Goal: Task Accomplishment & Management: Contribute content

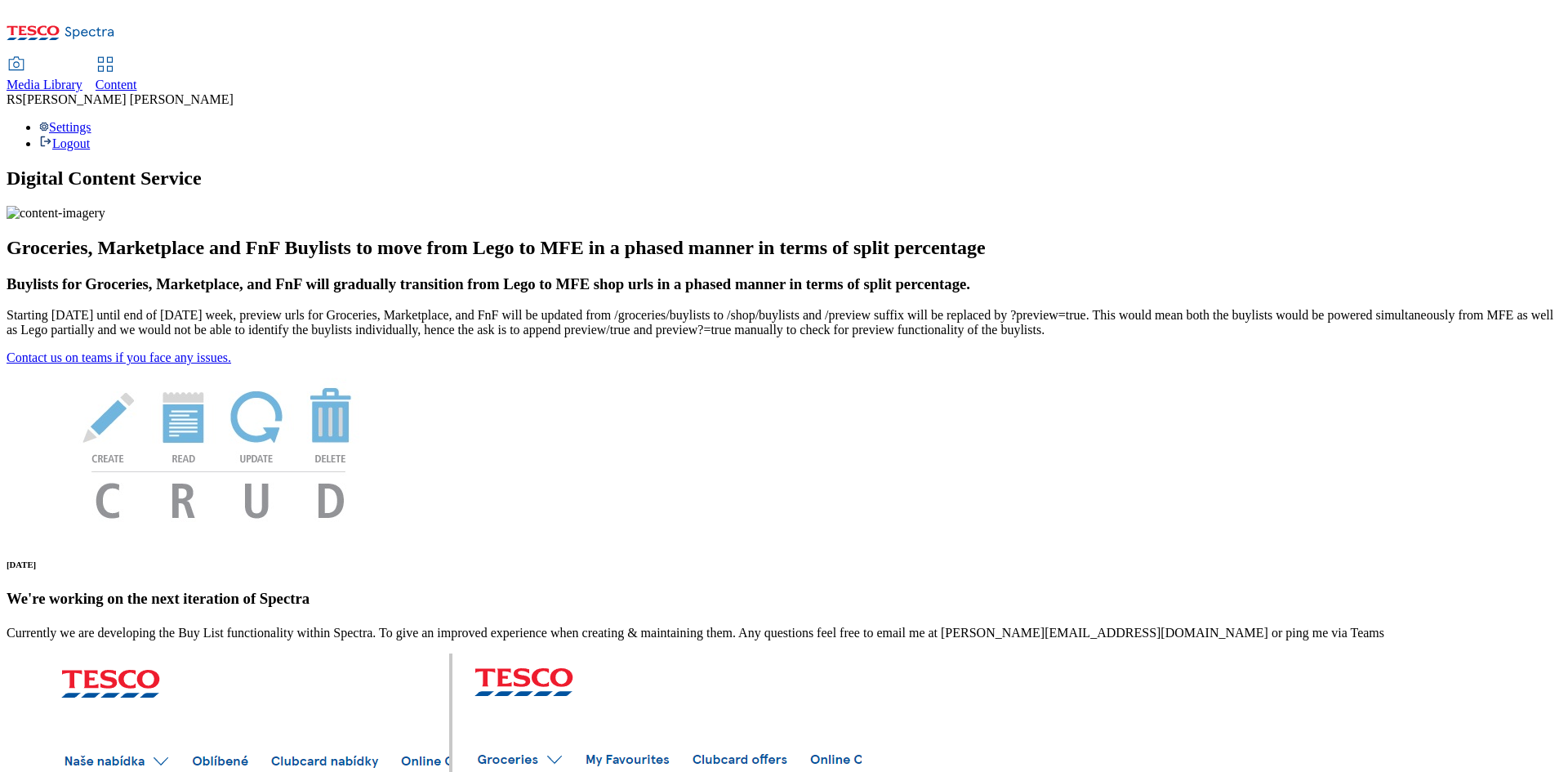
click at [137, 77] on span "Content" at bounding box center [116, 84] width 41 height 13
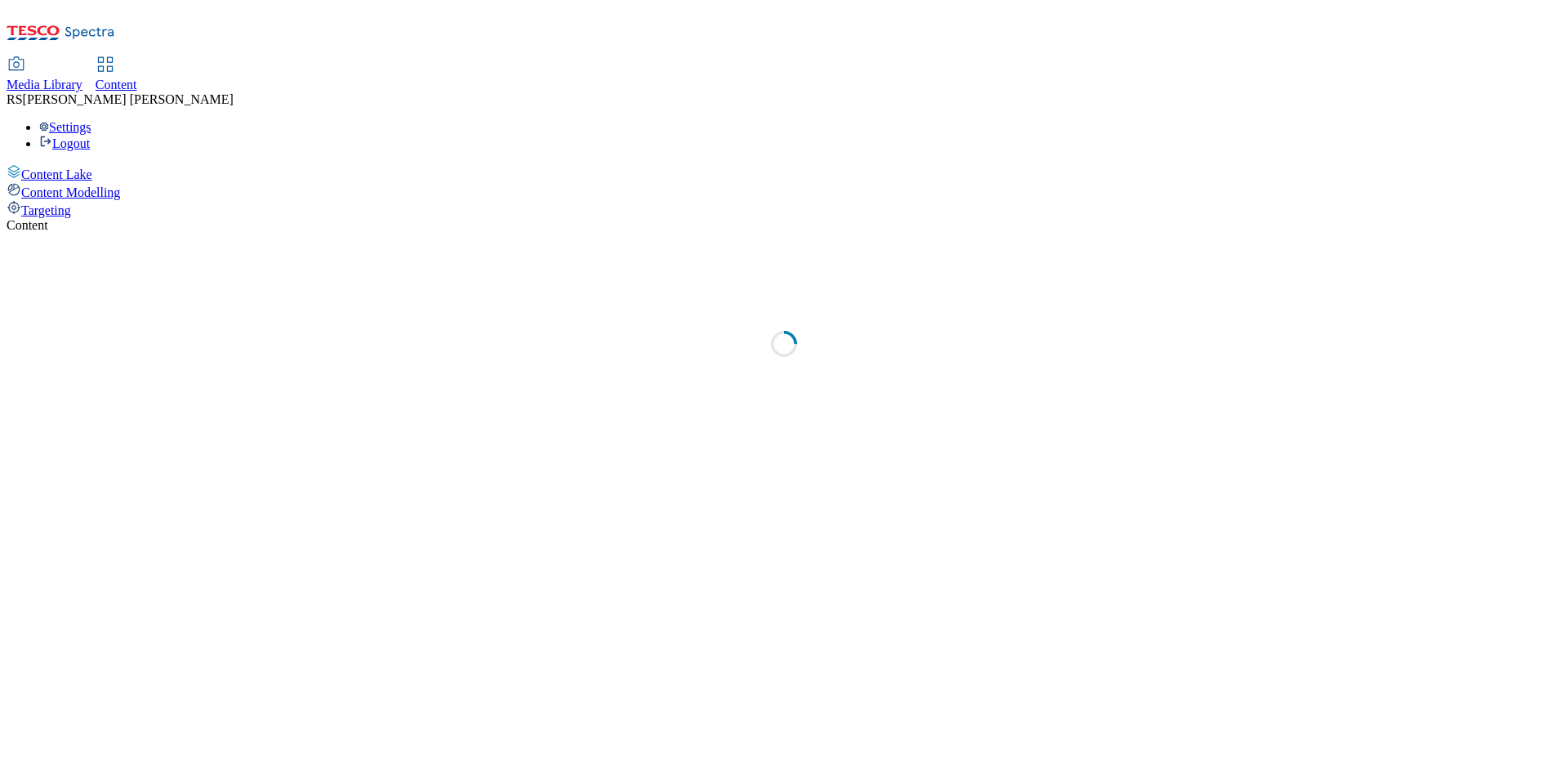
select select "ghs-[GEOGRAPHIC_DATA]"
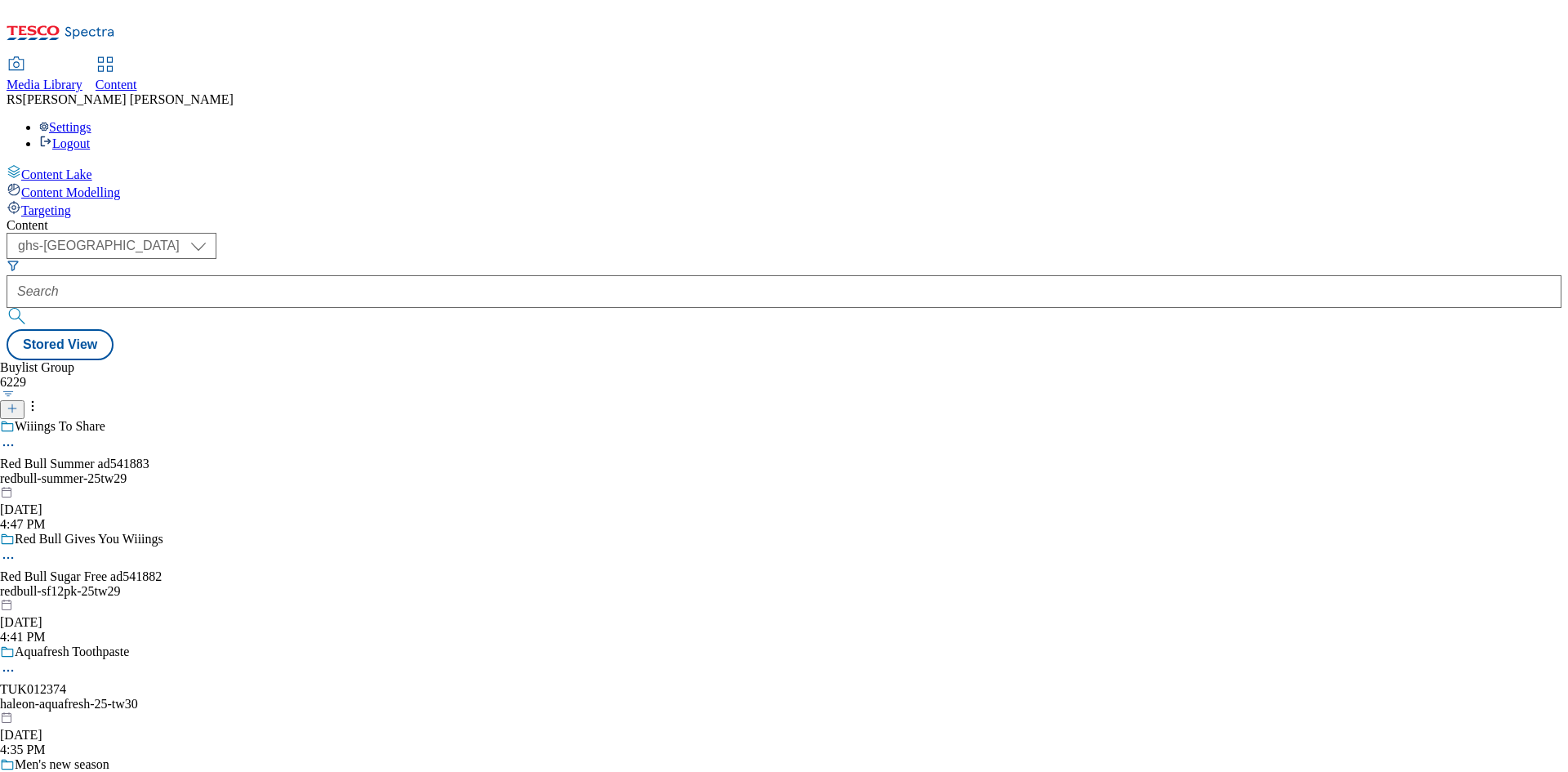
click at [16, 408] on line at bounding box center [12, 408] width 8 height 0
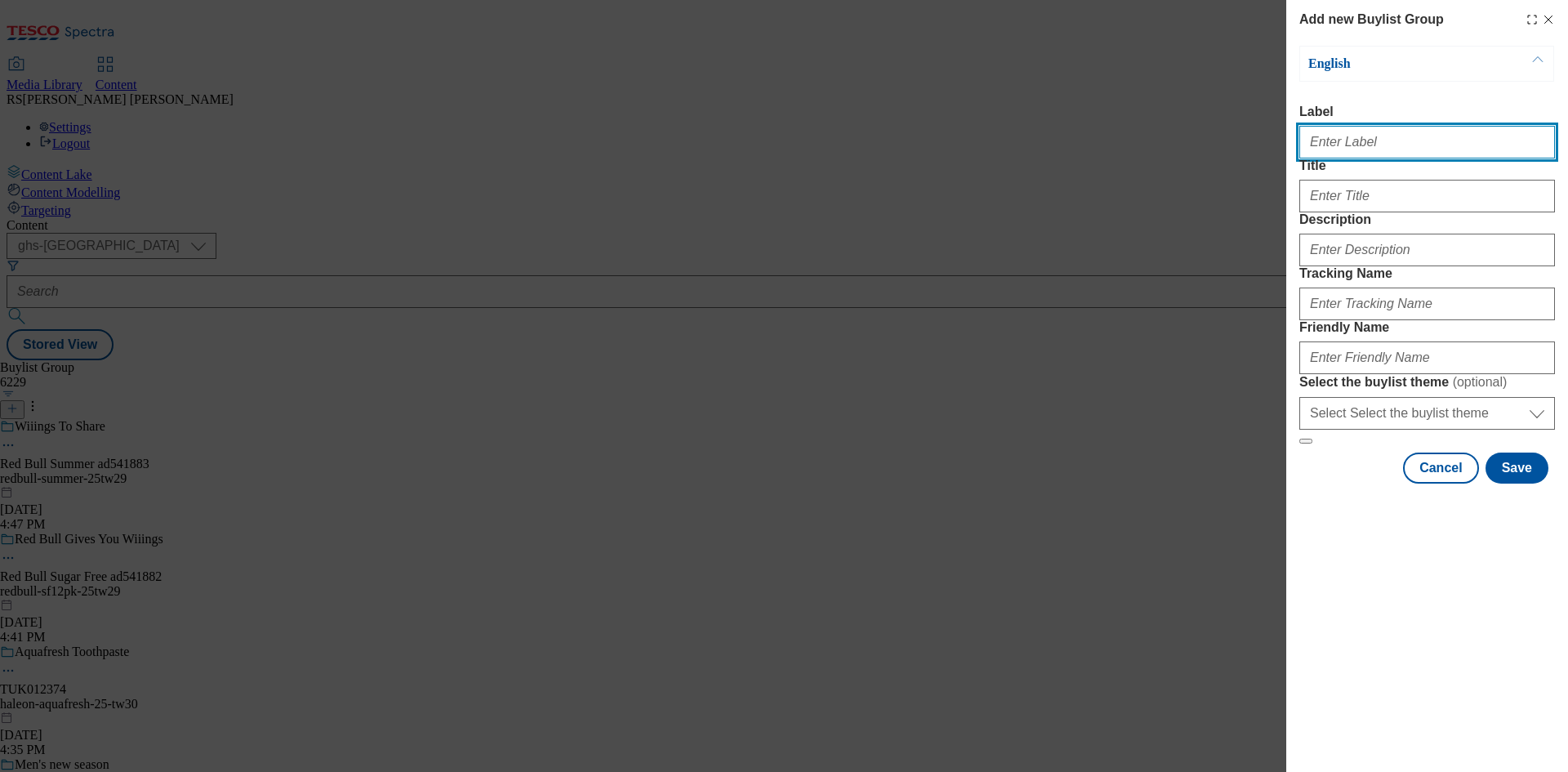
click at [1407, 156] on input "Label" at bounding box center [1427, 142] width 255 height 32
type input "d"
paste input "541454"
type input "Ad541454"
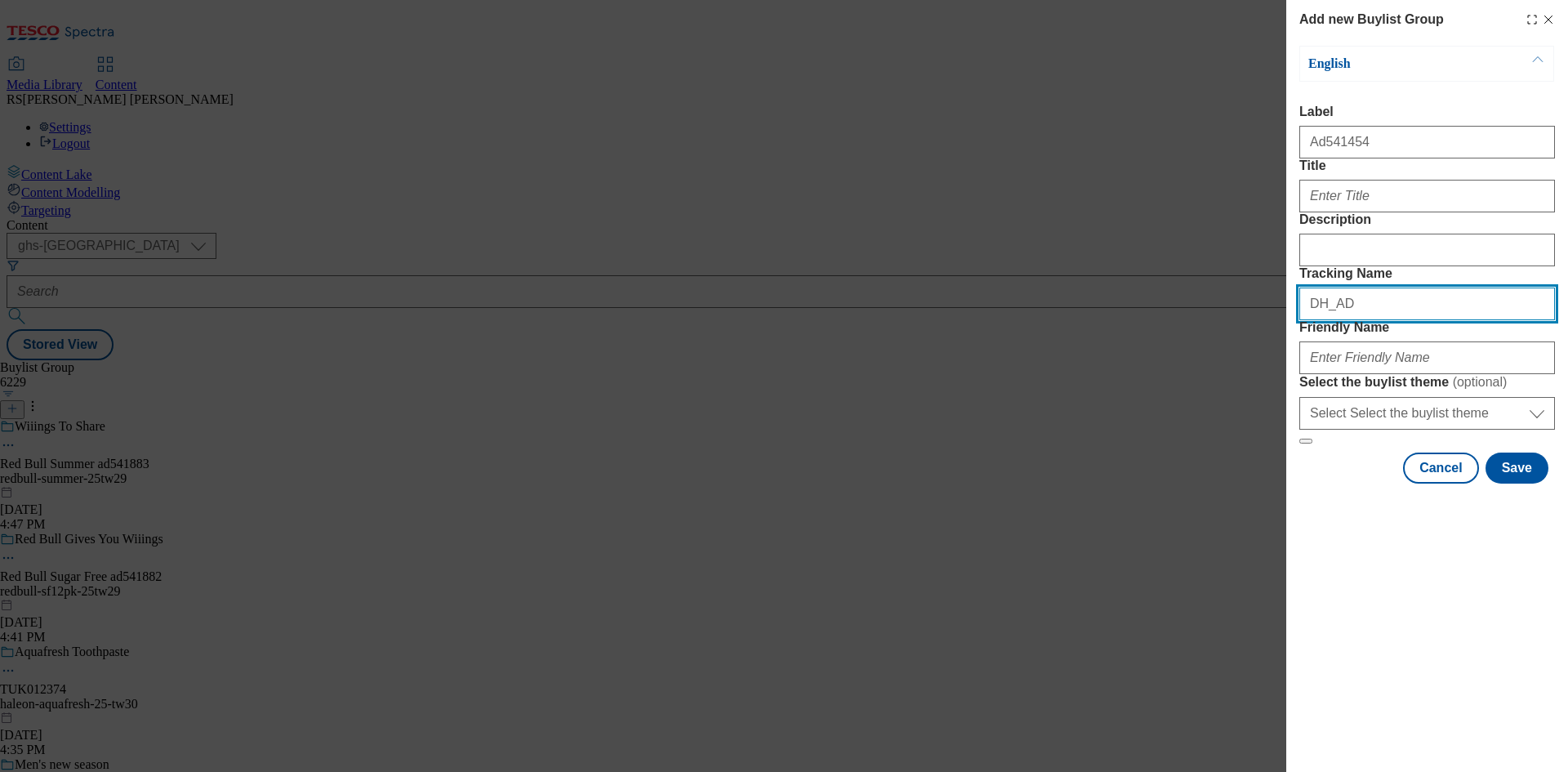
paste input "541454"
type input "DH_AD541454"
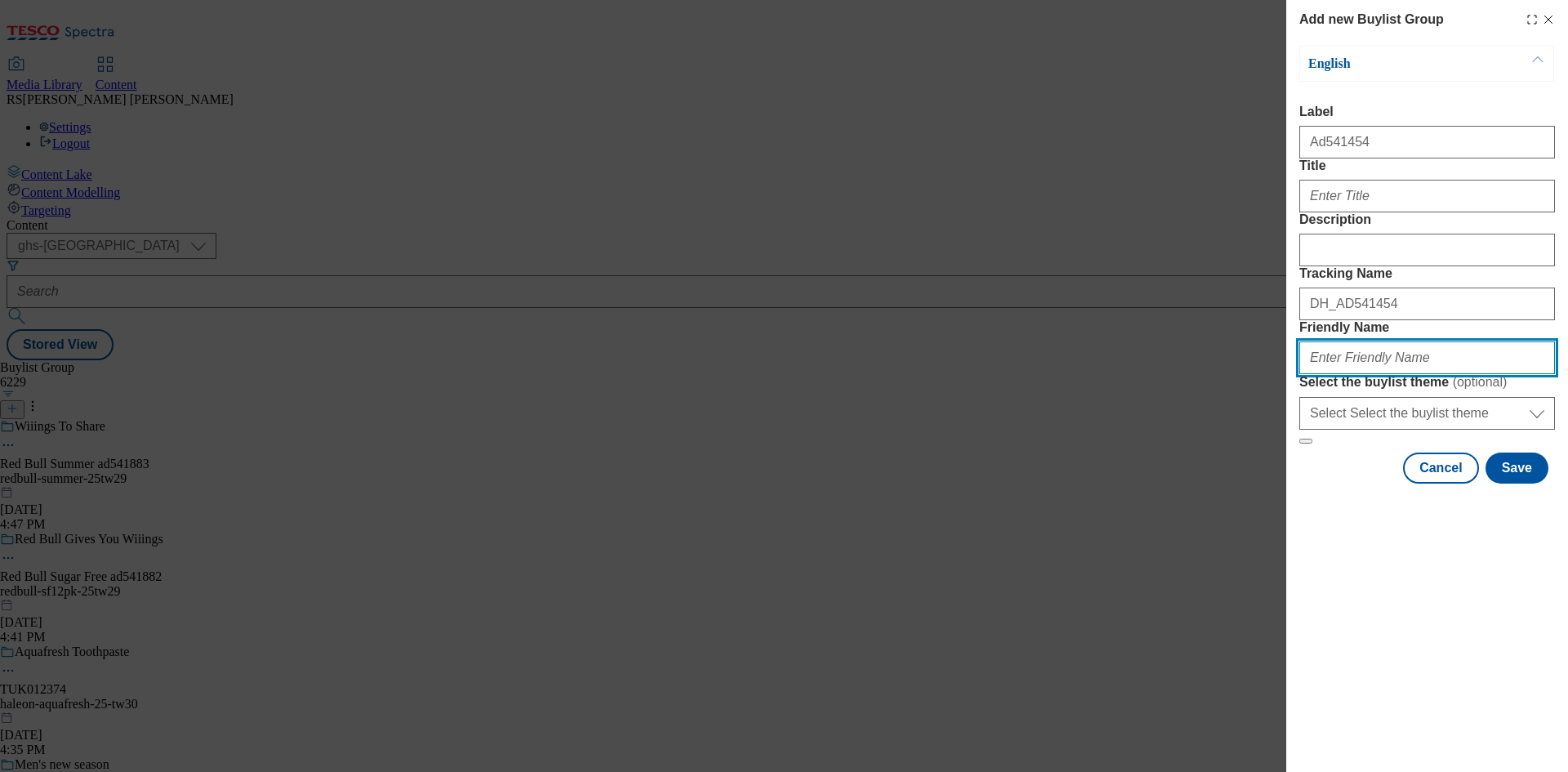
paste input "sca-[PERSON_NAME]-discreet -25tw30"
type input "sca-[PERSON_NAME]-discreet -25tw30"
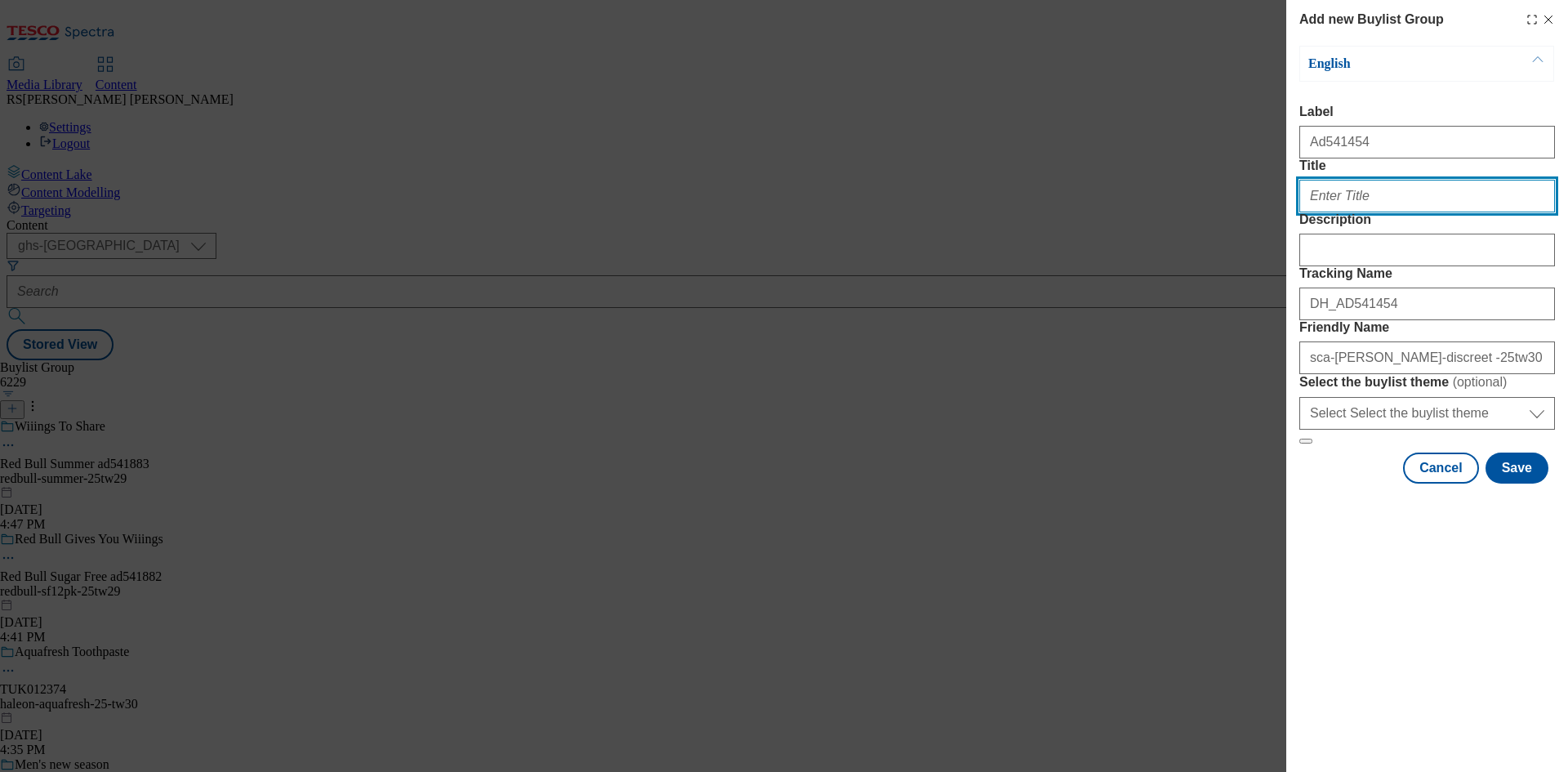
click at [1370, 212] on input "Title" at bounding box center [1427, 196] width 255 height 32
paste input "Discover discreet and secure protection."
type input "Discover discreet and secure protection."
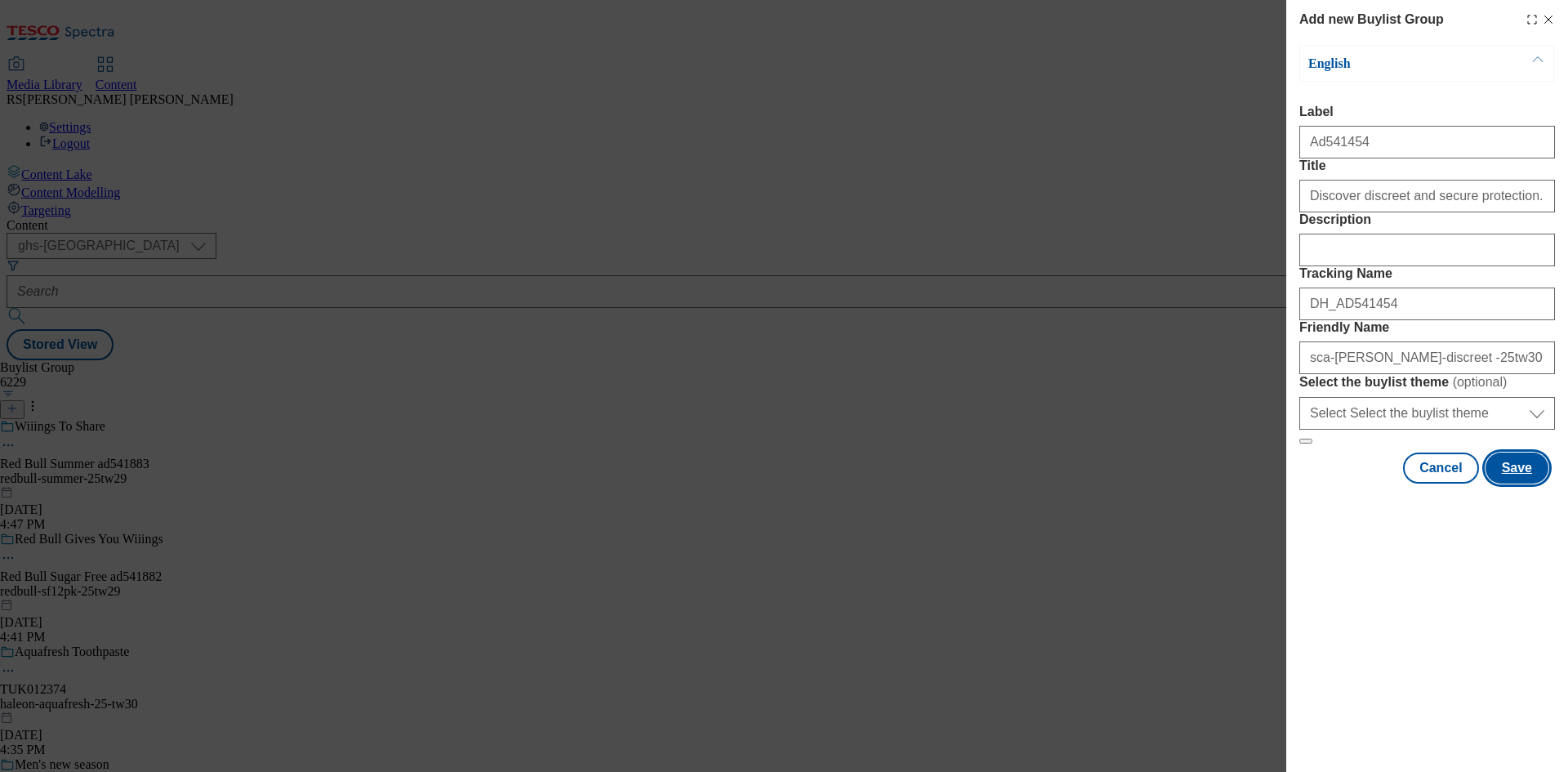
click at [1518, 484] on button "Save" at bounding box center [1517, 467] width 63 height 31
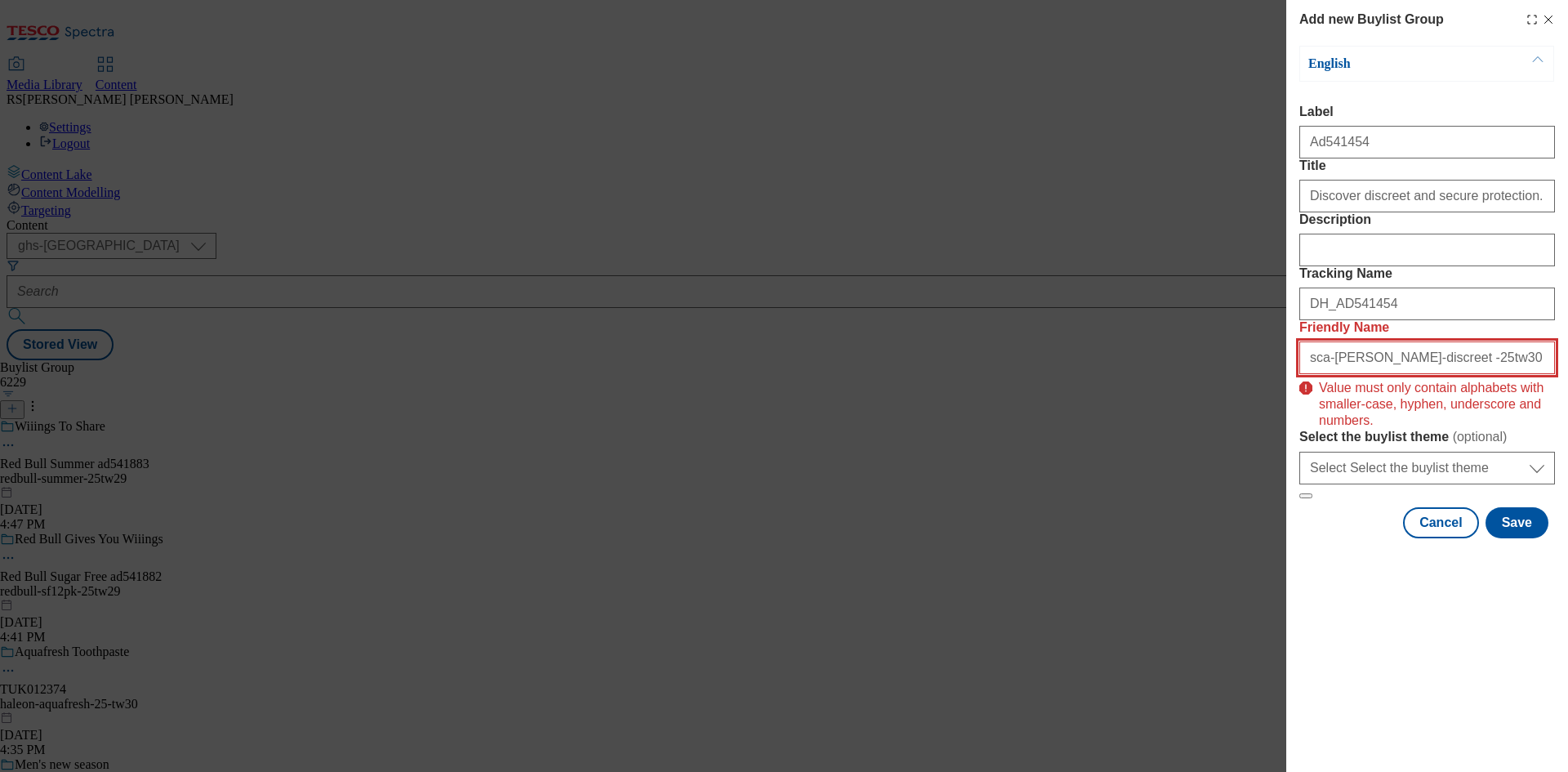
click at [1393, 374] on input "sca-[PERSON_NAME]-discreet -25tw30" at bounding box center [1427, 358] width 255 height 32
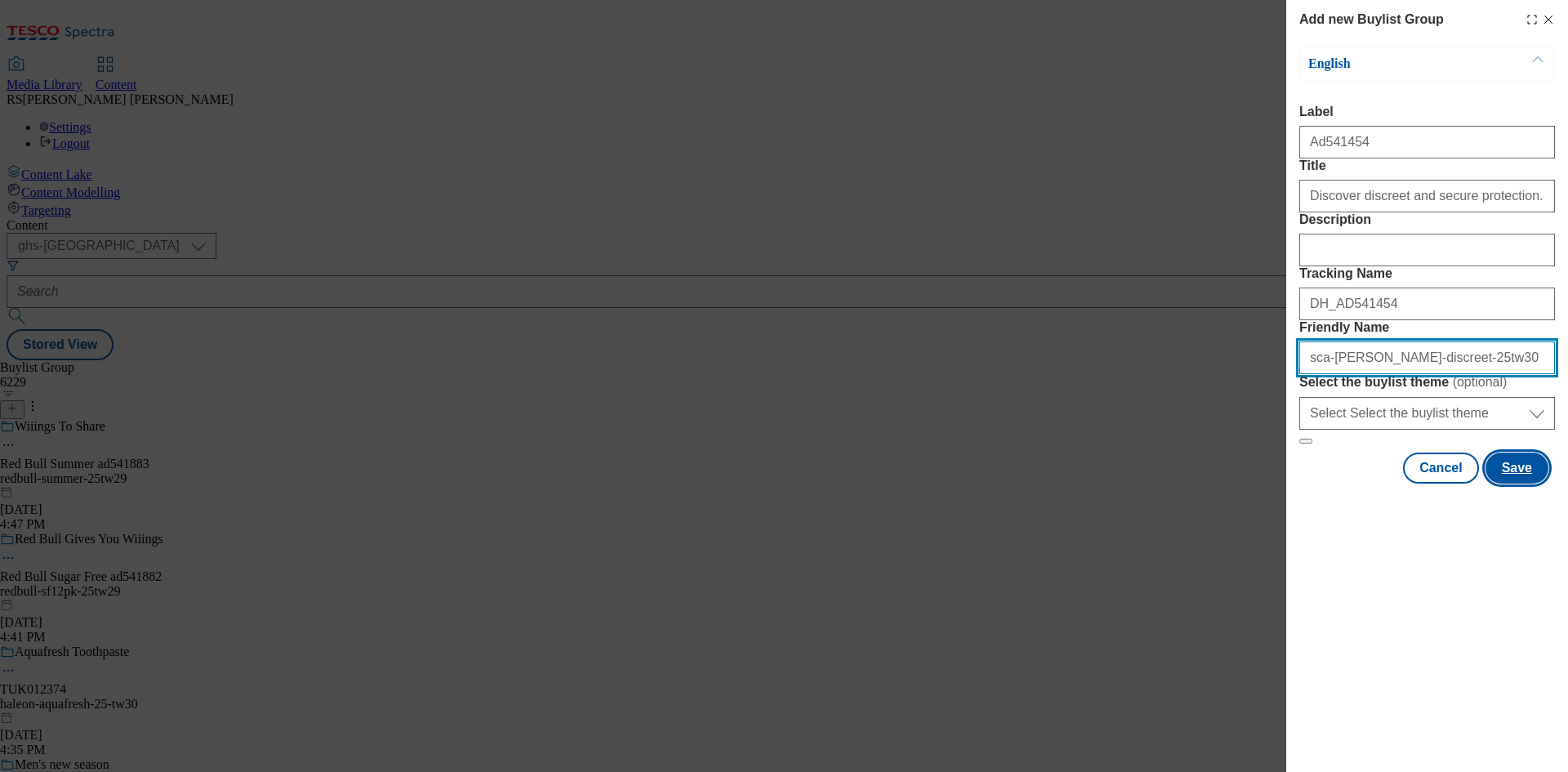
type input "sca-[PERSON_NAME]-discreet-25tw30"
click at [1536, 484] on button "Save" at bounding box center [1517, 467] width 63 height 31
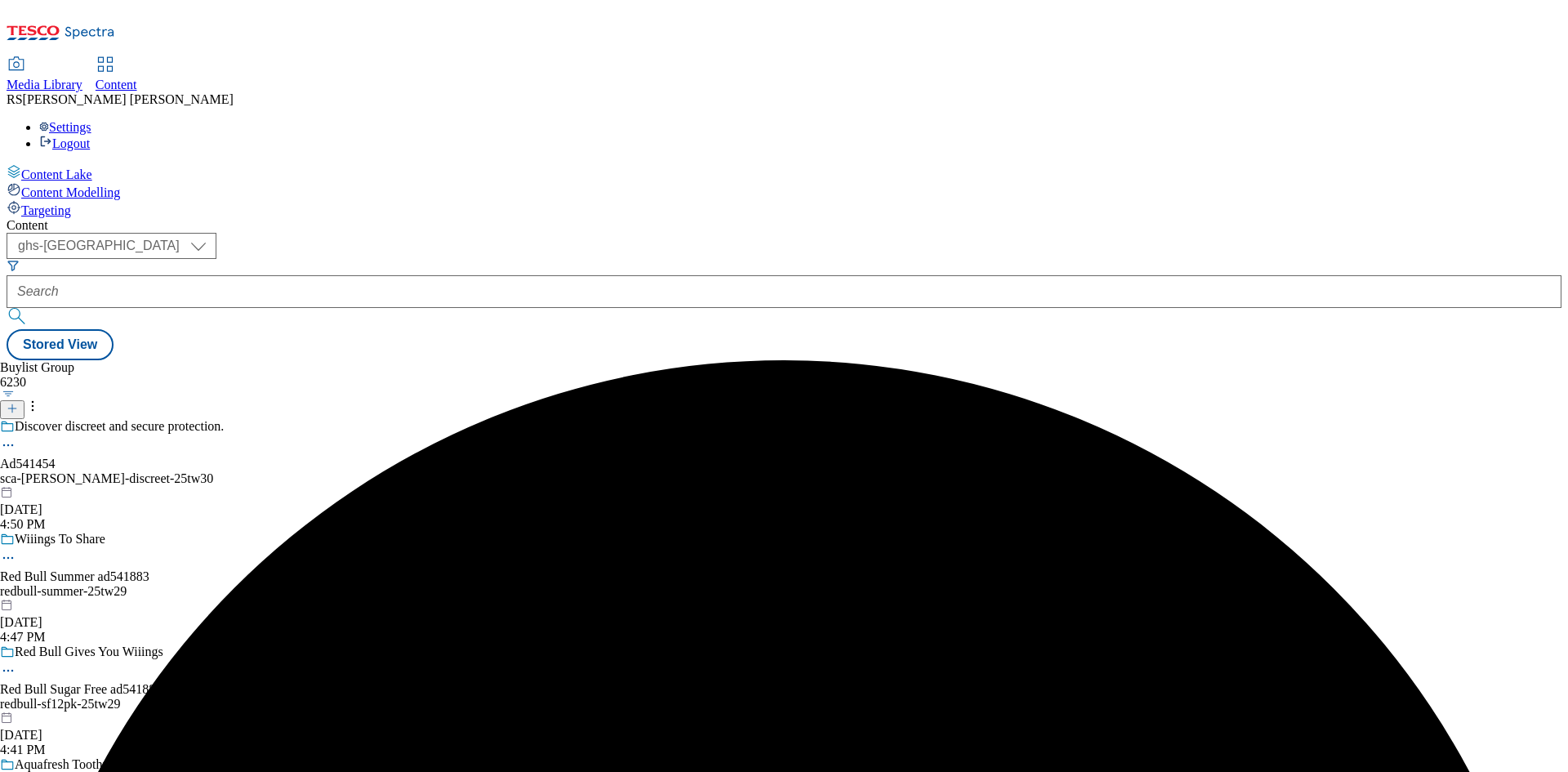
click at [362, 471] on div "sca-[PERSON_NAME]-discreet-25tw30" at bounding box center [181, 478] width 362 height 14
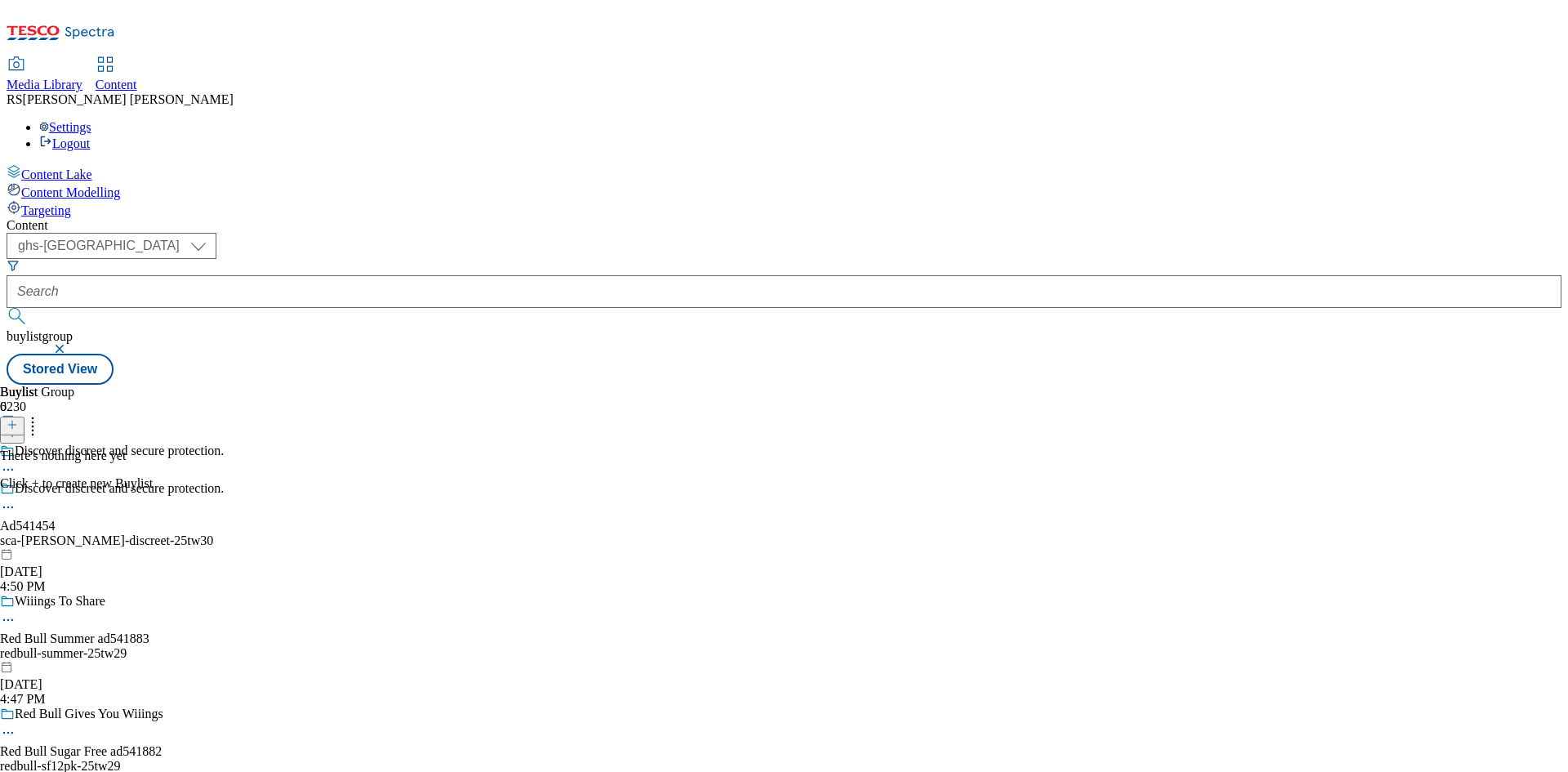
click at [13, 421] on line at bounding box center [13, 424] width 0 height 8
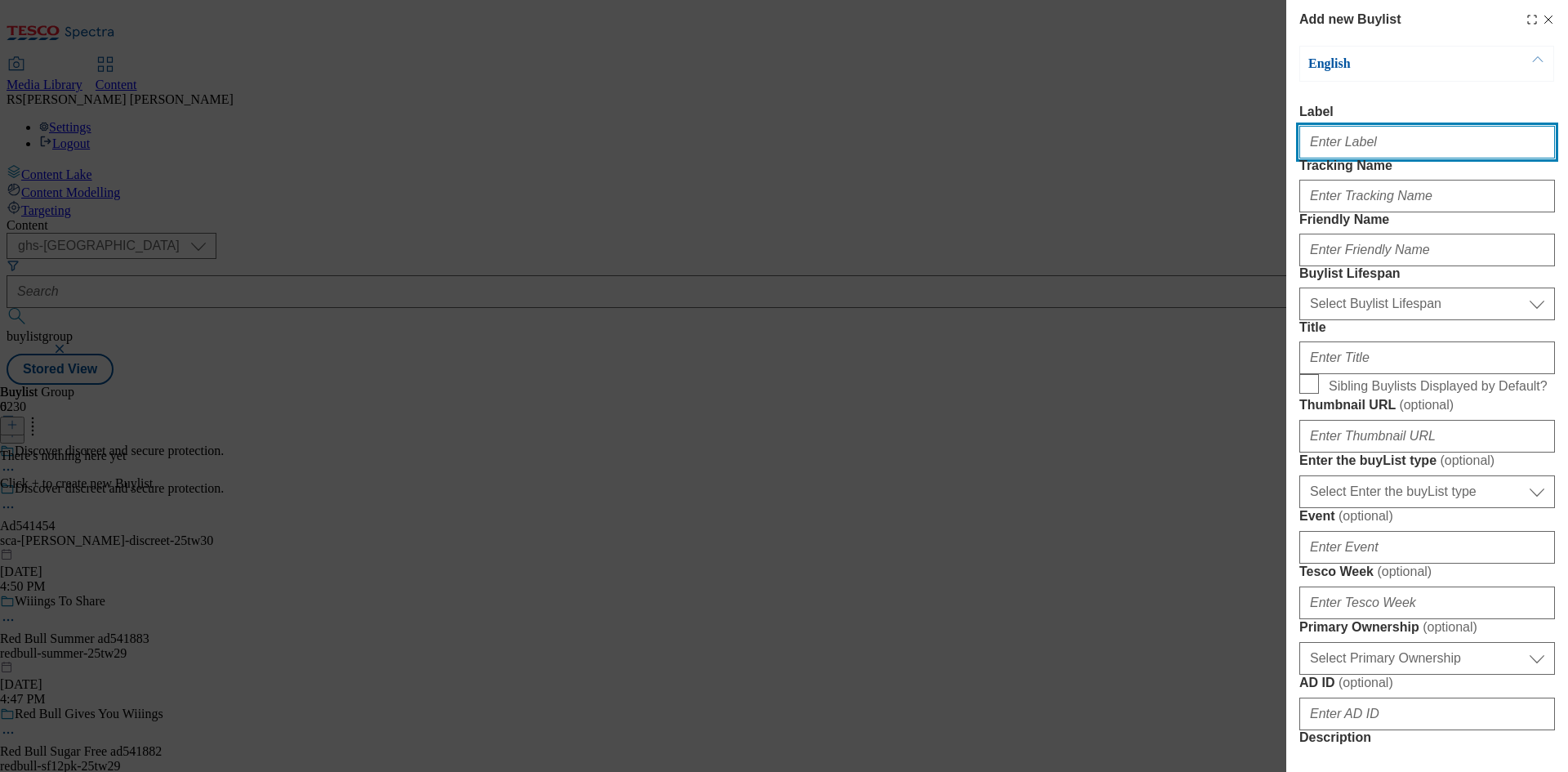
click at [1398, 155] on input "Label" at bounding box center [1427, 142] width 255 height 32
paste input "541454"
type input "Ad541454"
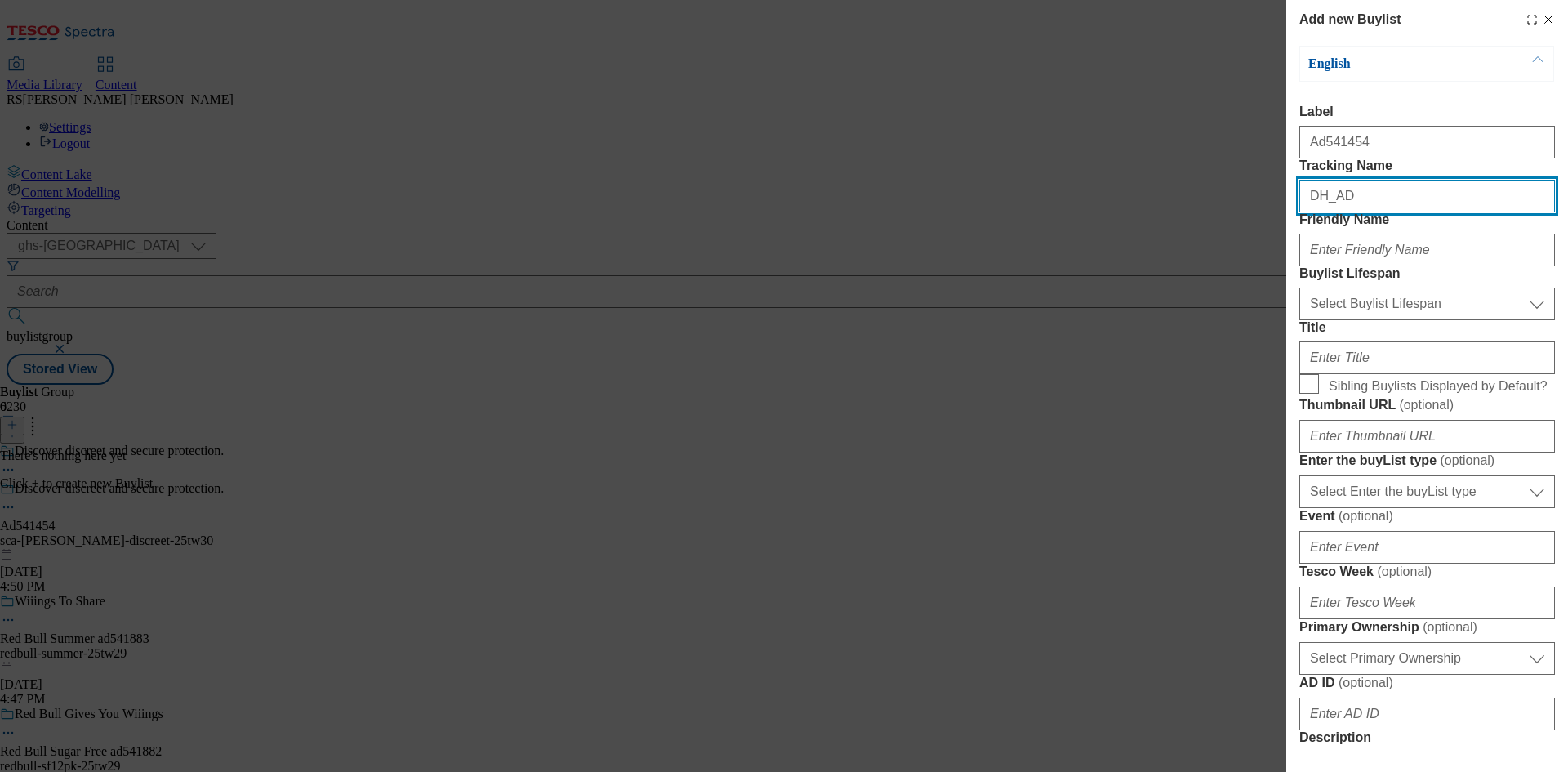
paste input "541454"
type input "DH_AD541454"
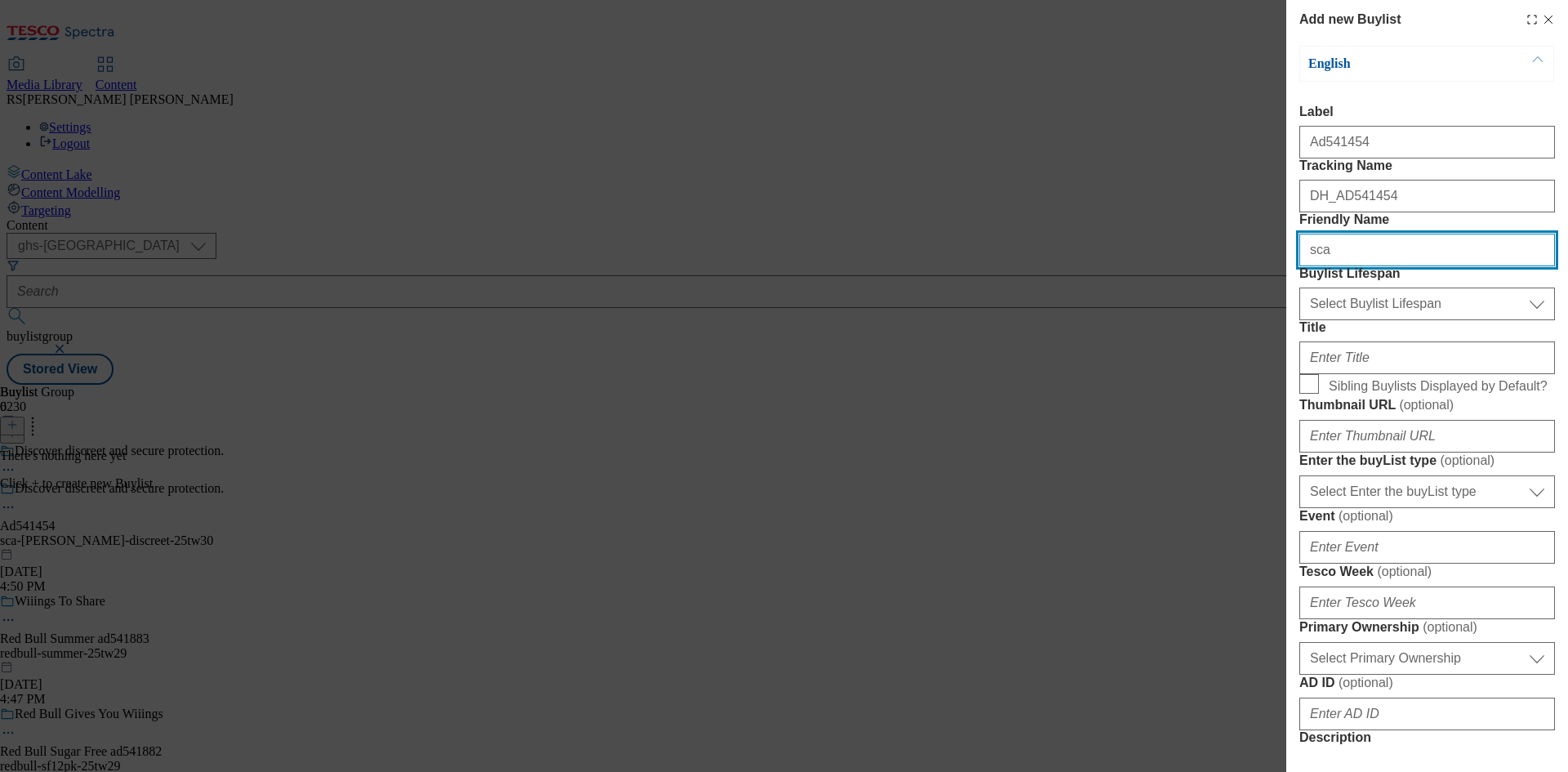
type input "sca"
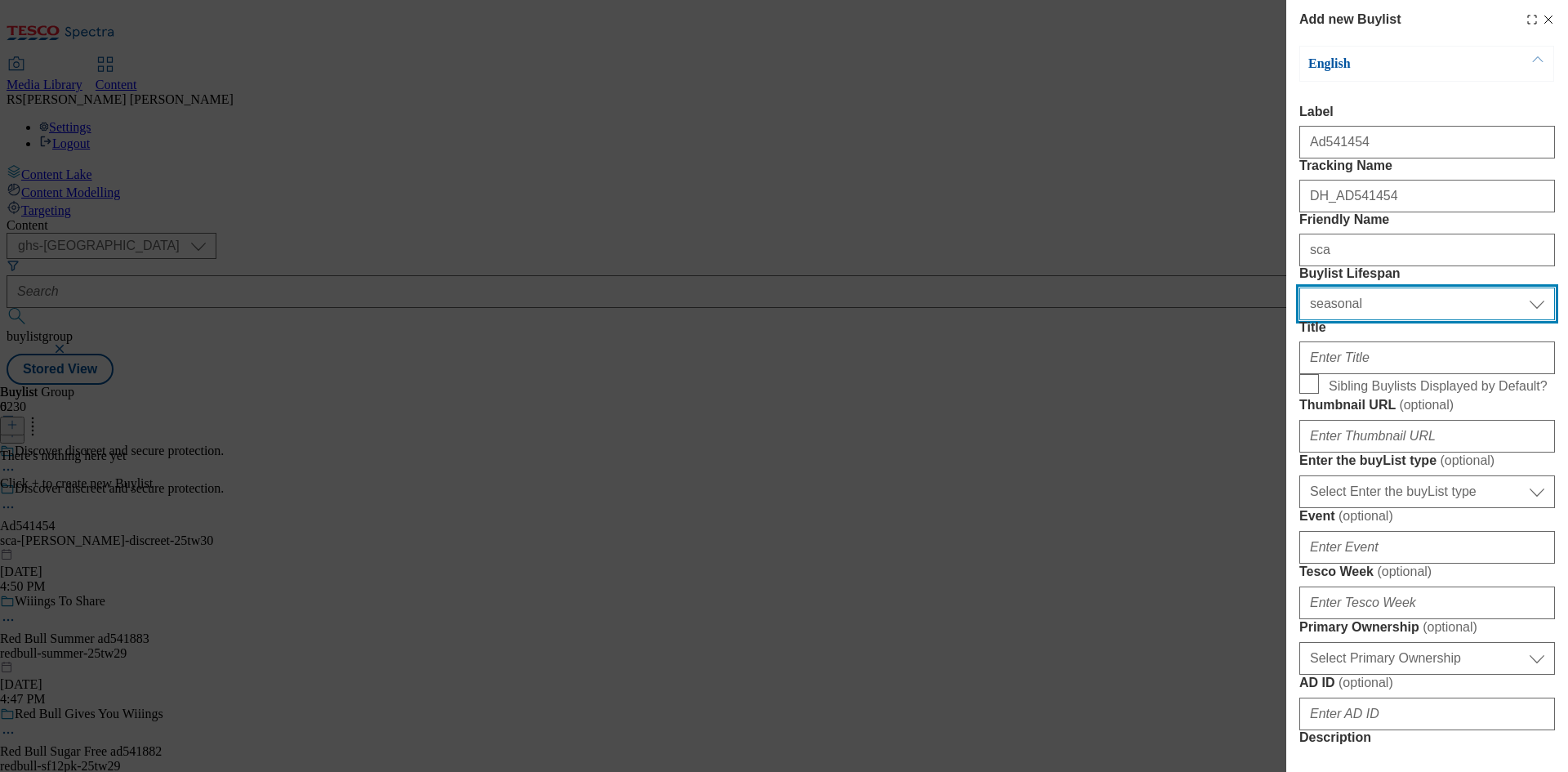
select select "tactical"
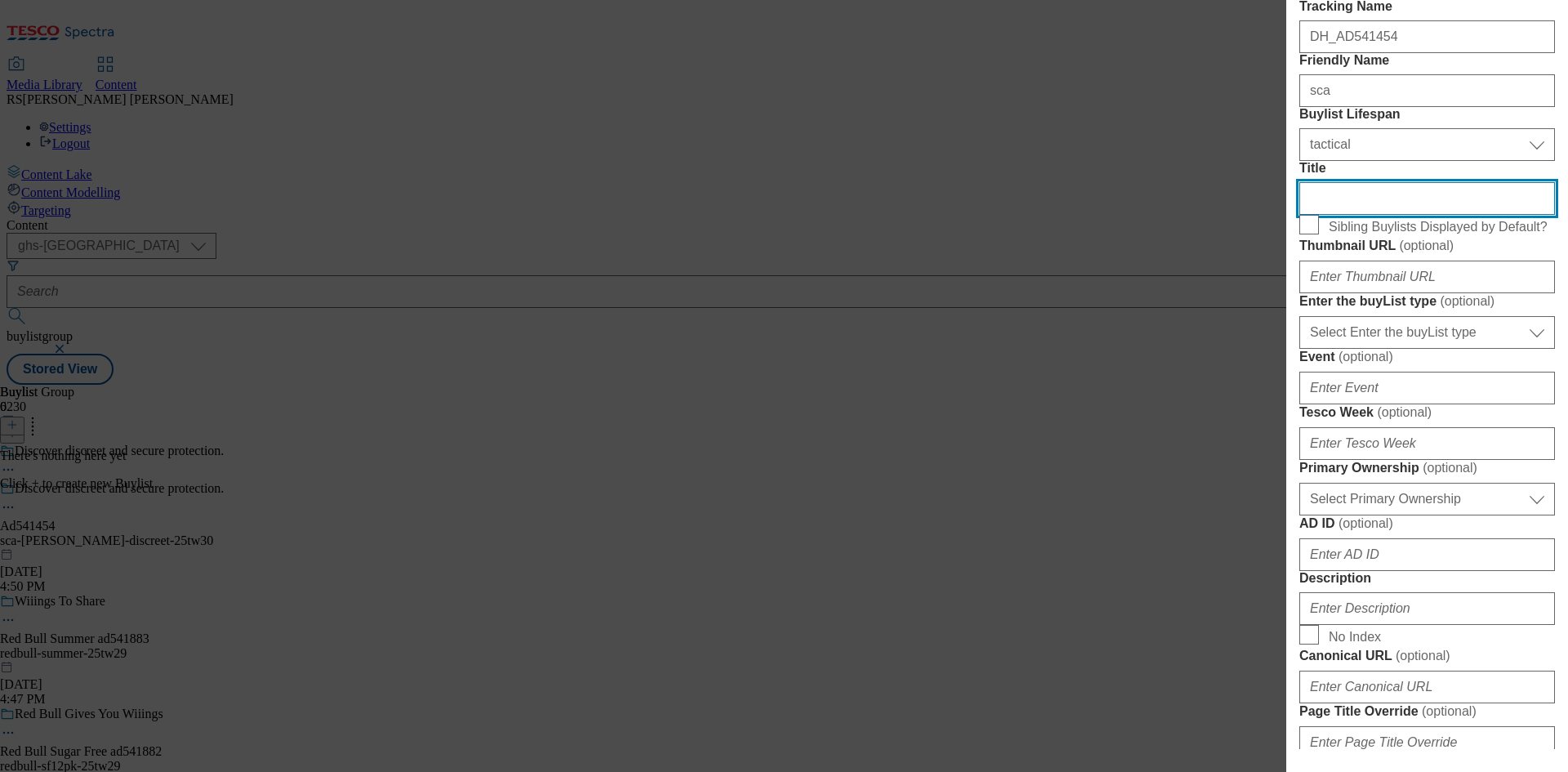
scroll to position [164, 0]
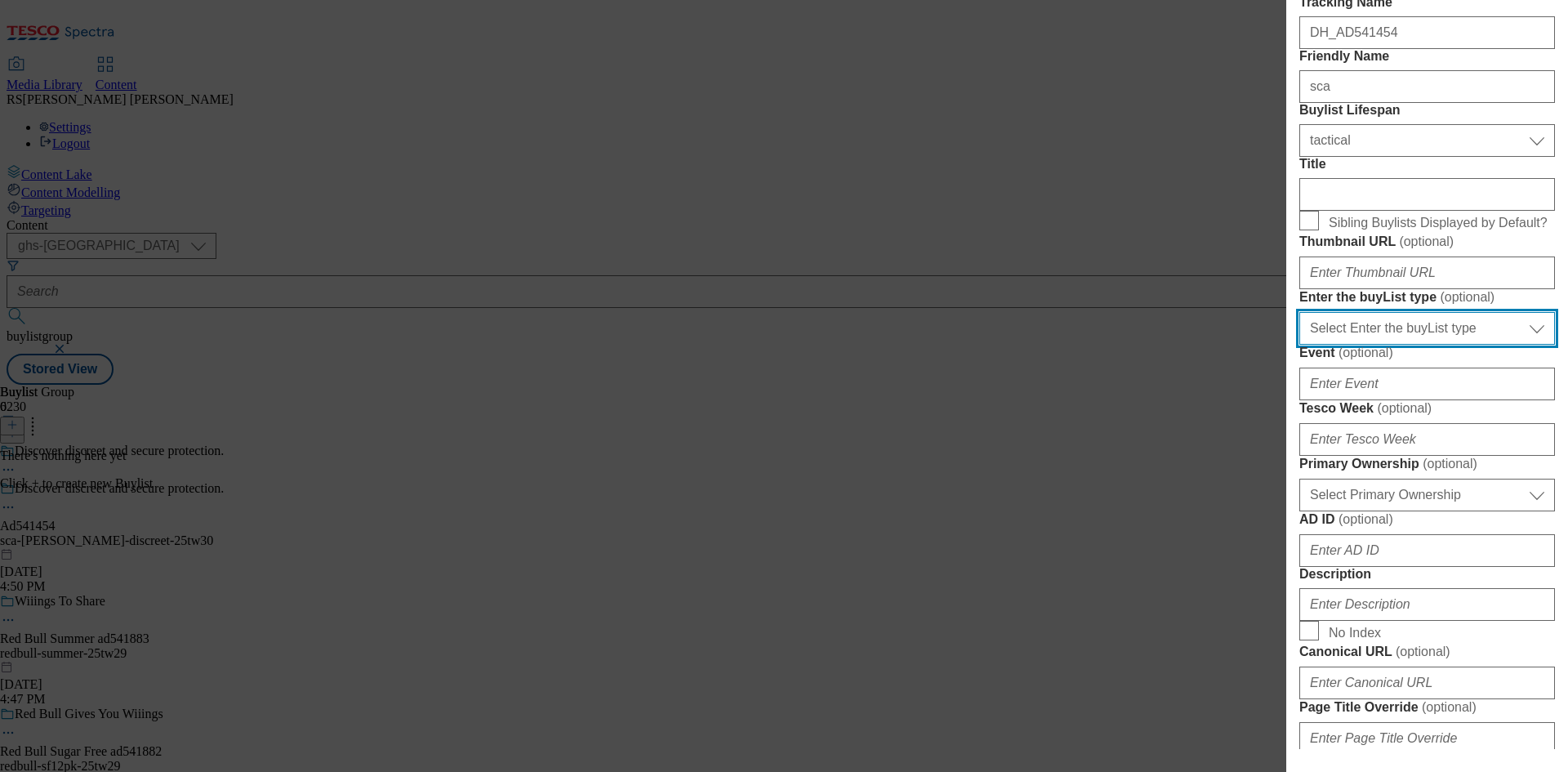
drag, startPoint x: 1429, startPoint y: 504, endPoint x: 1430, endPoint y: 516, distance: 12.0
click at [1429, 344] on select "Select Enter the buyList type event supplier funded long term >4 weeks supplier…" at bounding box center [1427, 328] width 255 height 32
select select "supplier funded short term 1-3 weeks"
click at [1299, 344] on select "Select Enter the buyList type event supplier funded long term >4 weeks supplier…" at bounding box center [1427, 328] width 255 height 32
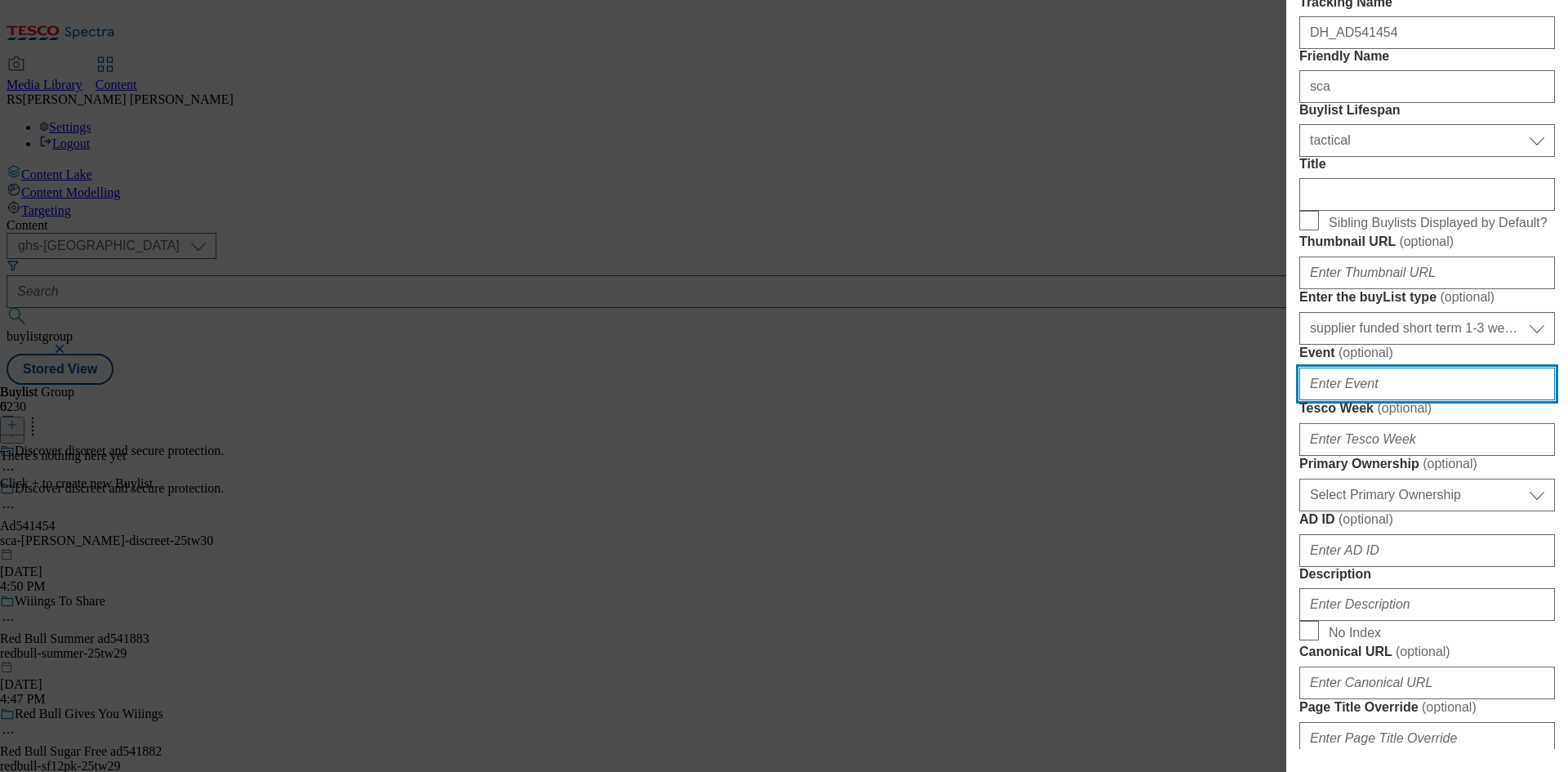
click at [1421, 400] on input "Event ( optional )" at bounding box center [1427, 384] width 255 height 32
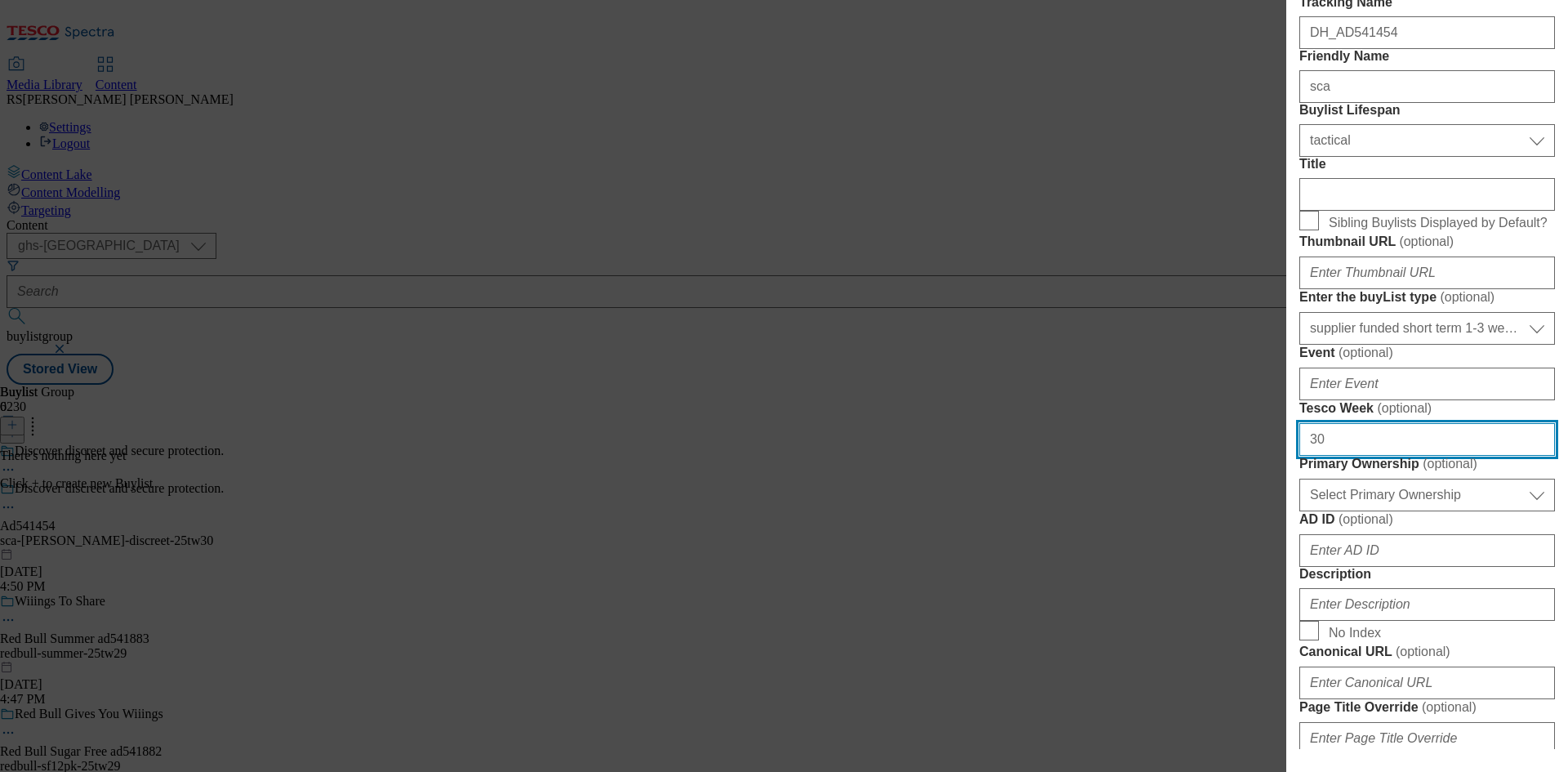
type input "30"
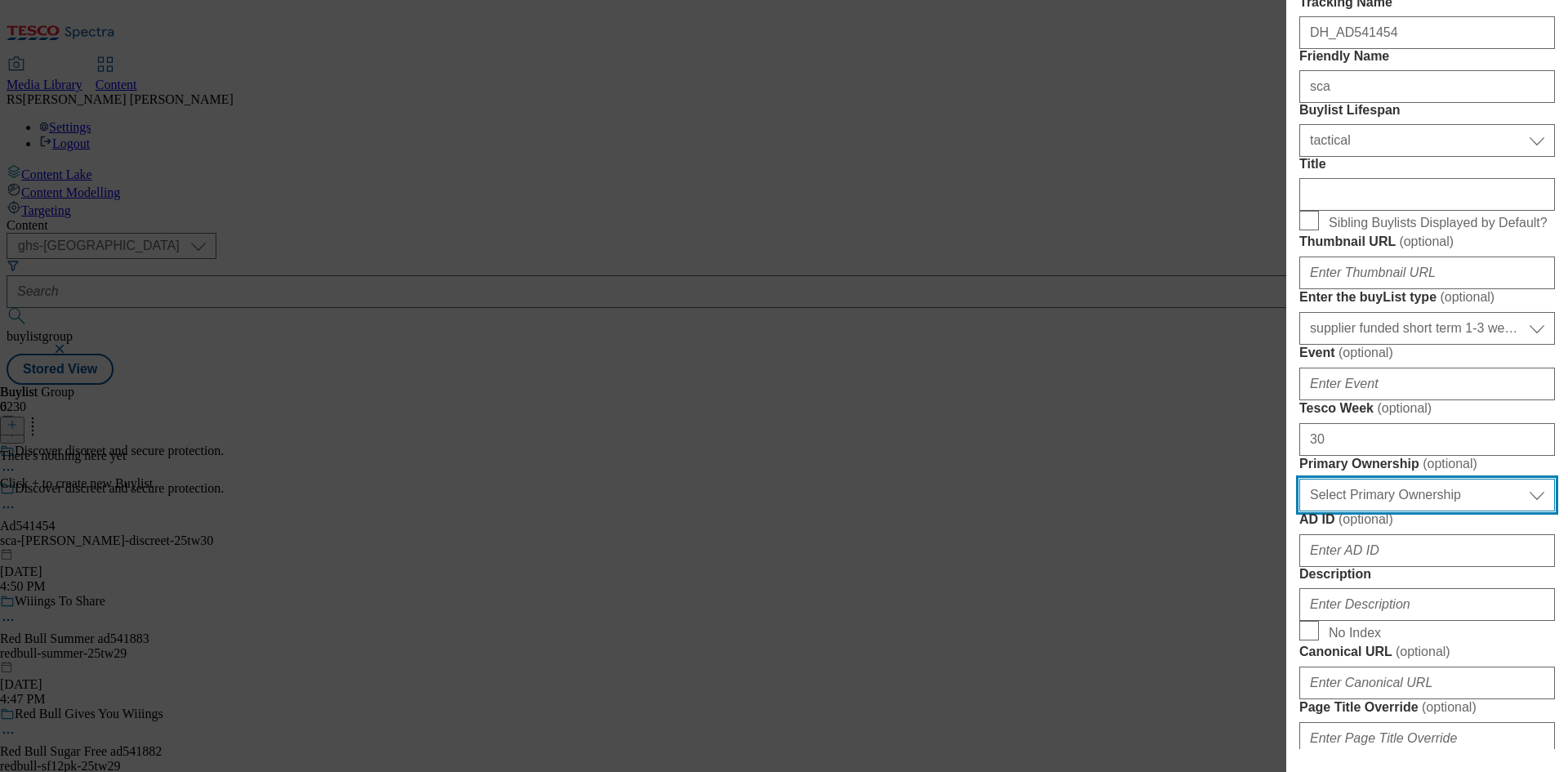
scroll to position [196, 0]
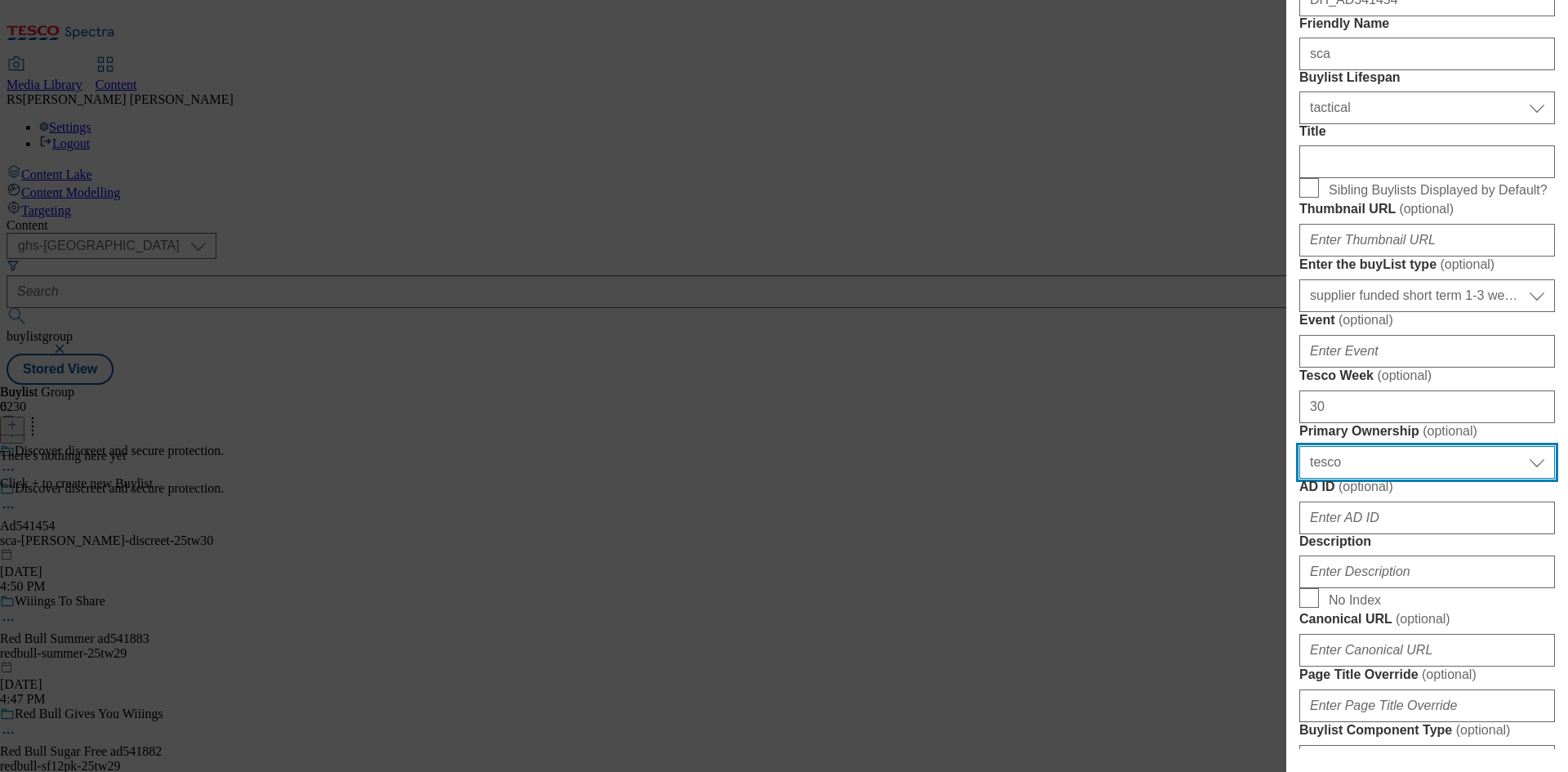
select select "dunnhumby"
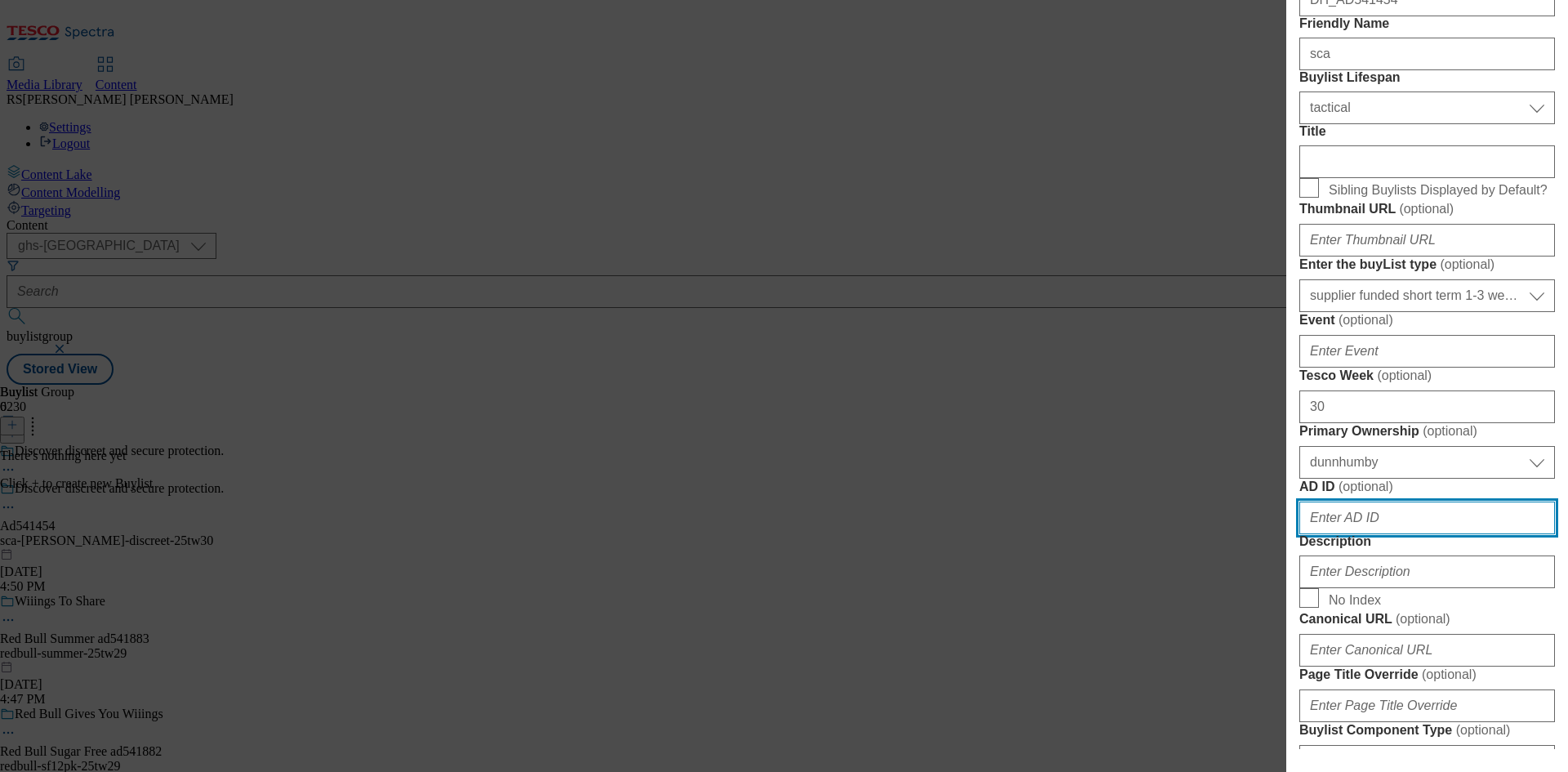
scroll to position [634, 0]
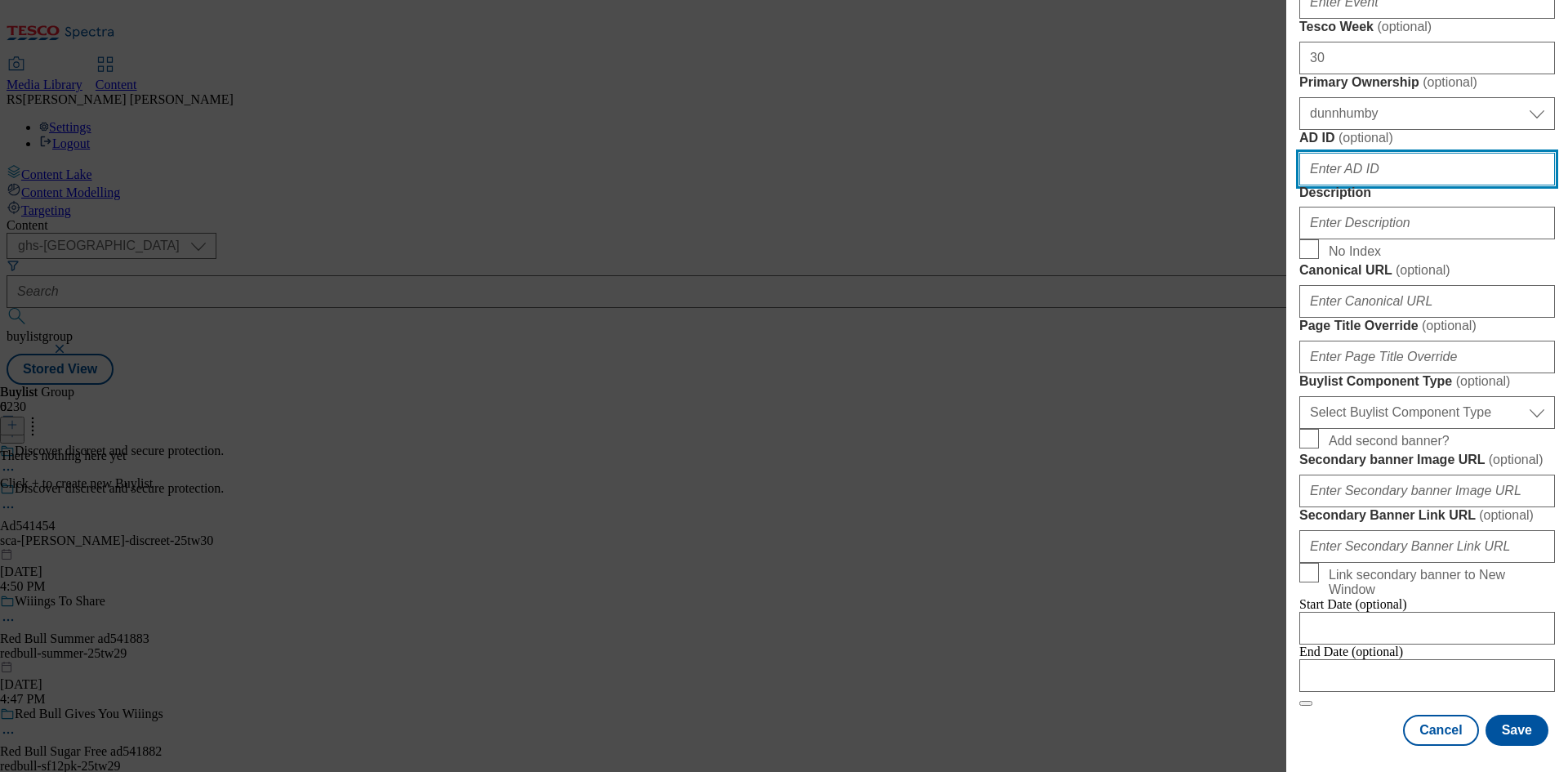
paste input "541454"
type input "541454"
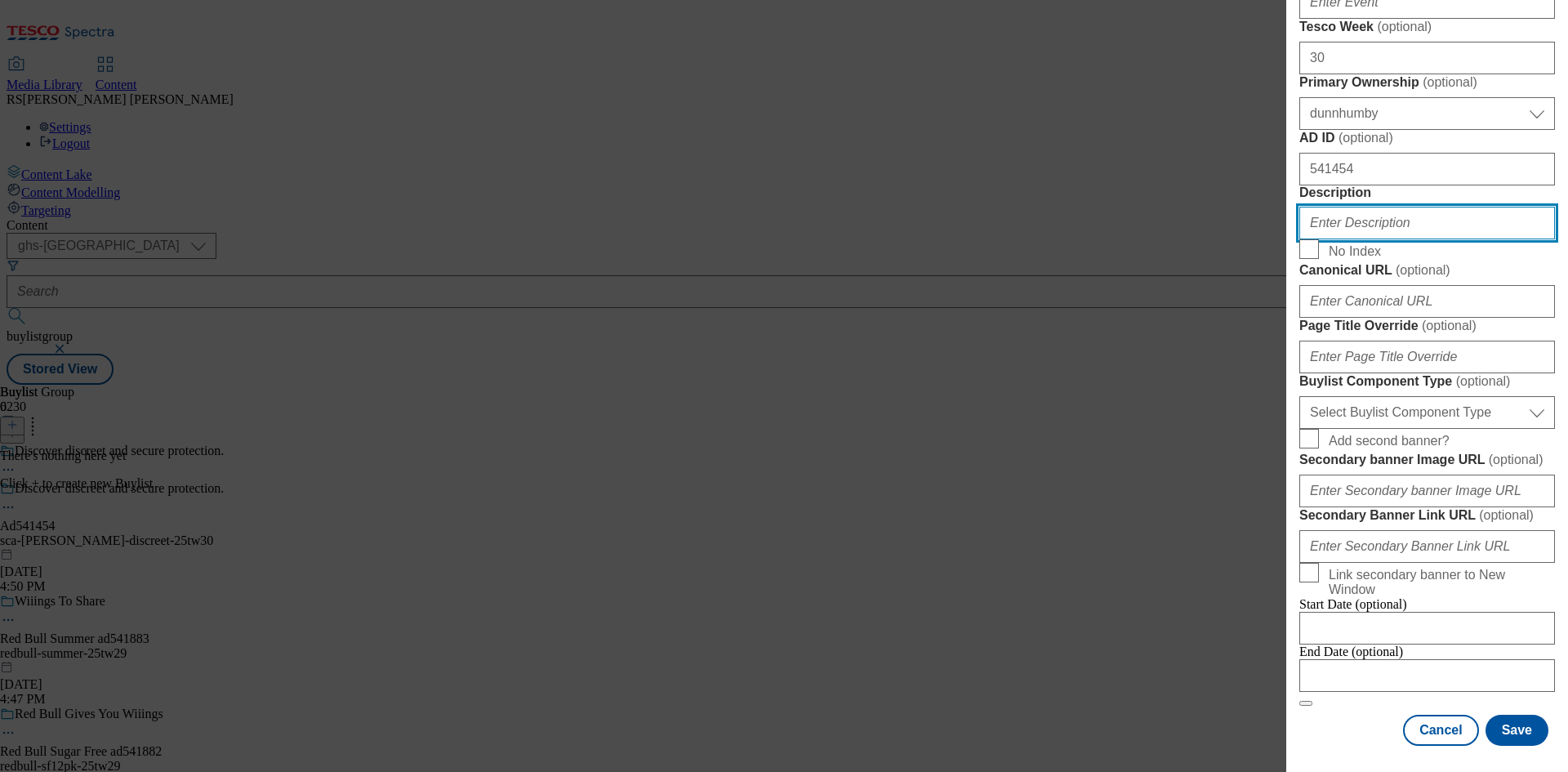
click at [1403, 239] on input "Description" at bounding box center [1427, 223] width 255 height 32
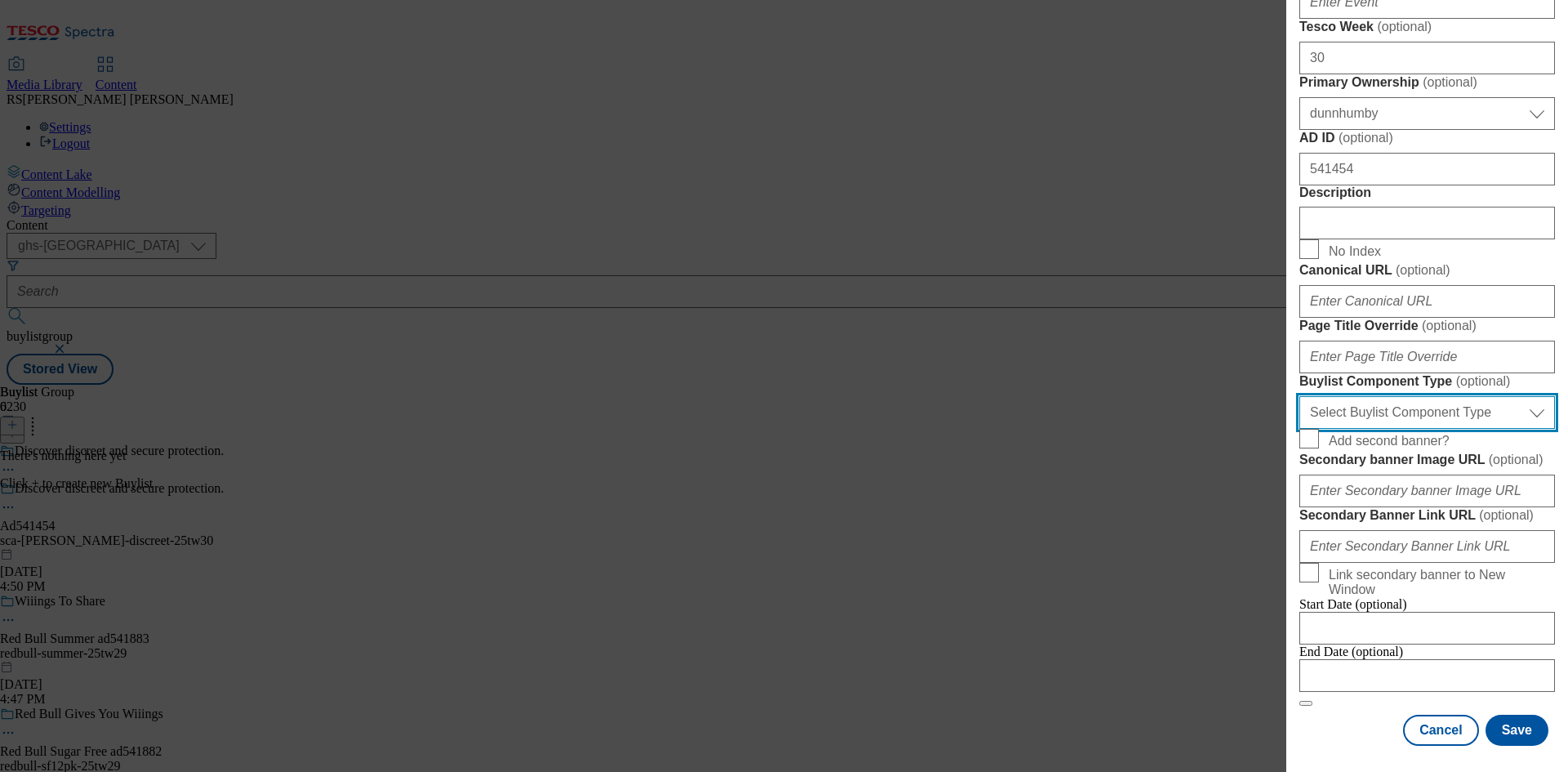
click at [1440, 429] on select "Select Buylist Component Type Banner Competition Header Meal" at bounding box center [1427, 413] width 255 height 32
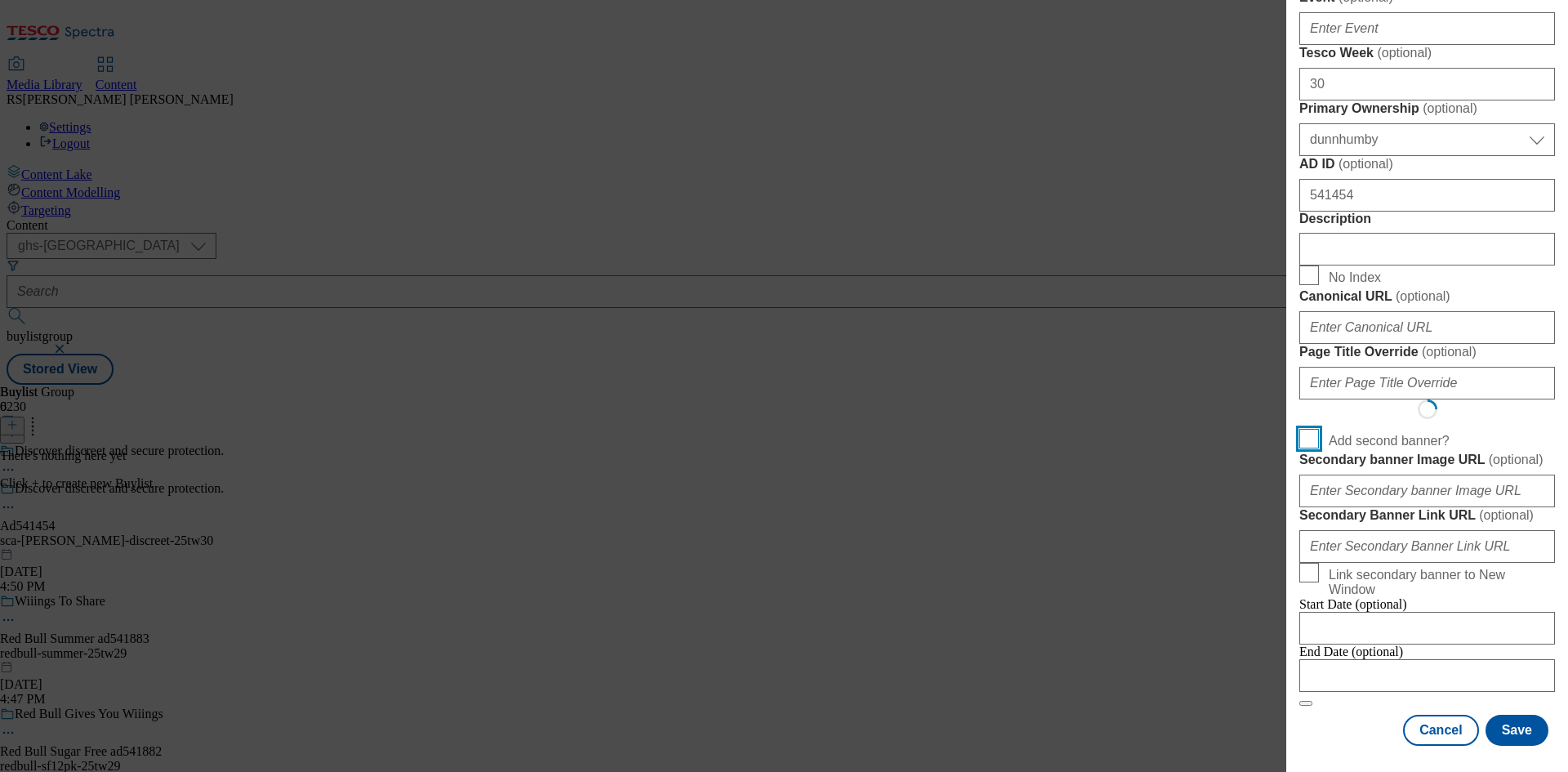
scroll to position [1087, 0]
select select "Banner"
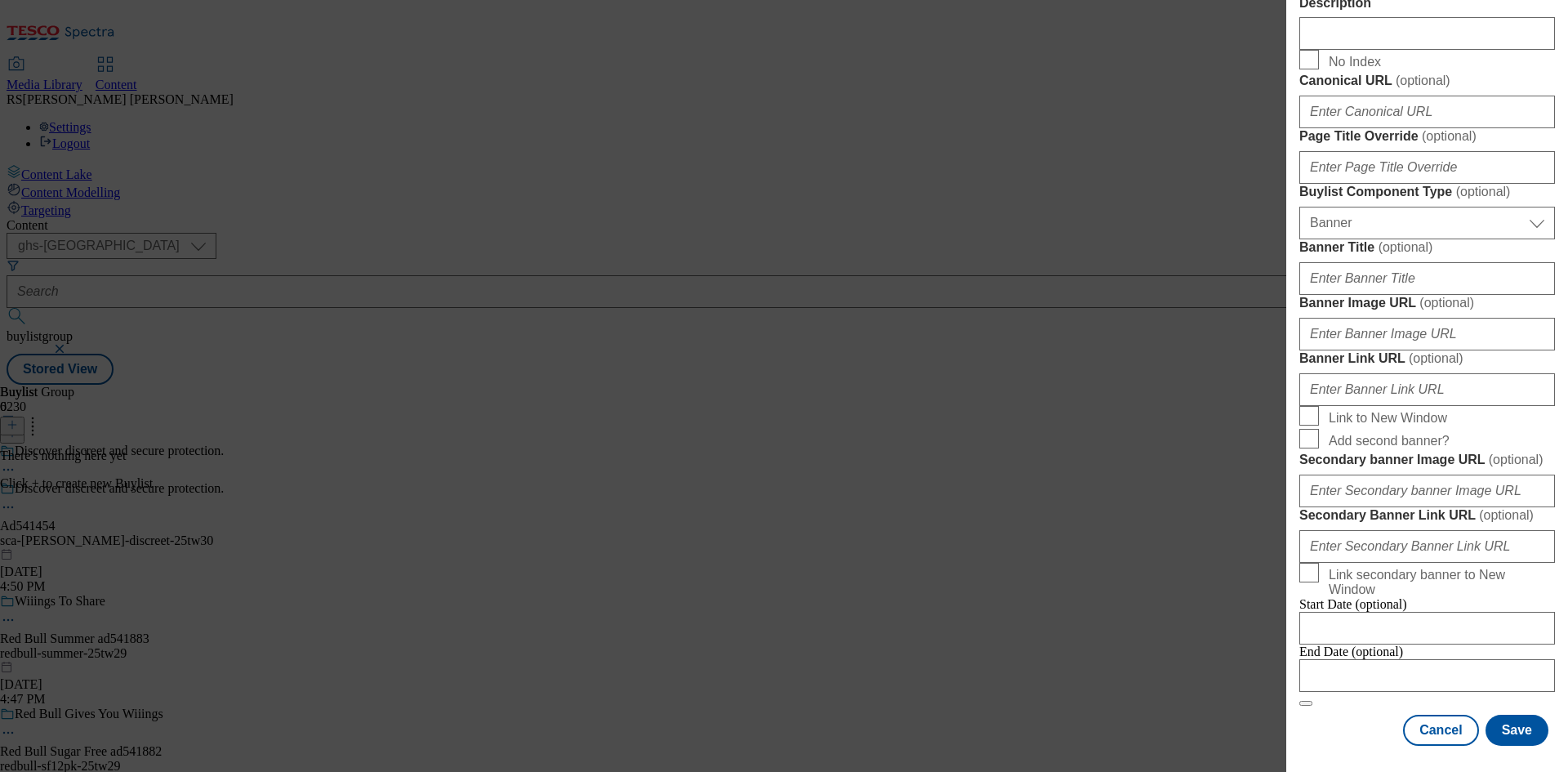
scroll to position [1432, 0]
click at [1335, 707] on div "English Label Ad541454 Tracking Name DH_AD541454 Friendly Name sca Buylist Life…" at bounding box center [1427, 29] width 255 height 1434
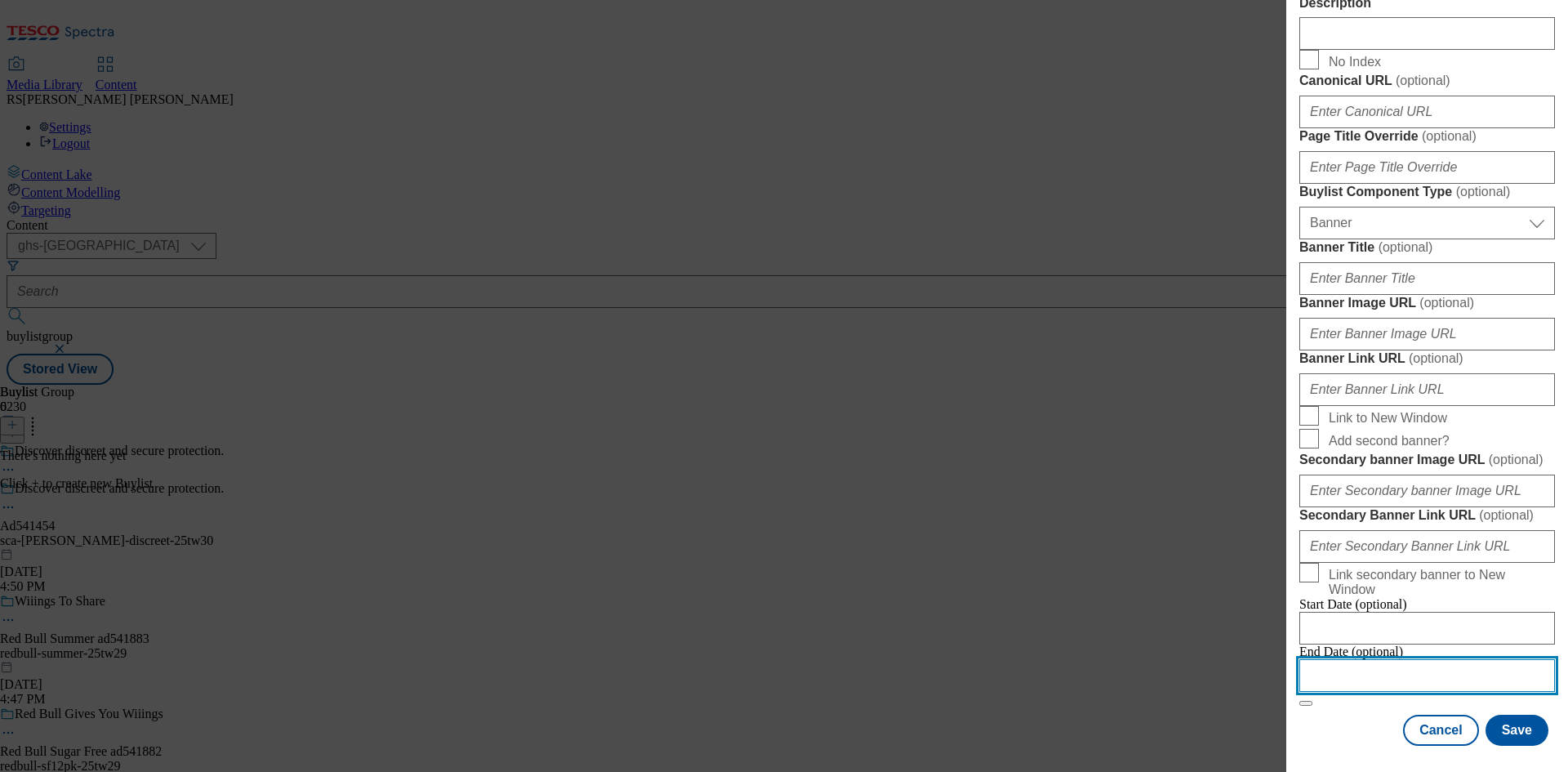
click at [1413, 659] on input "Modal" at bounding box center [1427, 675] width 255 height 32
select select "2025"
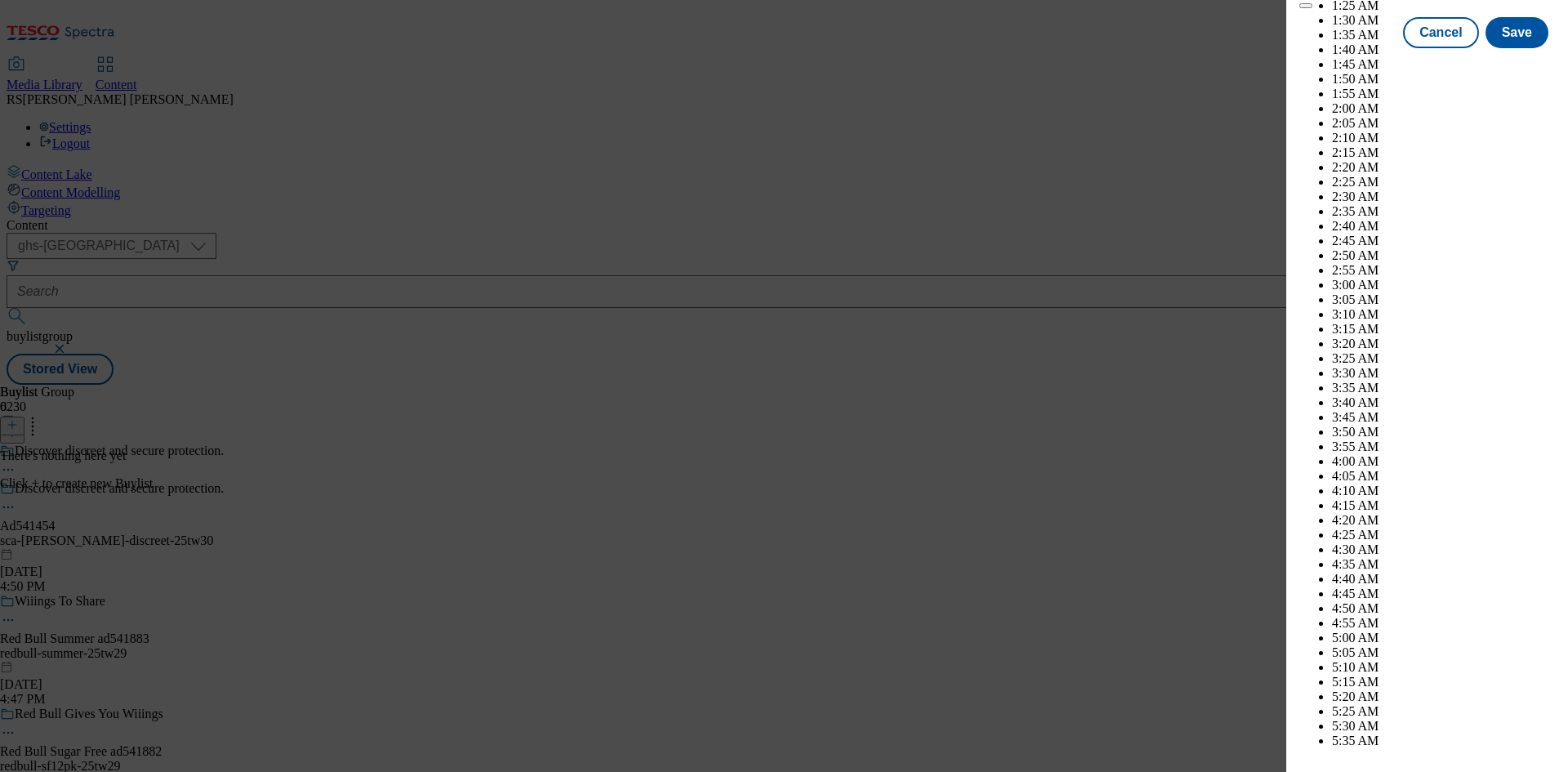
scroll to position [6093, 0]
select select "December"
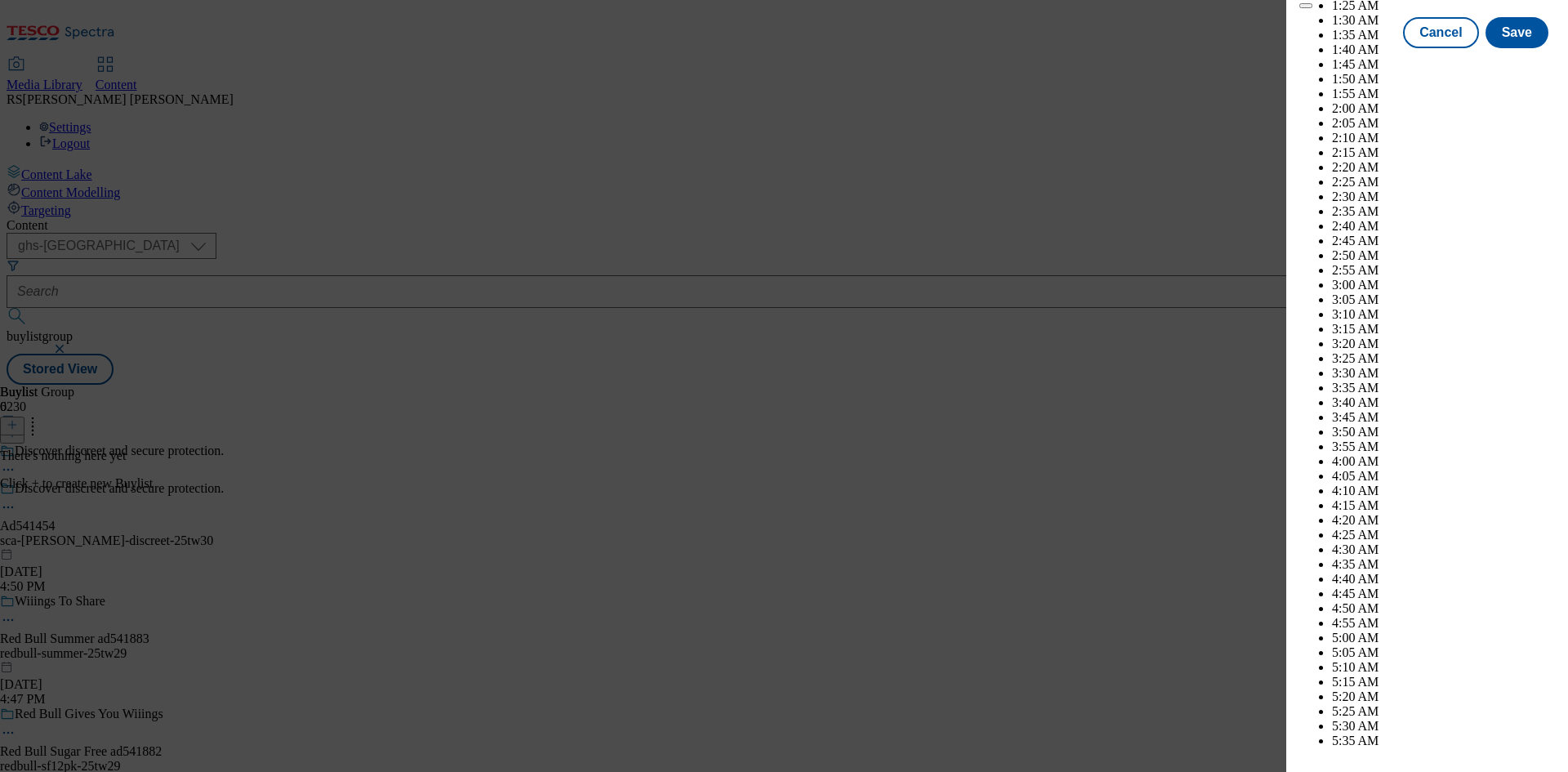
drag, startPoint x: 1501, startPoint y: 351, endPoint x: 1504, endPoint y: 361, distance: 10.4
click at [1507, 63] on button "Save" at bounding box center [1517, 47] width 63 height 31
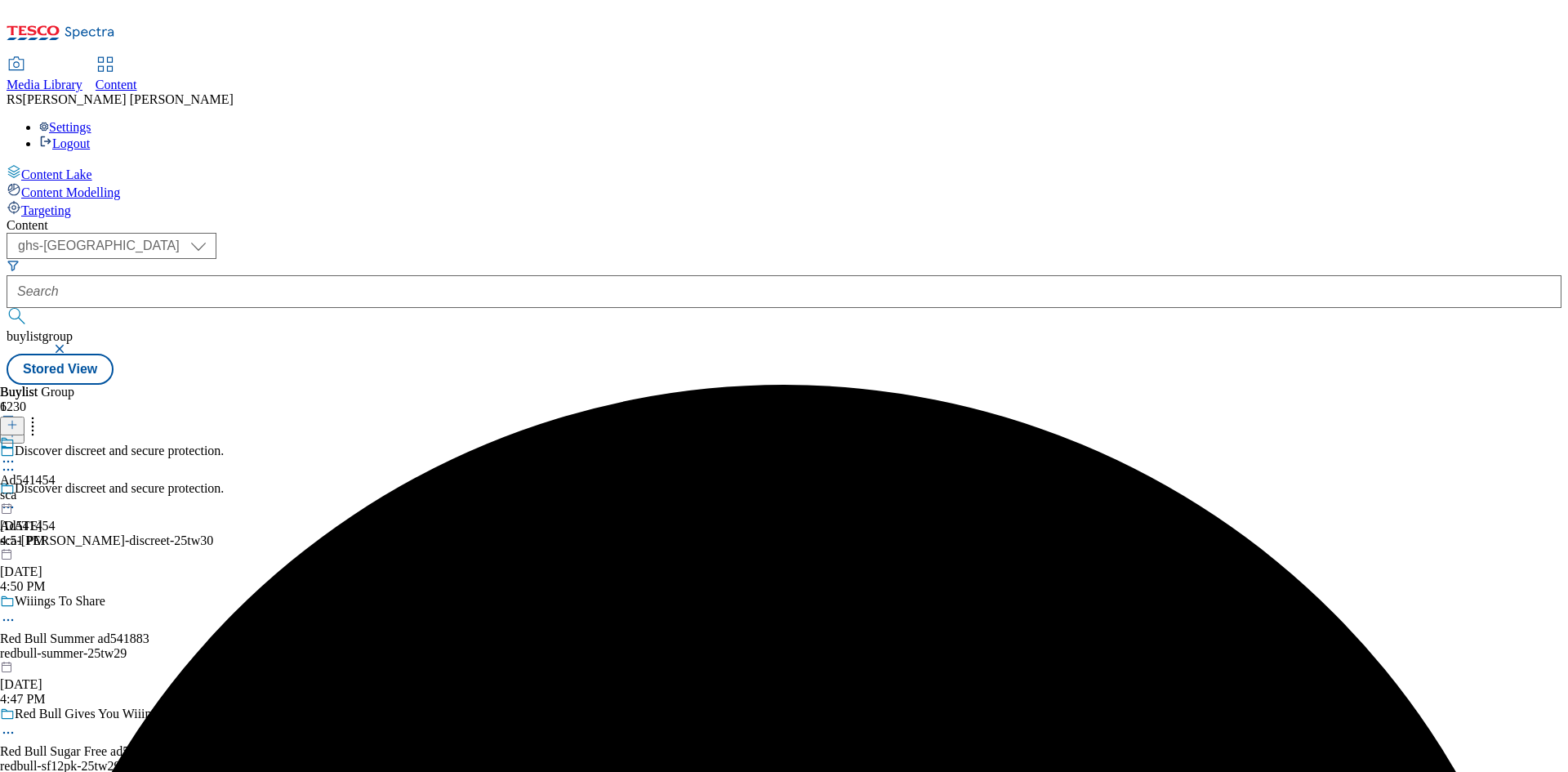
click at [56, 487] on div "sca" at bounding box center [28, 494] width 56 height 14
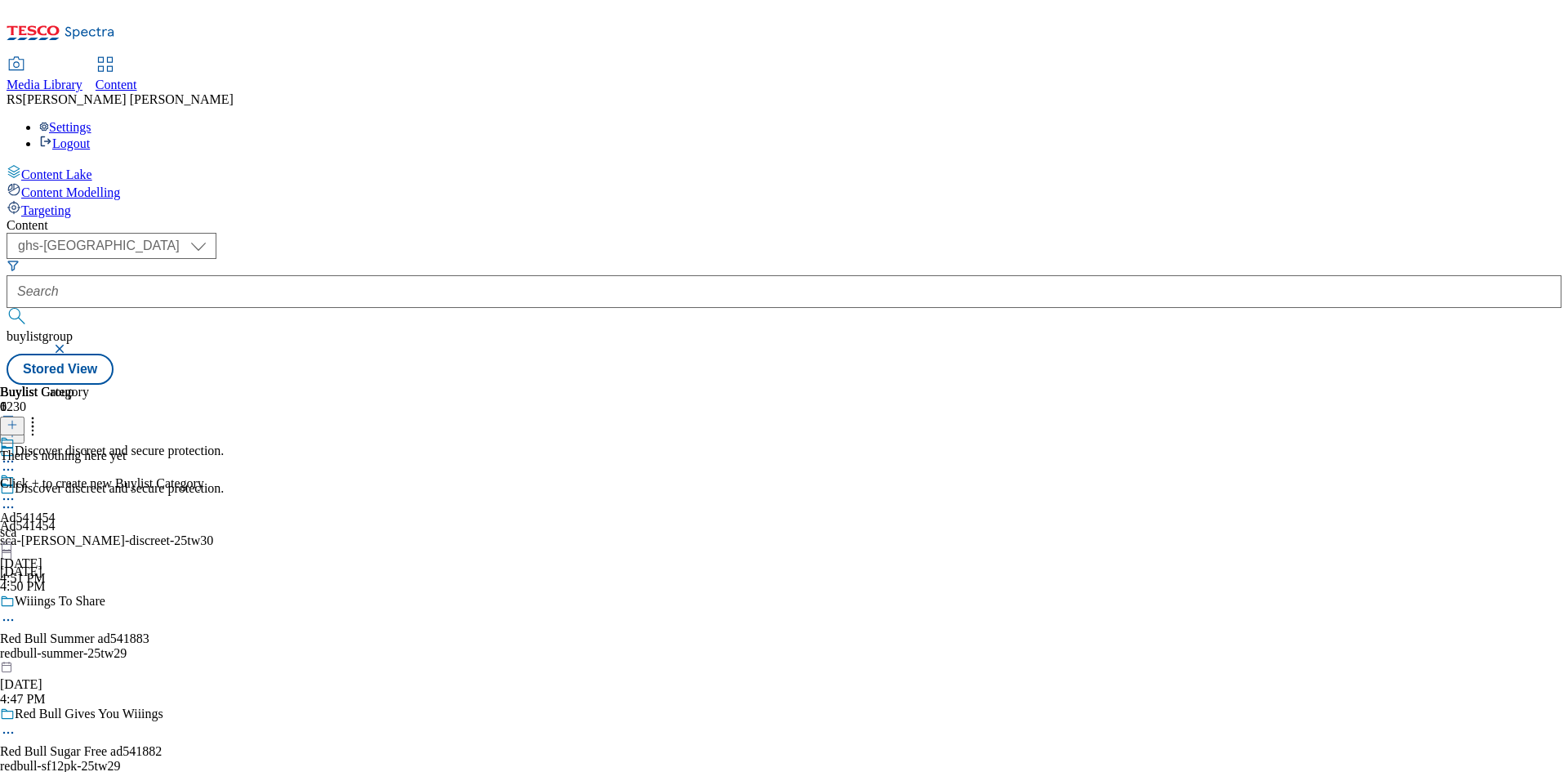
click at [18, 419] on icon at bounding box center [12, 424] width 12 height 12
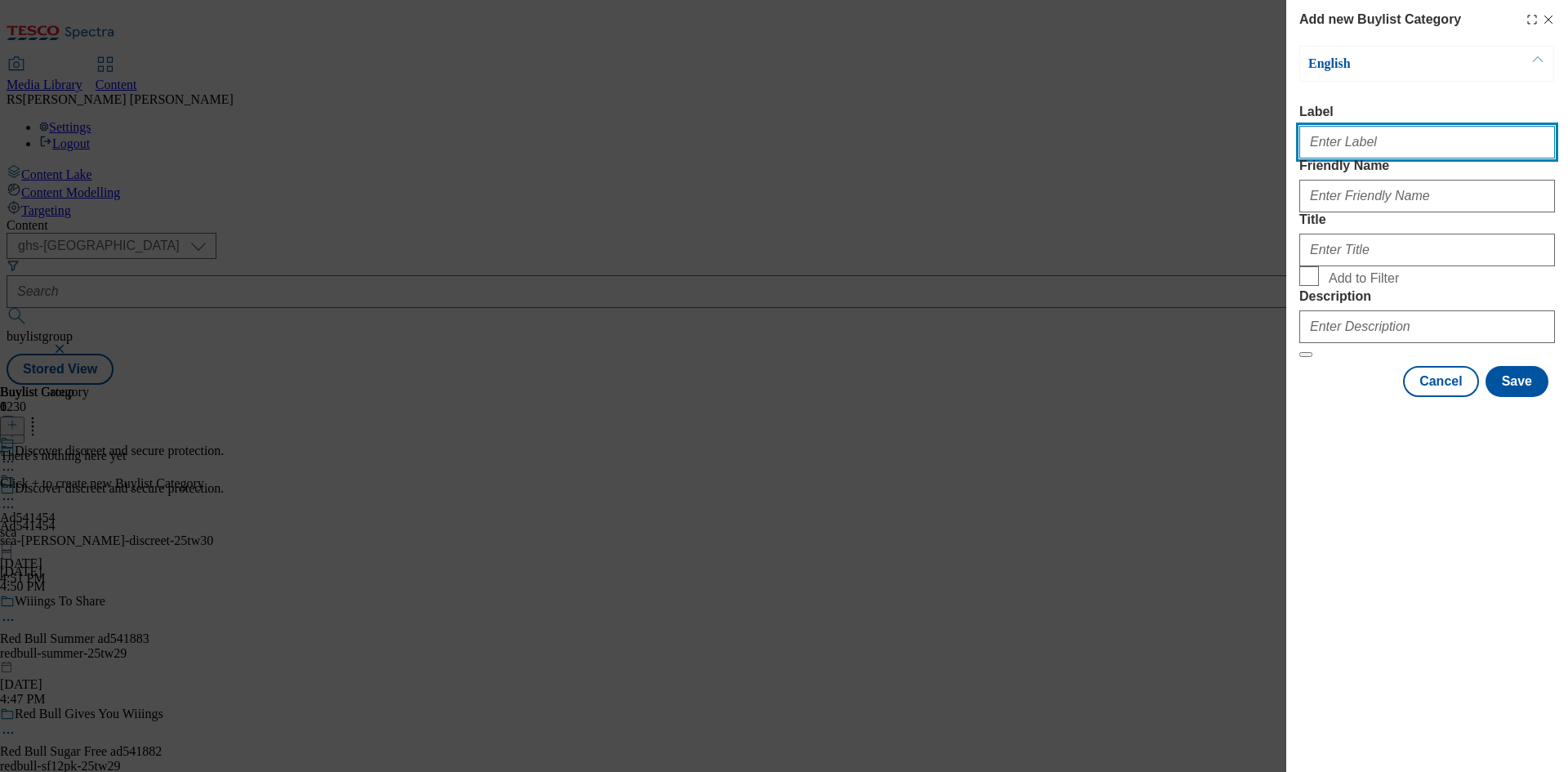
click at [1413, 157] on input "Label" at bounding box center [1427, 142] width 255 height 32
paste input "541454"
type input "Ad541454"
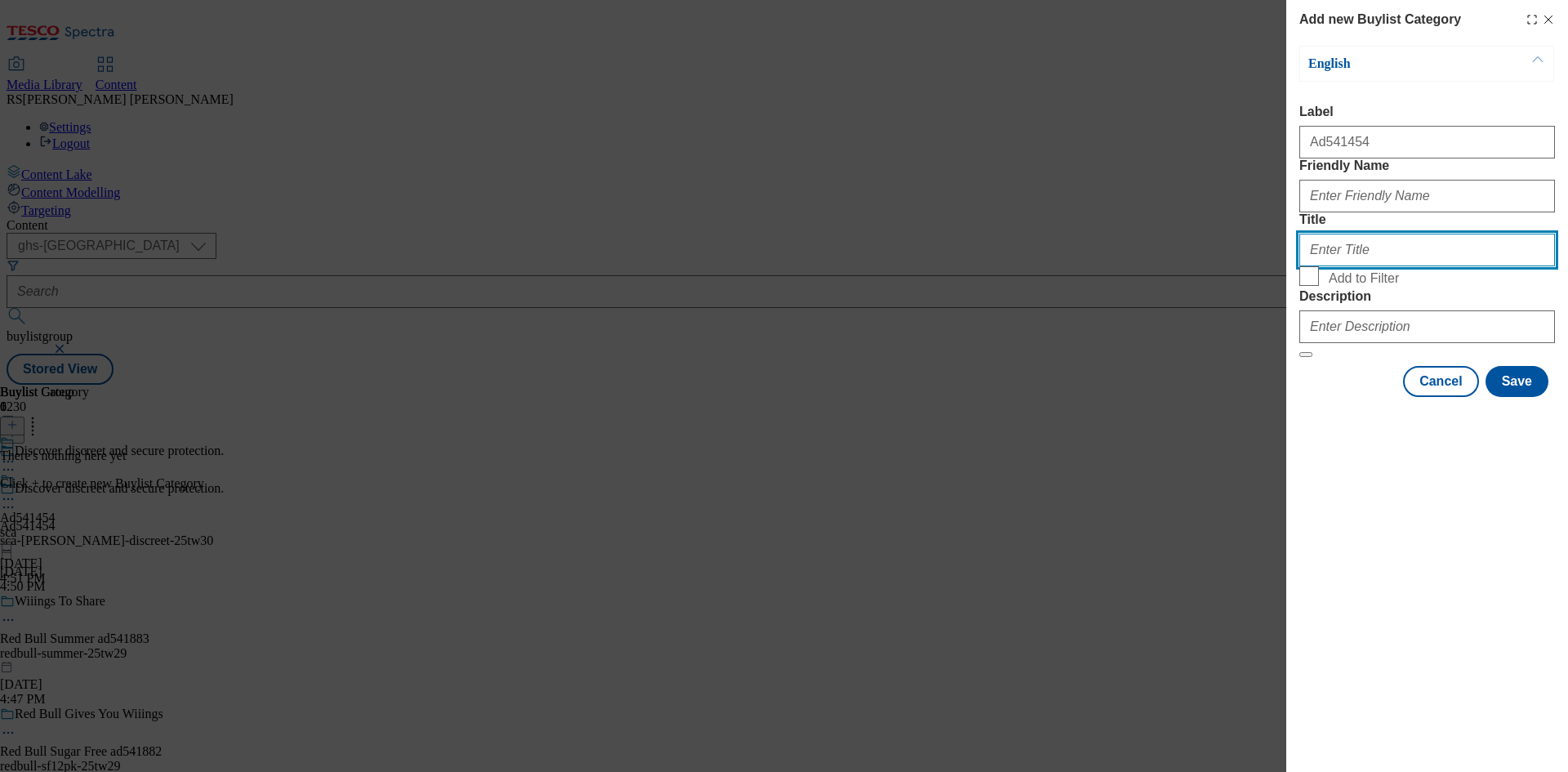
drag, startPoint x: 1497, startPoint y: 306, endPoint x: 1477, endPoint y: 249, distance: 60.4
click at [1497, 266] on input "Title" at bounding box center [1427, 250] width 255 height 32
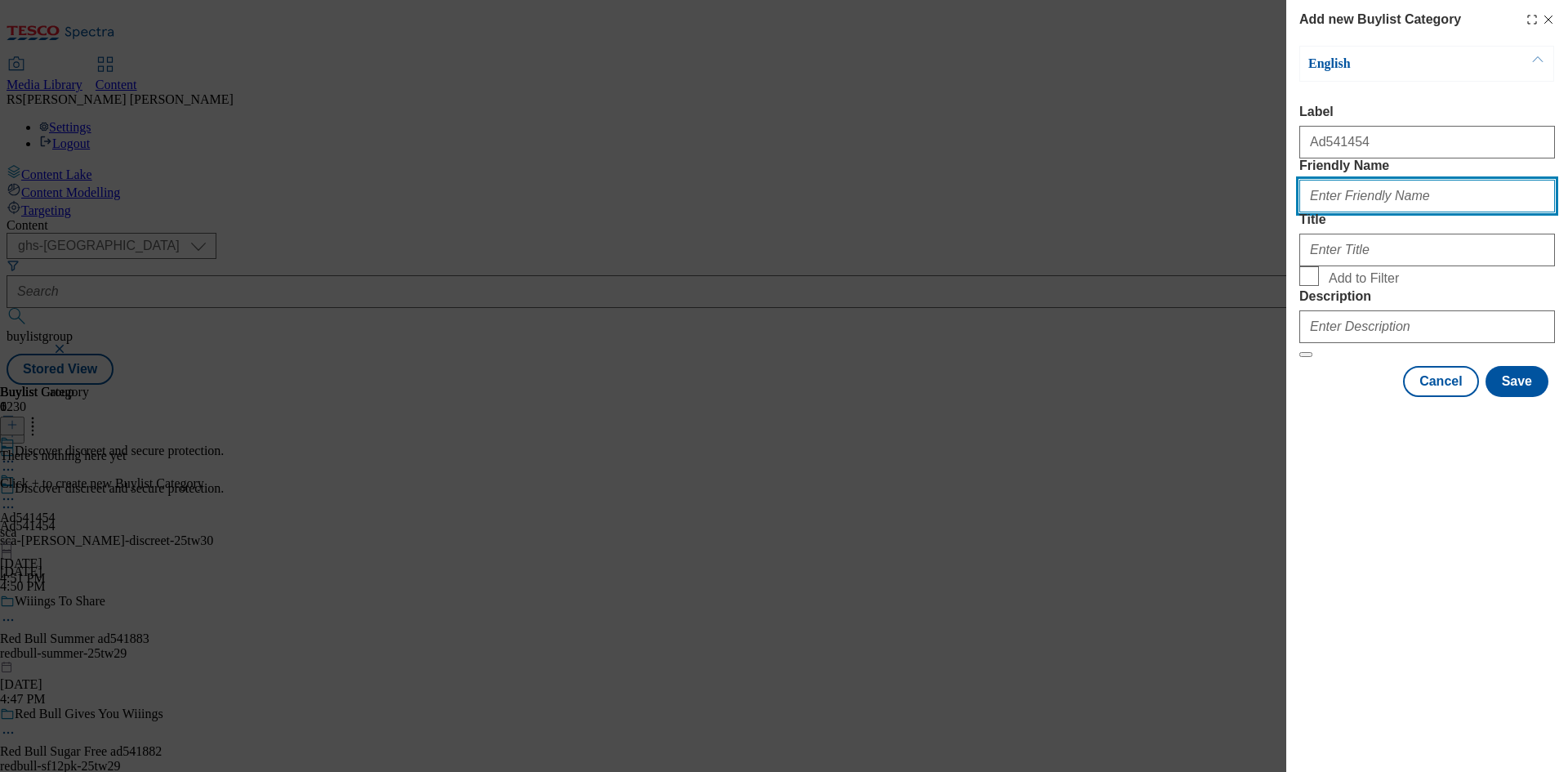
click at [1470, 212] on input "Friendly Name" at bounding box center [1427, 196] width 255 height 32
paste input "sca-[PERSON_NAME]-discreet"
type input "sca-[PERSON_NAME]-discreet"
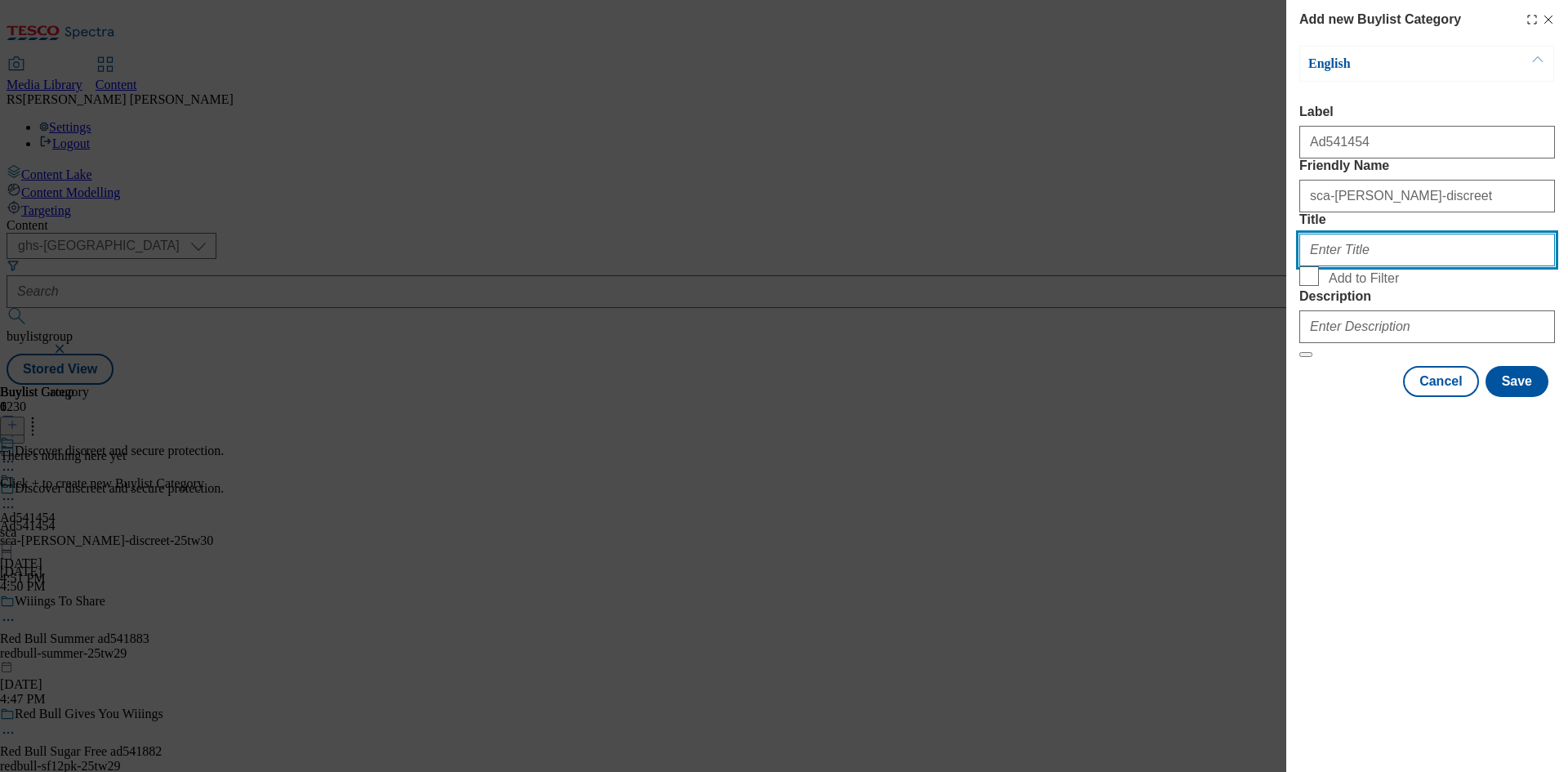
paste input "SCA"
type input "SCA"
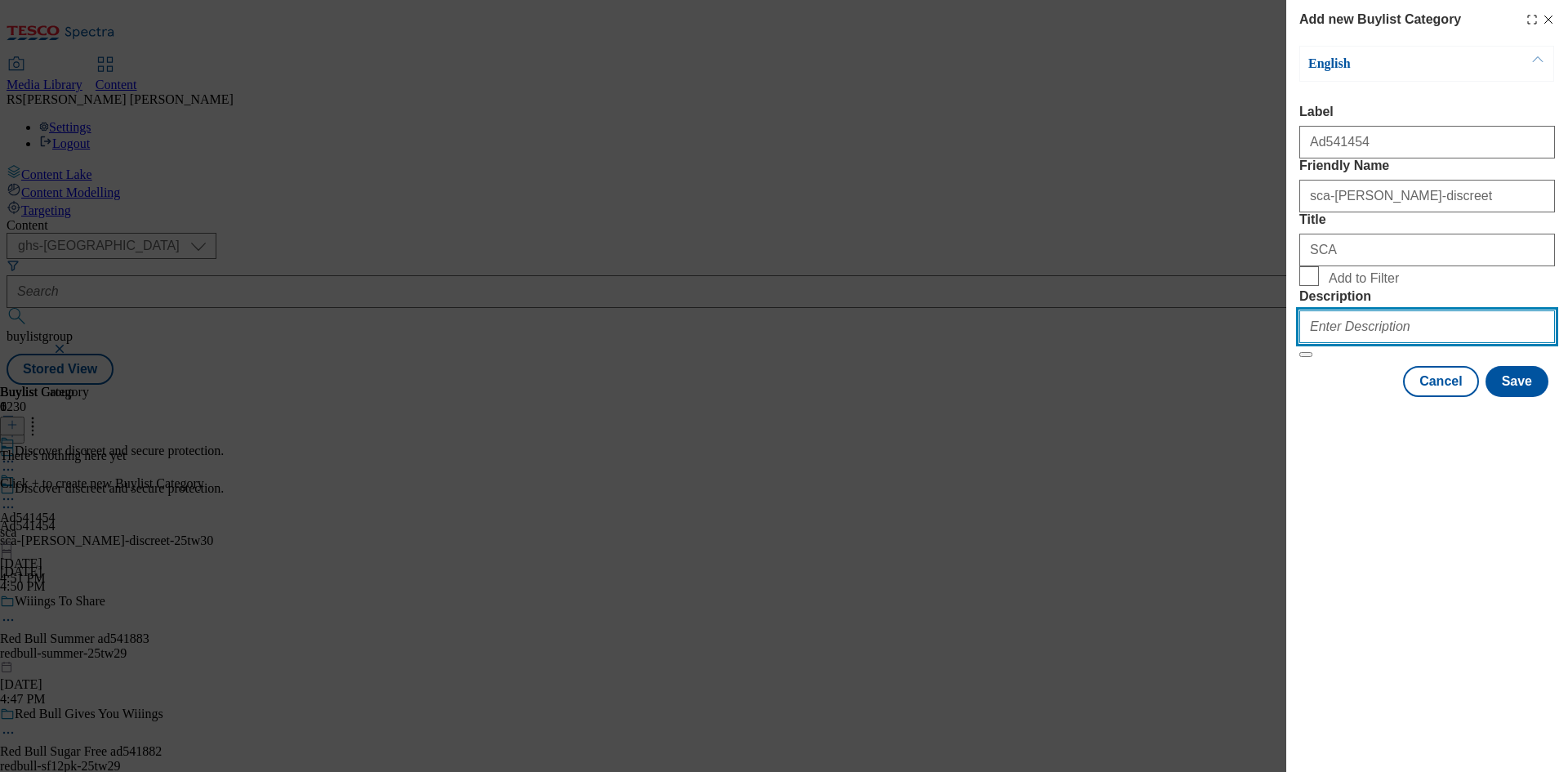
click at [1428, 343] on input "Description" at bounding box center [1427, 326] width 255 height 32
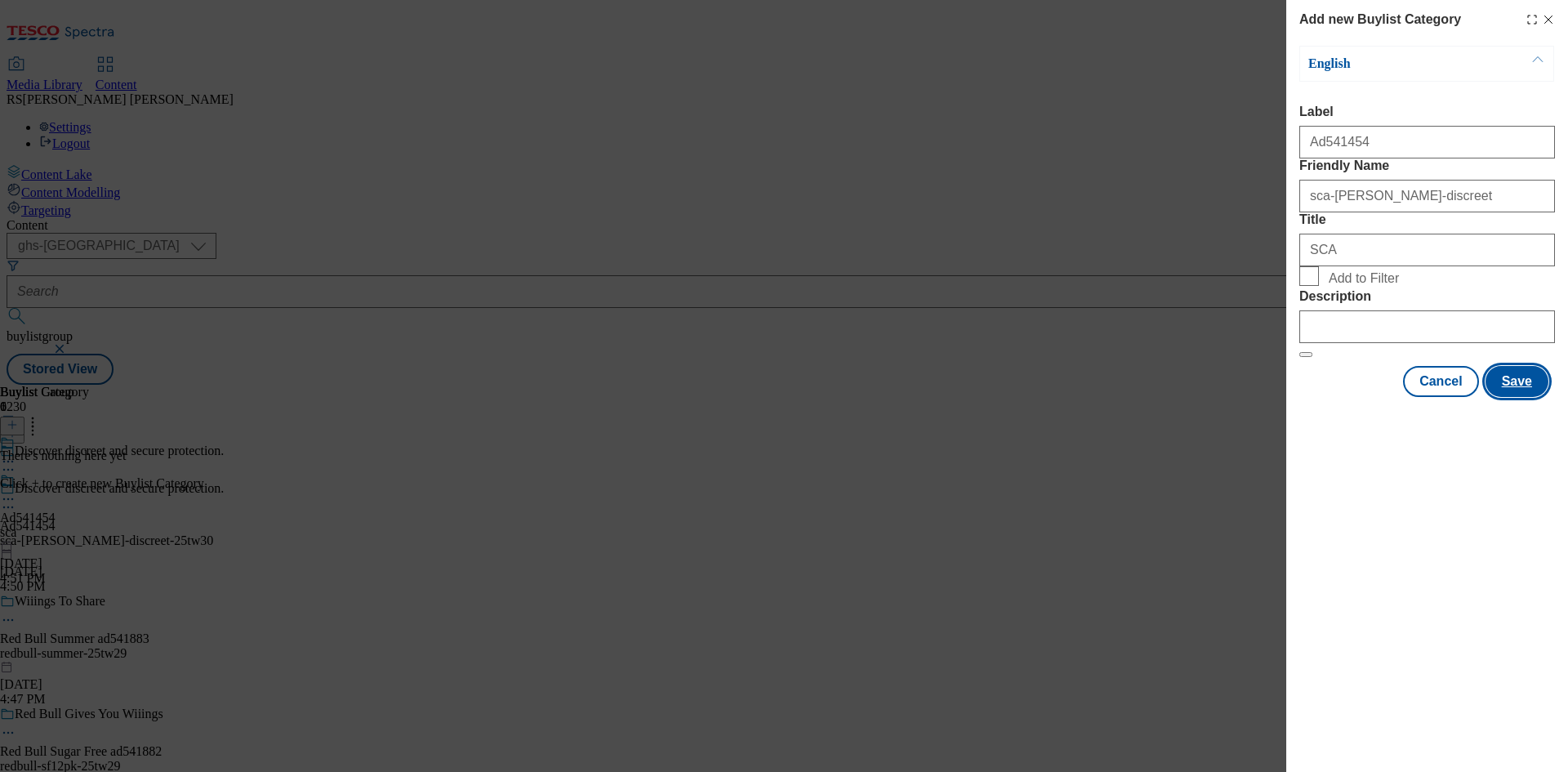
click at [1516, 397] on button "Save" at bounding box center [1517, 381] width 63 height 31
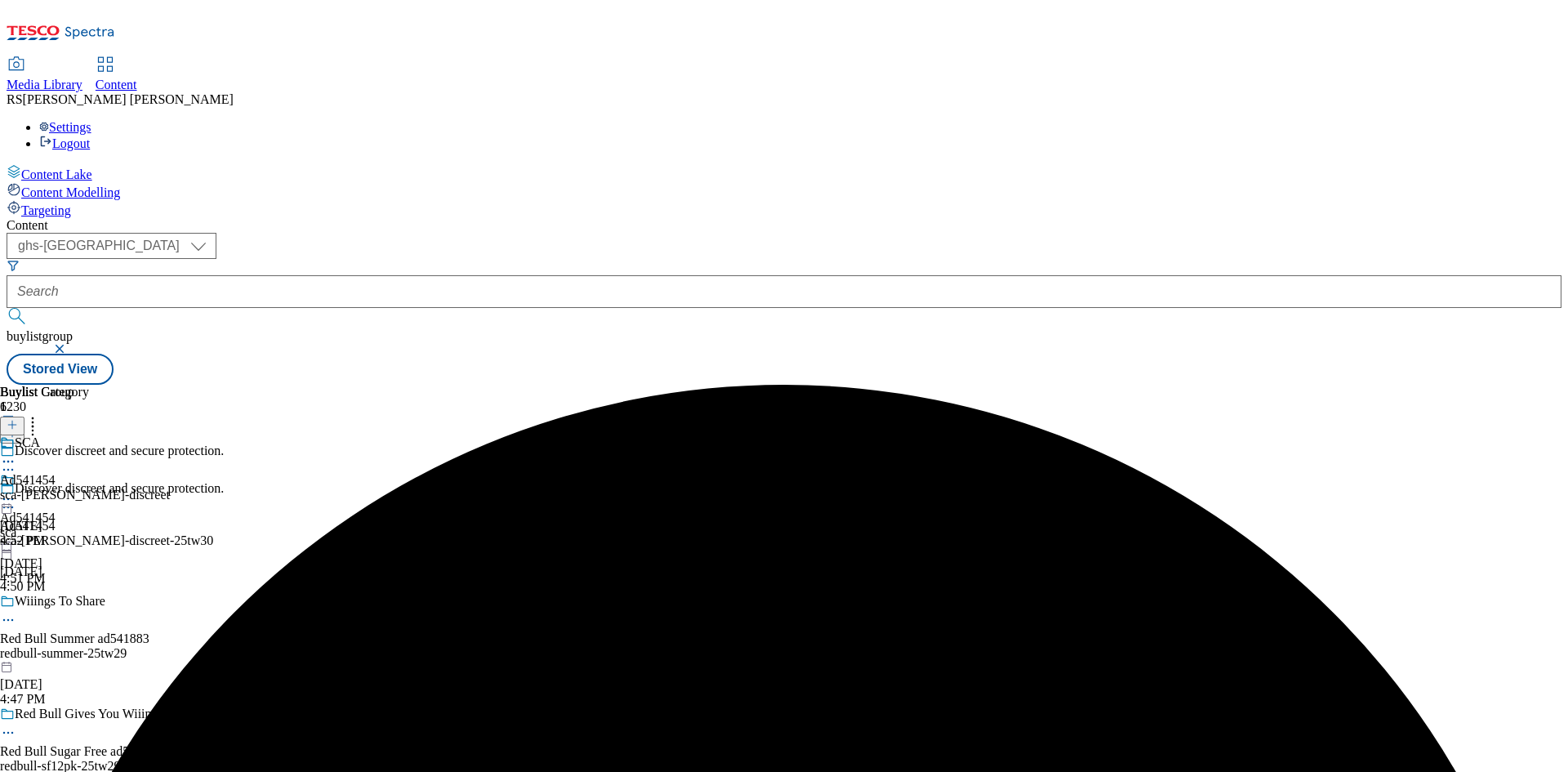
click at [170, 487] on div "sca-[PERSON_NAME]-discreet" at bounding box center [84, 494] width 170 height 14
click at [16, 425] on line at bounding box center [12, 425] width 8 height 0
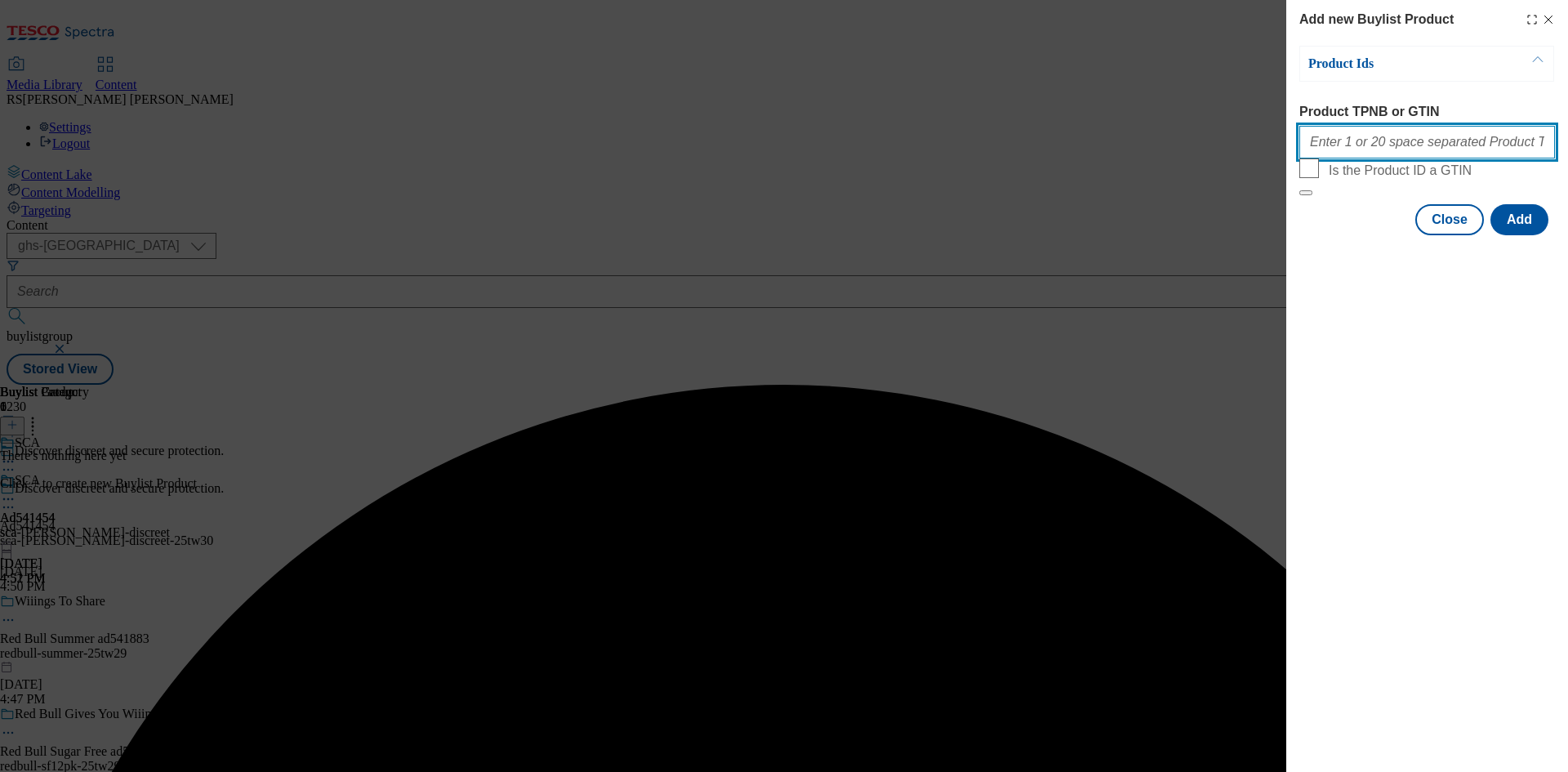
click at [1409, 147] on input "Product TPNB or GTIN" at bounding box center [1427, 142] width 255 height 32
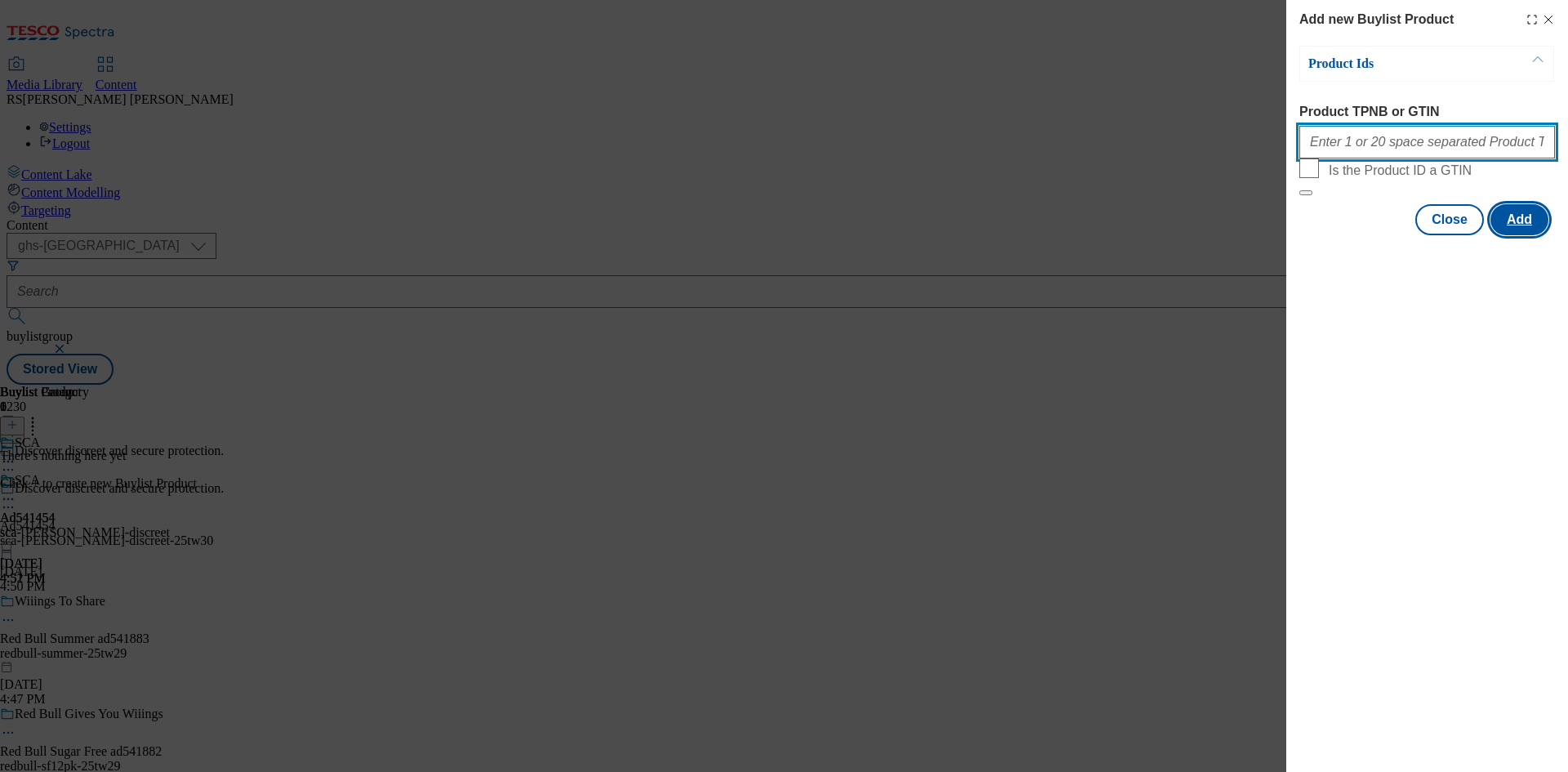
paste input "56499493"
type input "56499493"
click at [1517, 235] on button "Add" at bounding box center [1519, 219] width 58 height 31
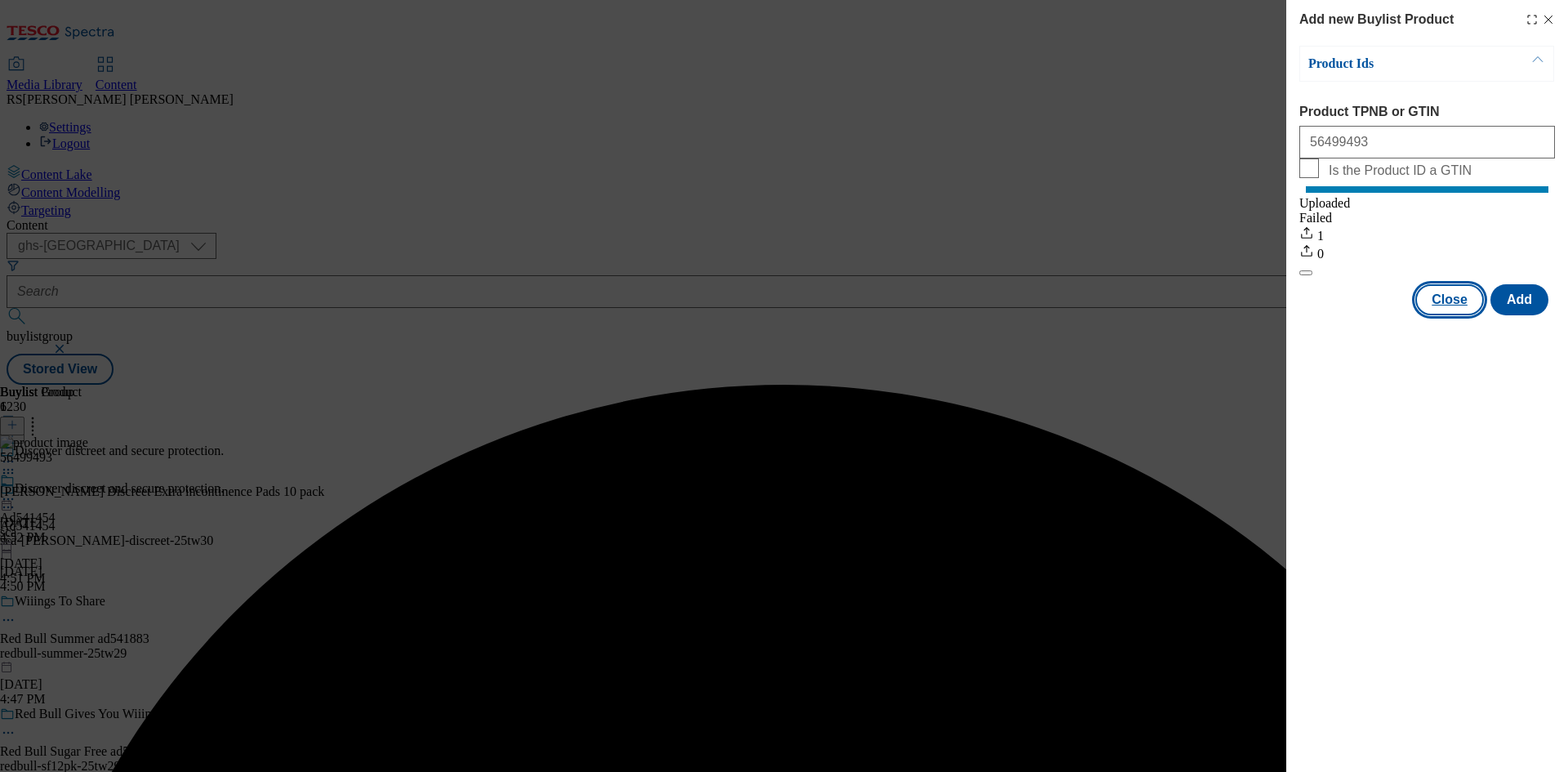
click at [1448, 315] on button "Close" at bounding box center [1449, 299] width 68 height 31
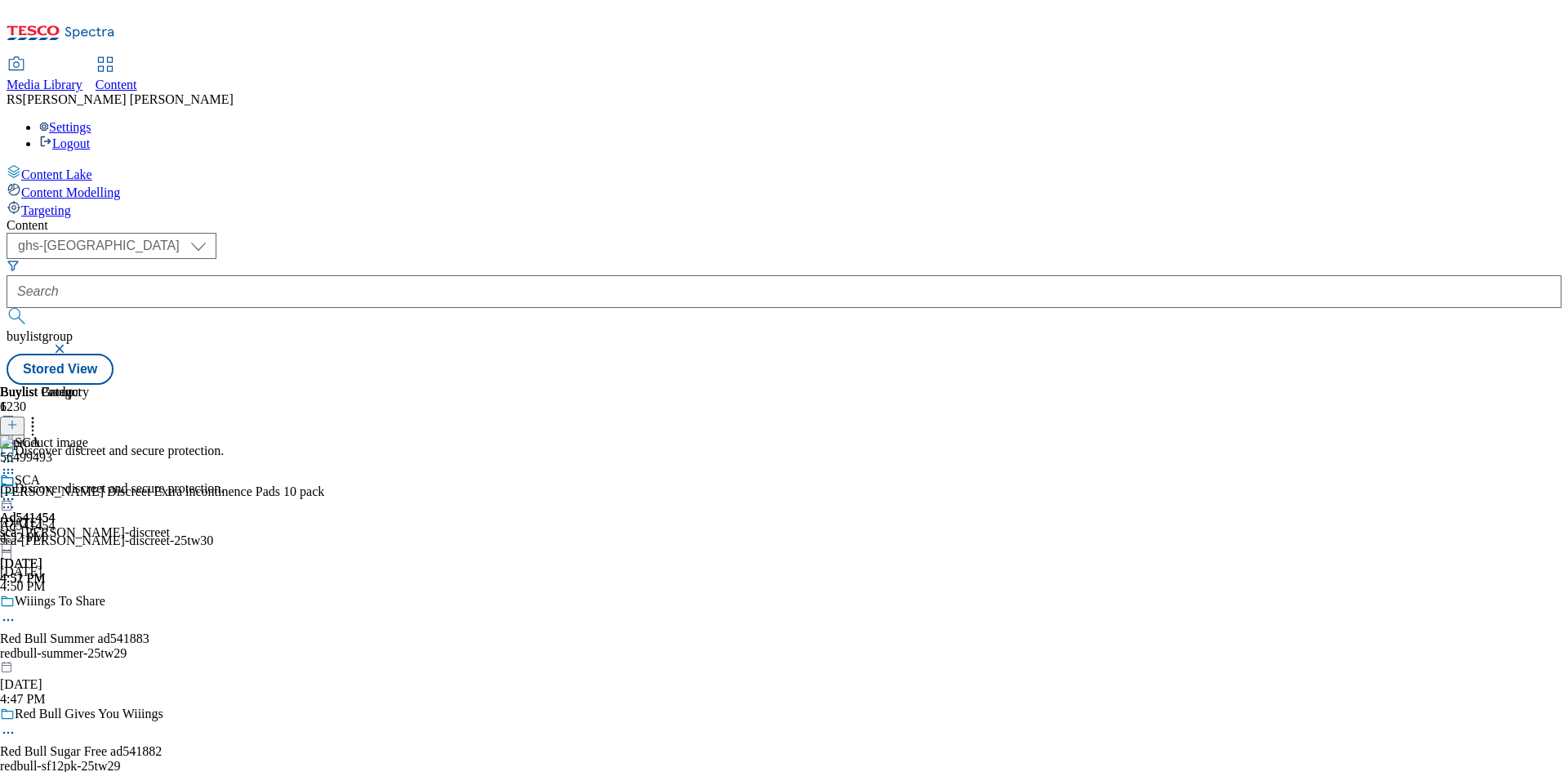
click at [16, 499] on icon at bounding box center [8, 507] width 16 height 16
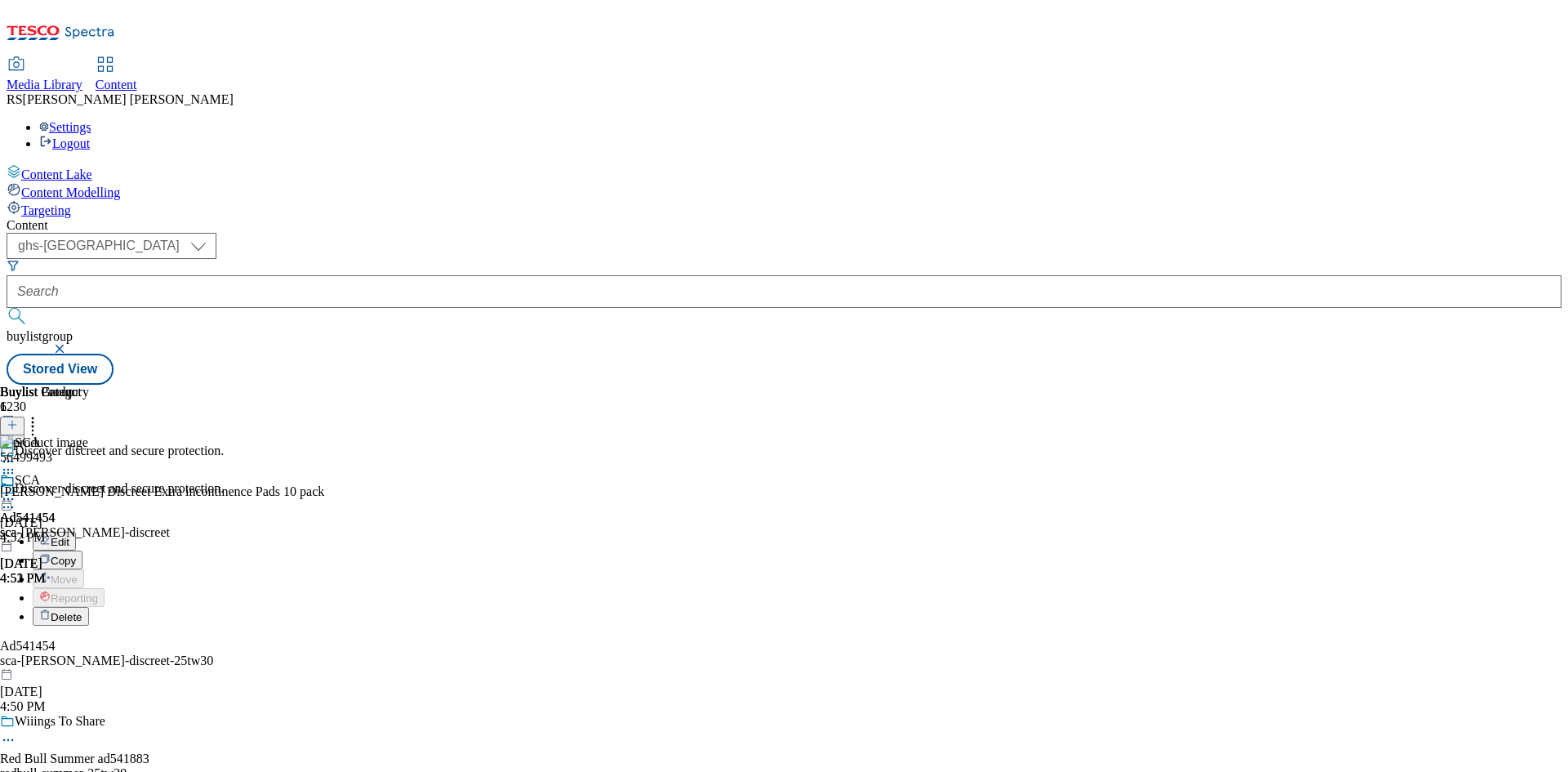
click at [76, 532] on button "Edit" at bounding box center [54, 541] width 43 height 19
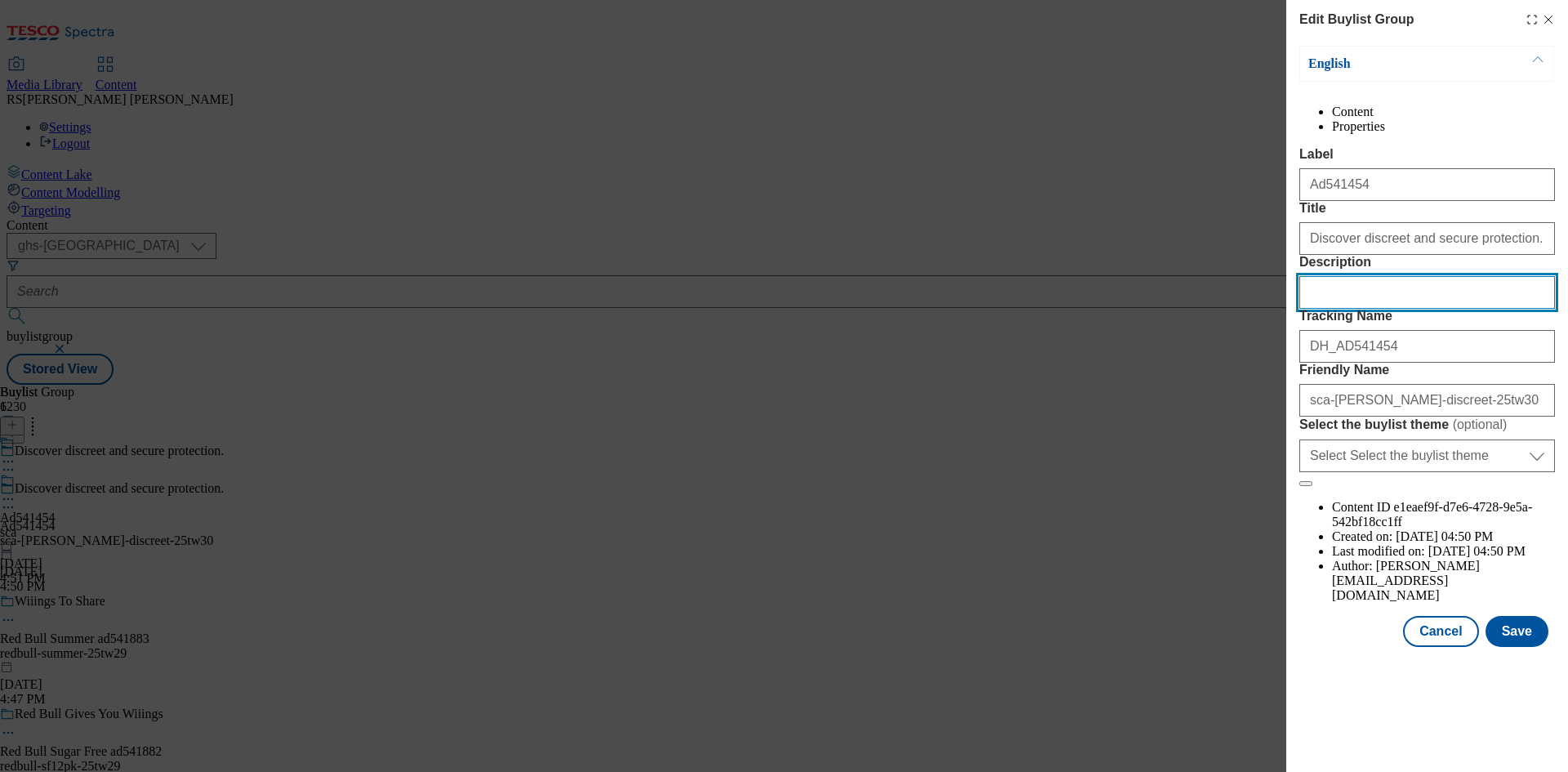
click at [1410, 308] on input "Description" at bounding box center [1427, 292] width 255 height 32
paste input "[PERSON_NAME] Discreet Extra incontinence Pads 10 pack"
type input "[PERSON_NAME] Discreet Extra incontinence Pads 10 pack"
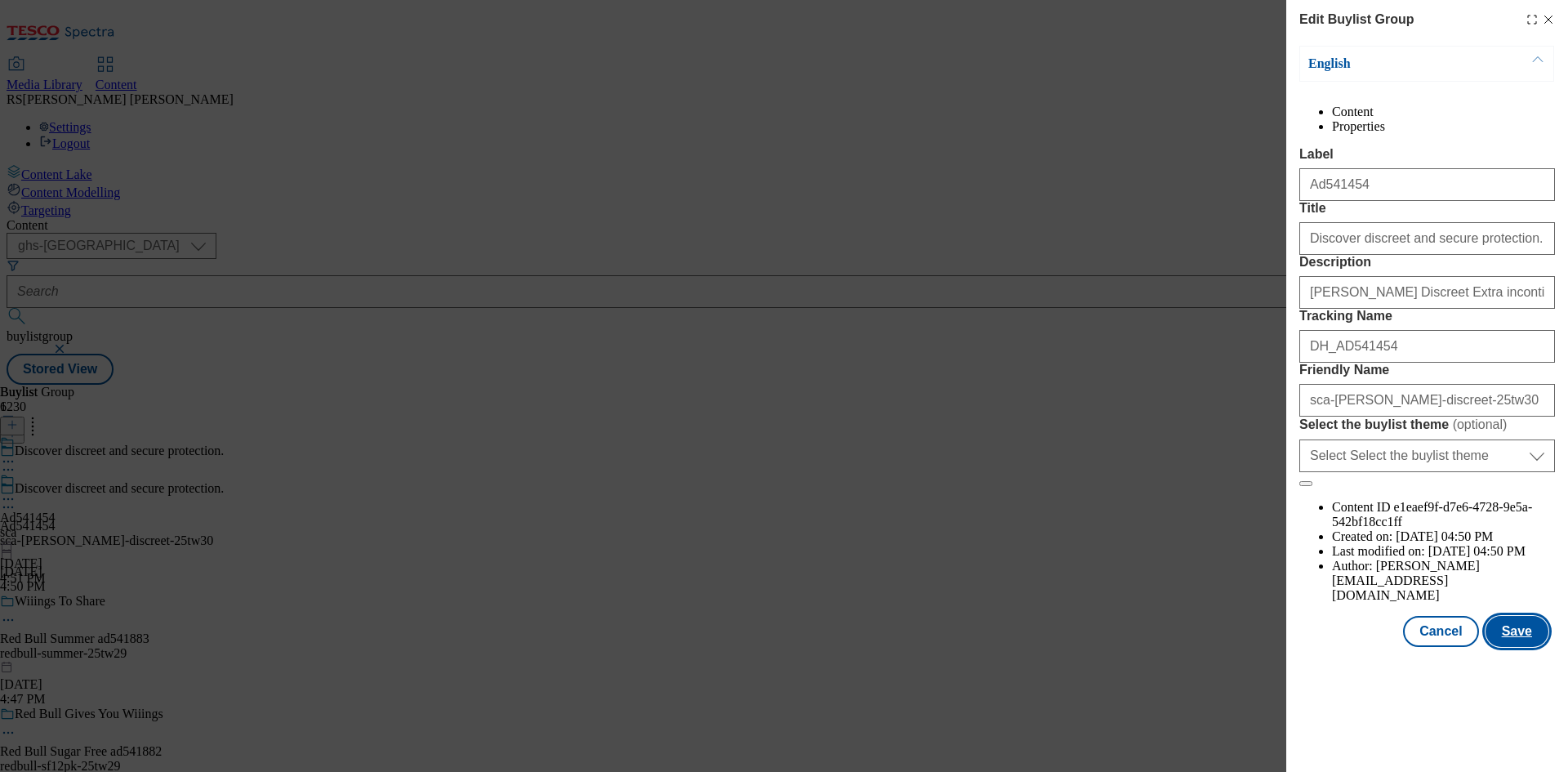
click at [1525, 647] on button "Save" at bounding box center [1517, 631] width 63 height 31
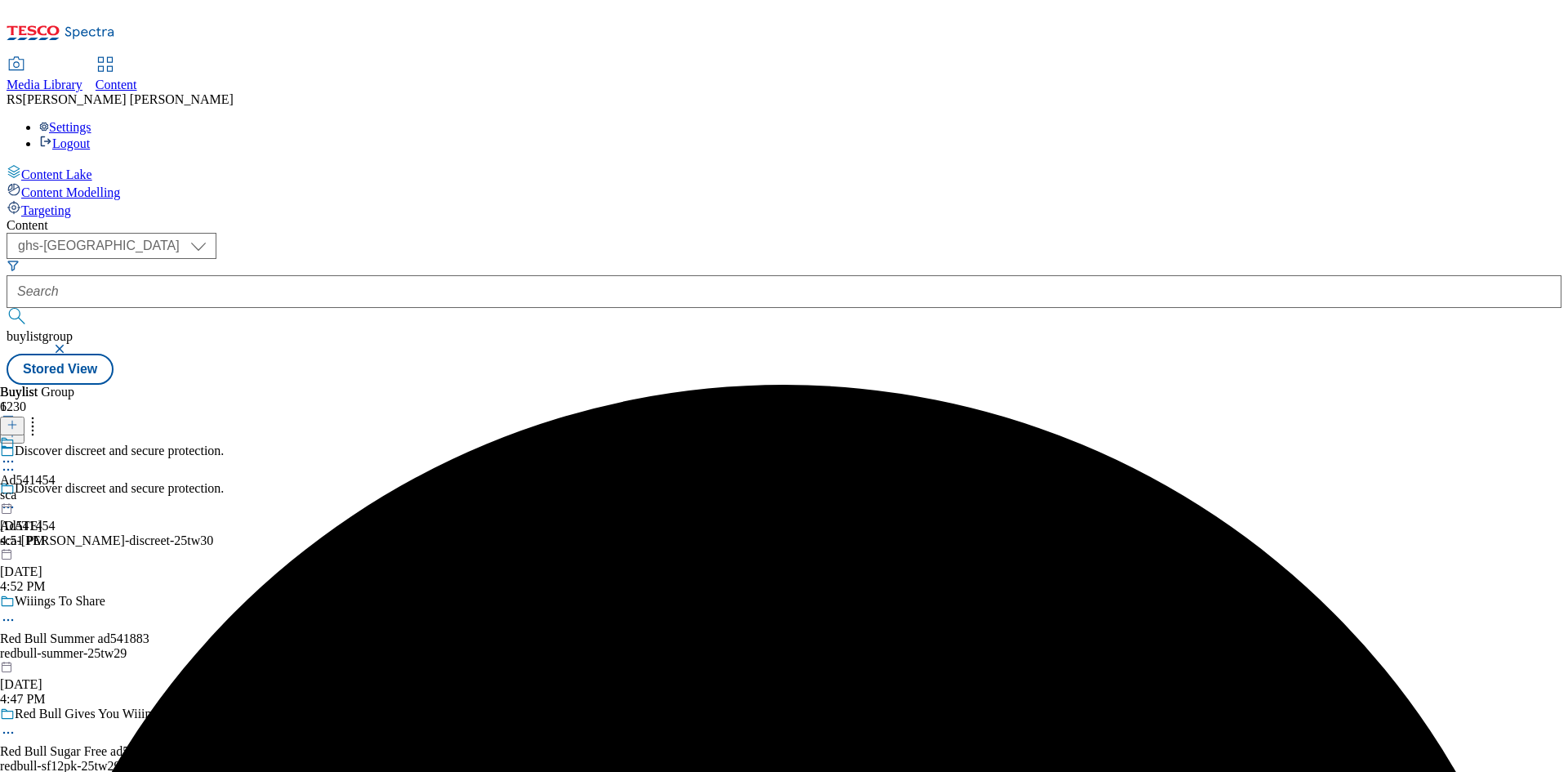
click at [56, 487] on div "sca" at bounding box center [28, 494] width 56 height 14
click at [170, 487] on div "sca-[PERSON_NAME]-discreet" at bounding box center [84, 494] width 170 height 14
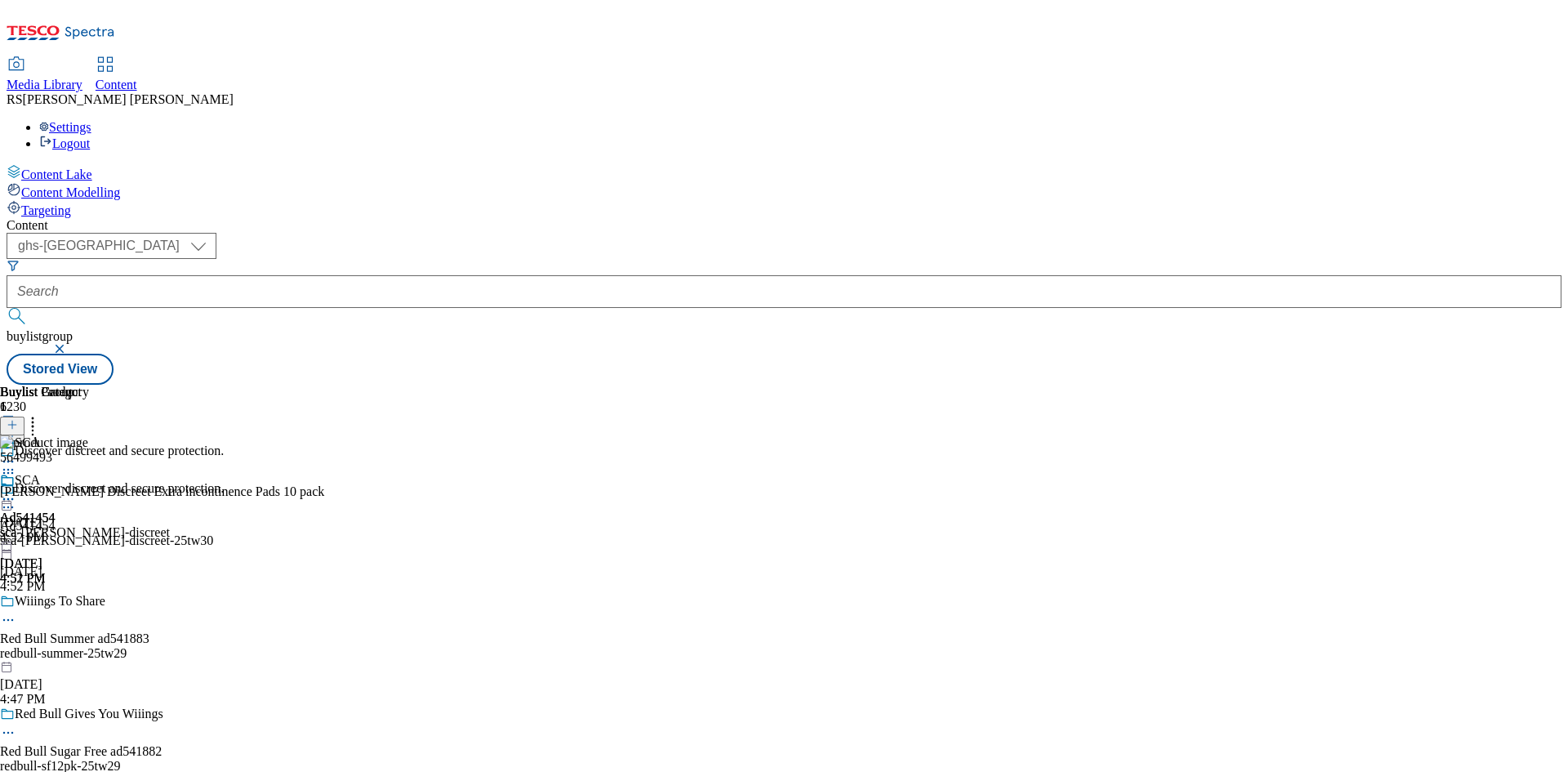
click at [16, 465] on icon at bounding box center [8, 473] width 16 height 16
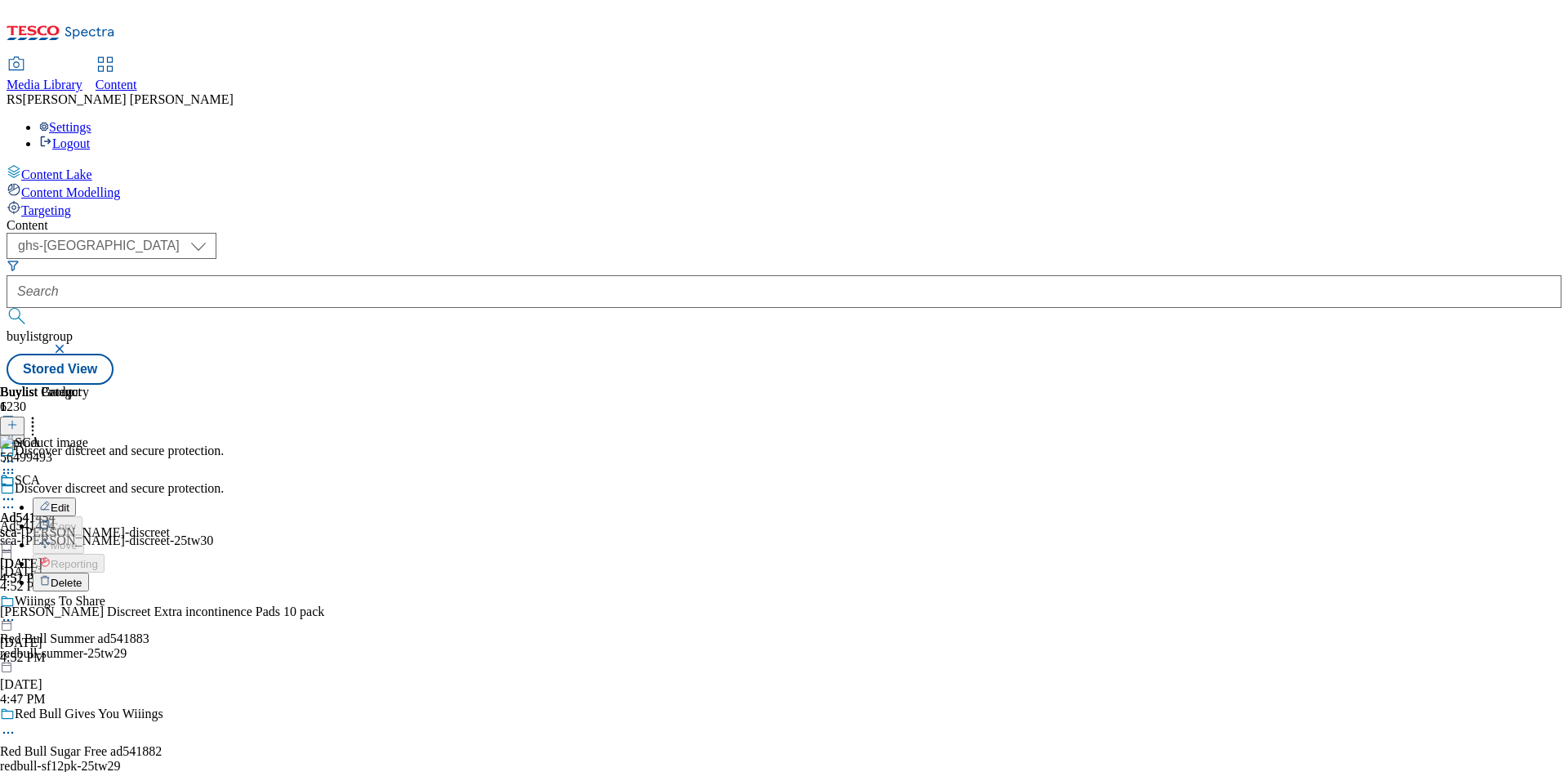
click at [83, 577] on span "Delete" at bounding box center [66, 583] width 31 height 13
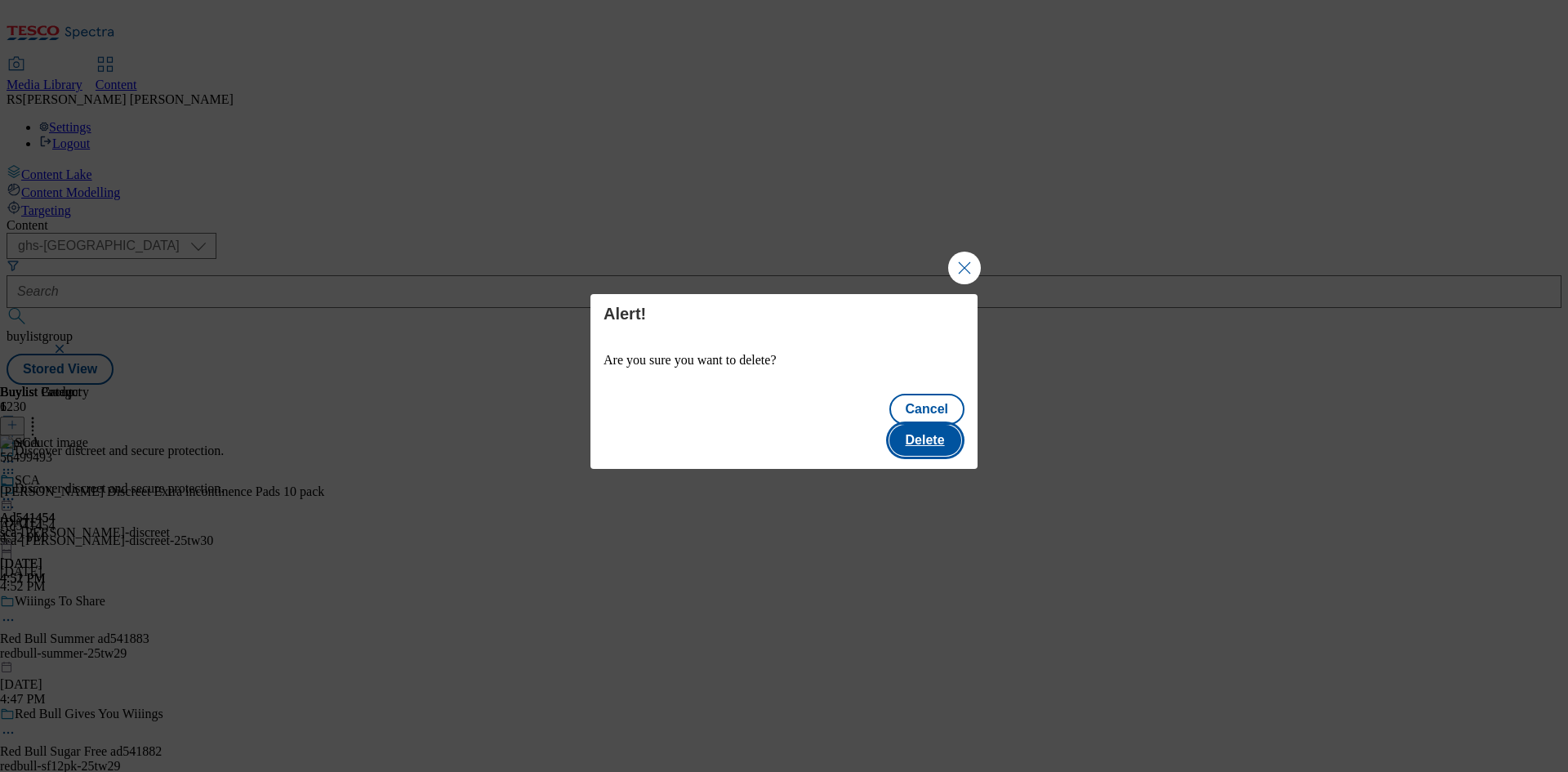
click at [938, 425] on button "Delete" at bounding box center [926, 440] width 72 height 31
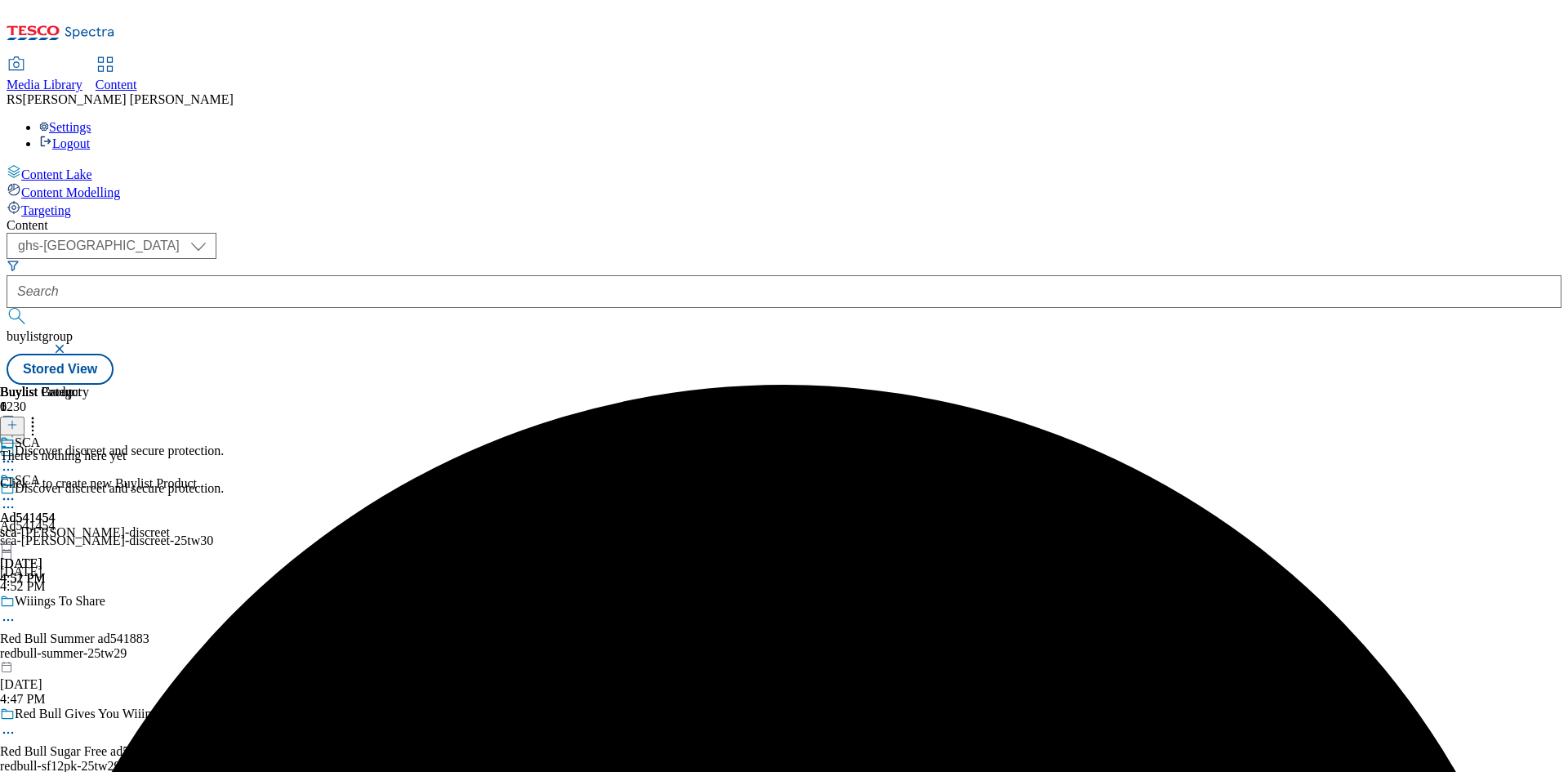
click at [13, 421] on line at bounding box center [13, 424] width 0 height 8
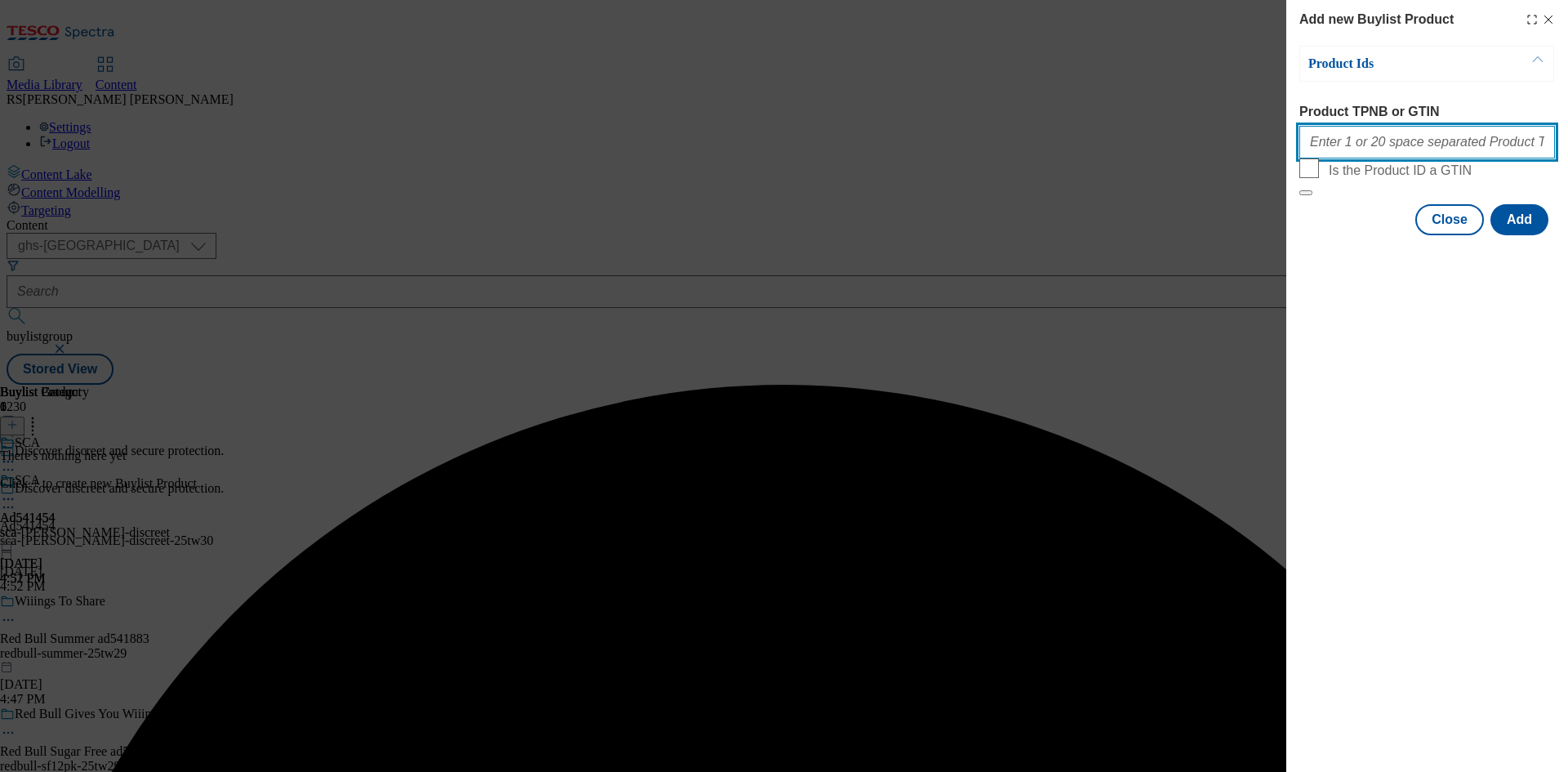
click at [1462, 152] on input "Product TPNB or GTIN" at bounding box center [1427, 142] width 255 height 32
paste input "56499493 82504282 62048356 61379806 84251784 62061230 71093178 80502229"
type input "56499493 82504282 62048356 61379806 84251784 62061230 71093178 80502229"
click at [1523, 235] on button "Add" at bounding box center [1519, 219] width 58 height 31
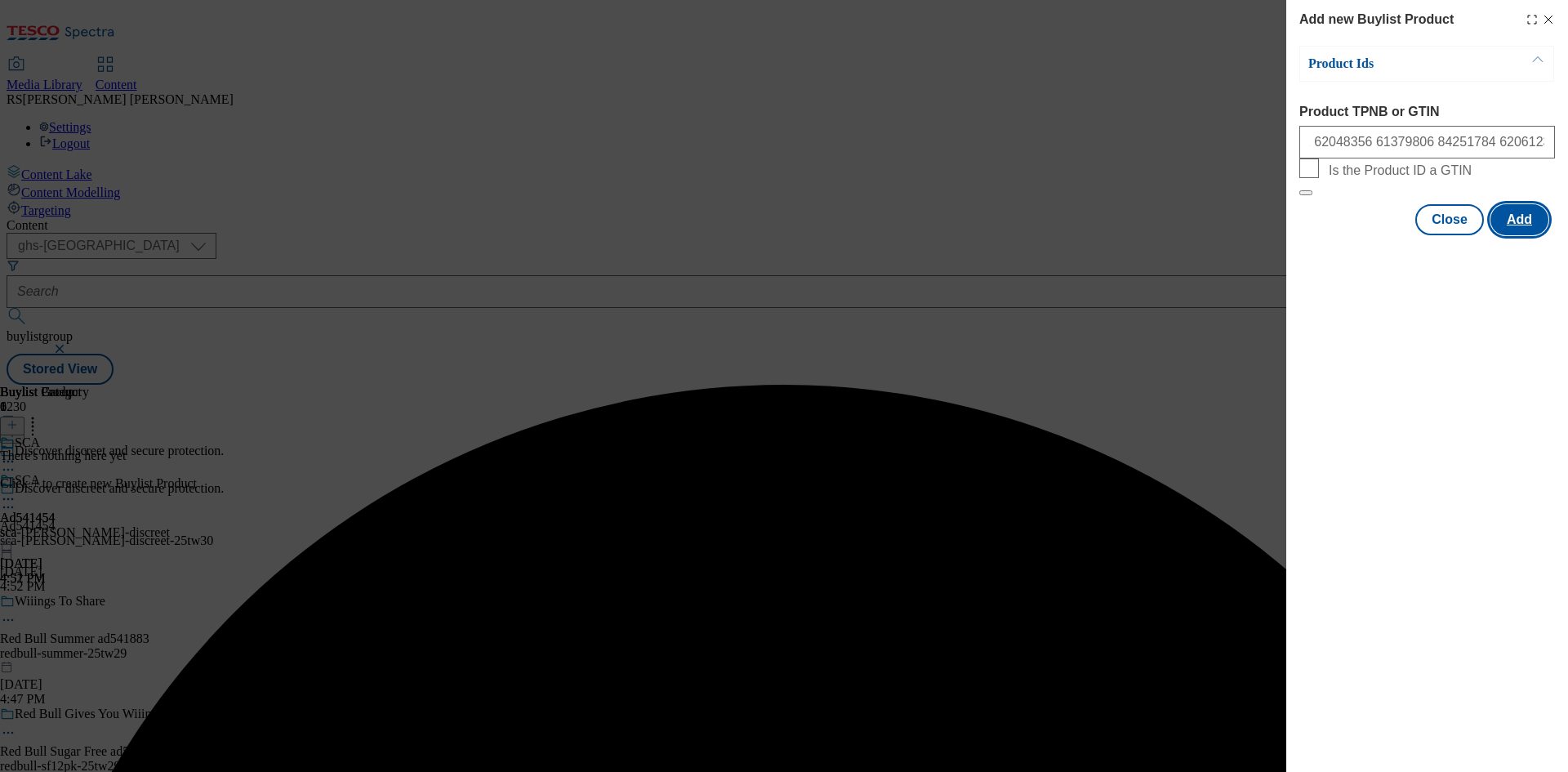
scroll to position [0, 0]
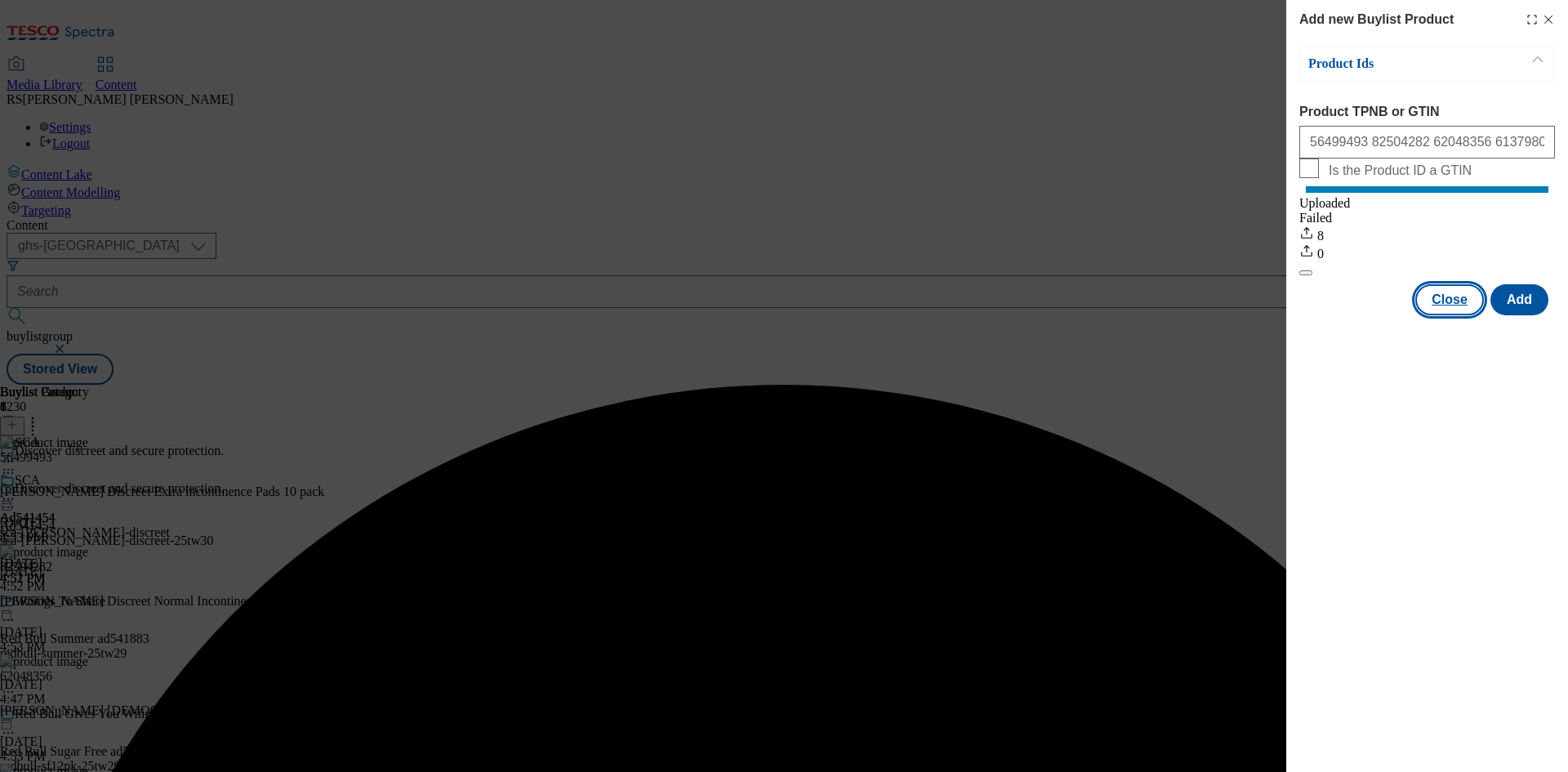
click at [1448, 315] on button "Close" at bounding box center [1449, 299] width 68 height 31
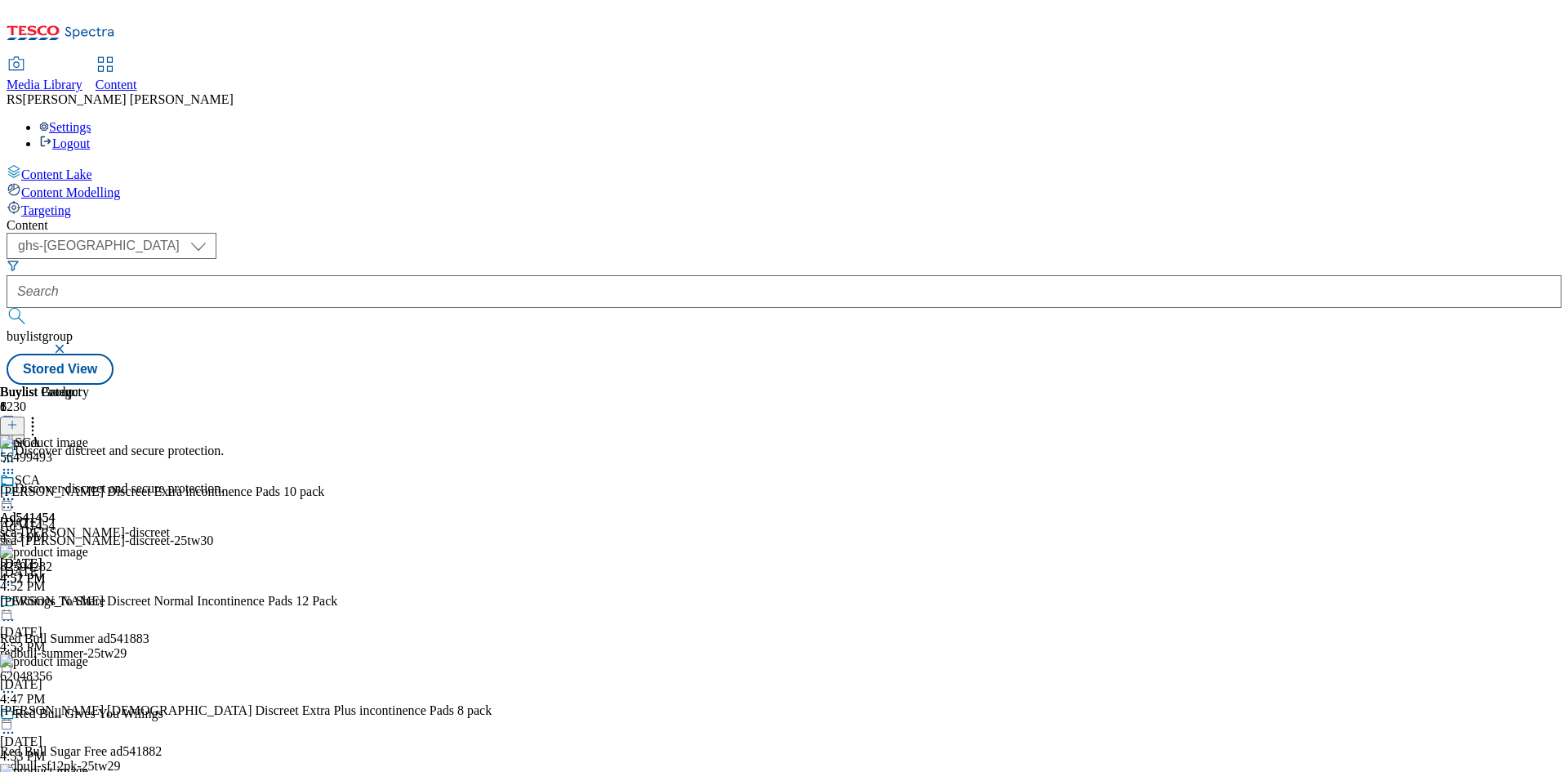
click at [16, 499] on icon at bounding box center [8, 507] width 16 height 16
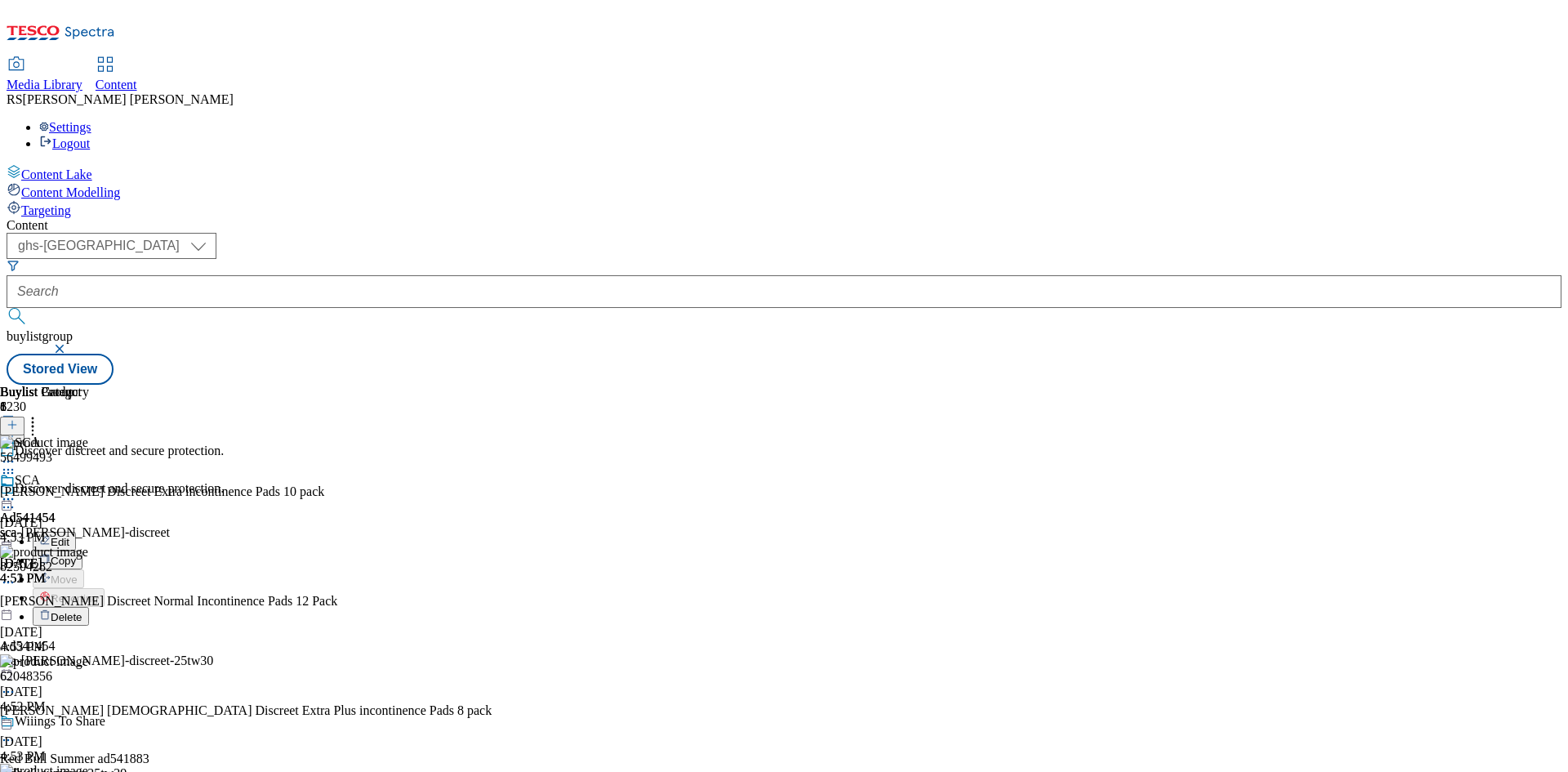
click at [69, 536] on span "Edit" at bounding box center [59, 542] width 19 height 13
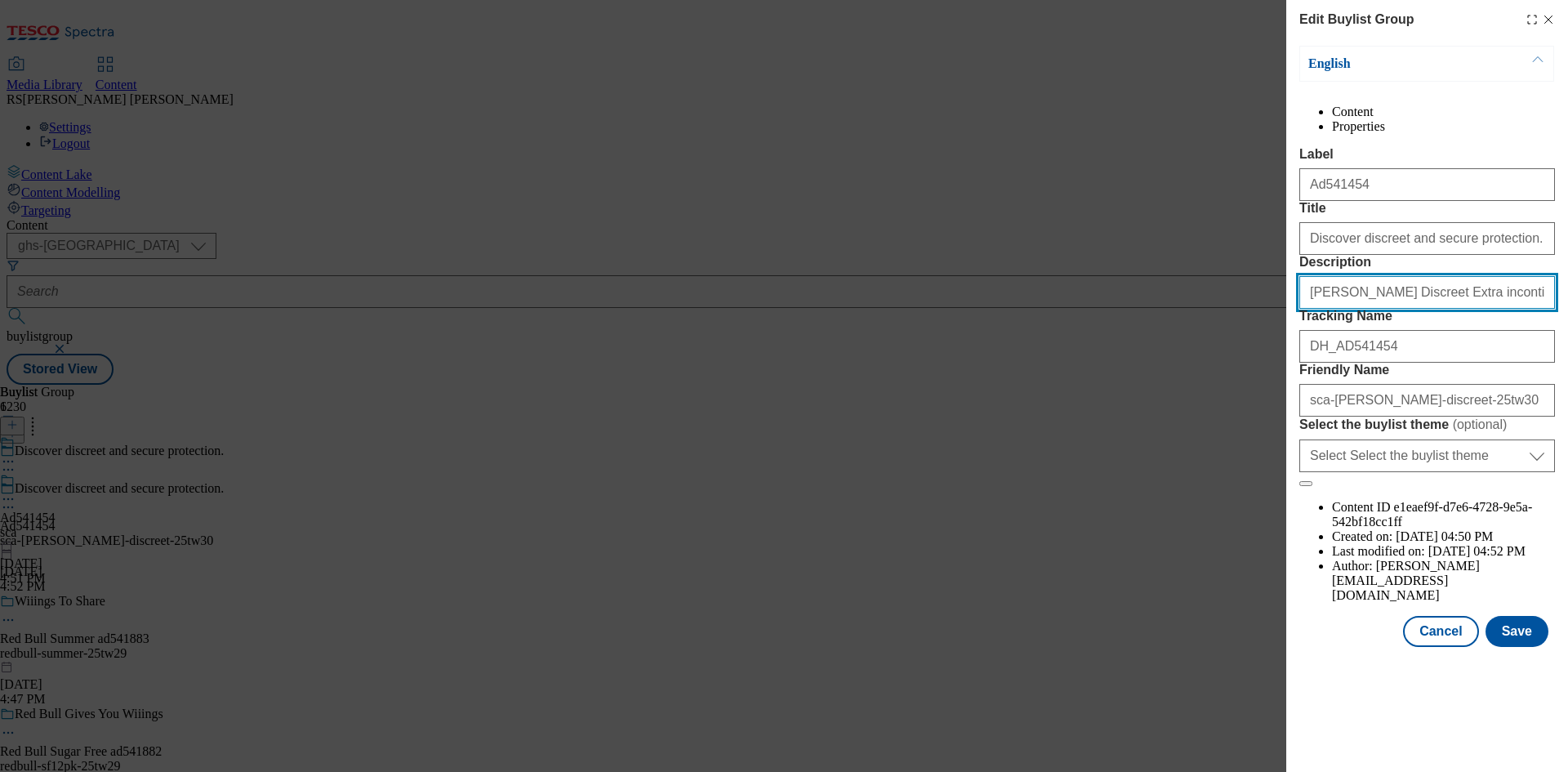
click at [1458, 308] on input "[PERSON_NAME] Discreet Extra incontinence Pads 10 pack" at bounding box center [1427, 292] width 255 height 32
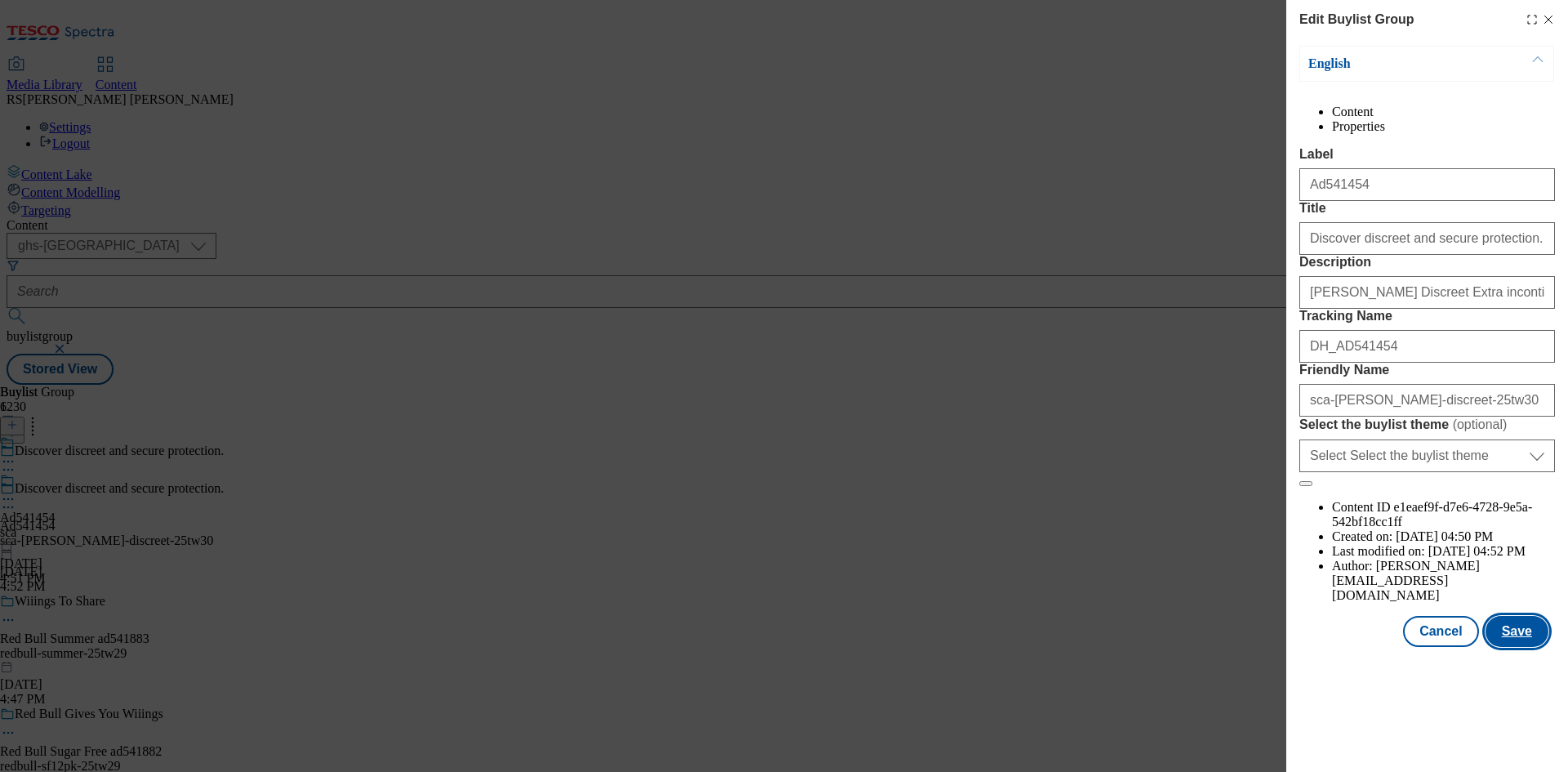
click at [1521, 647] on button "Save" at bounding box center [1517, 631] width 63 height 31
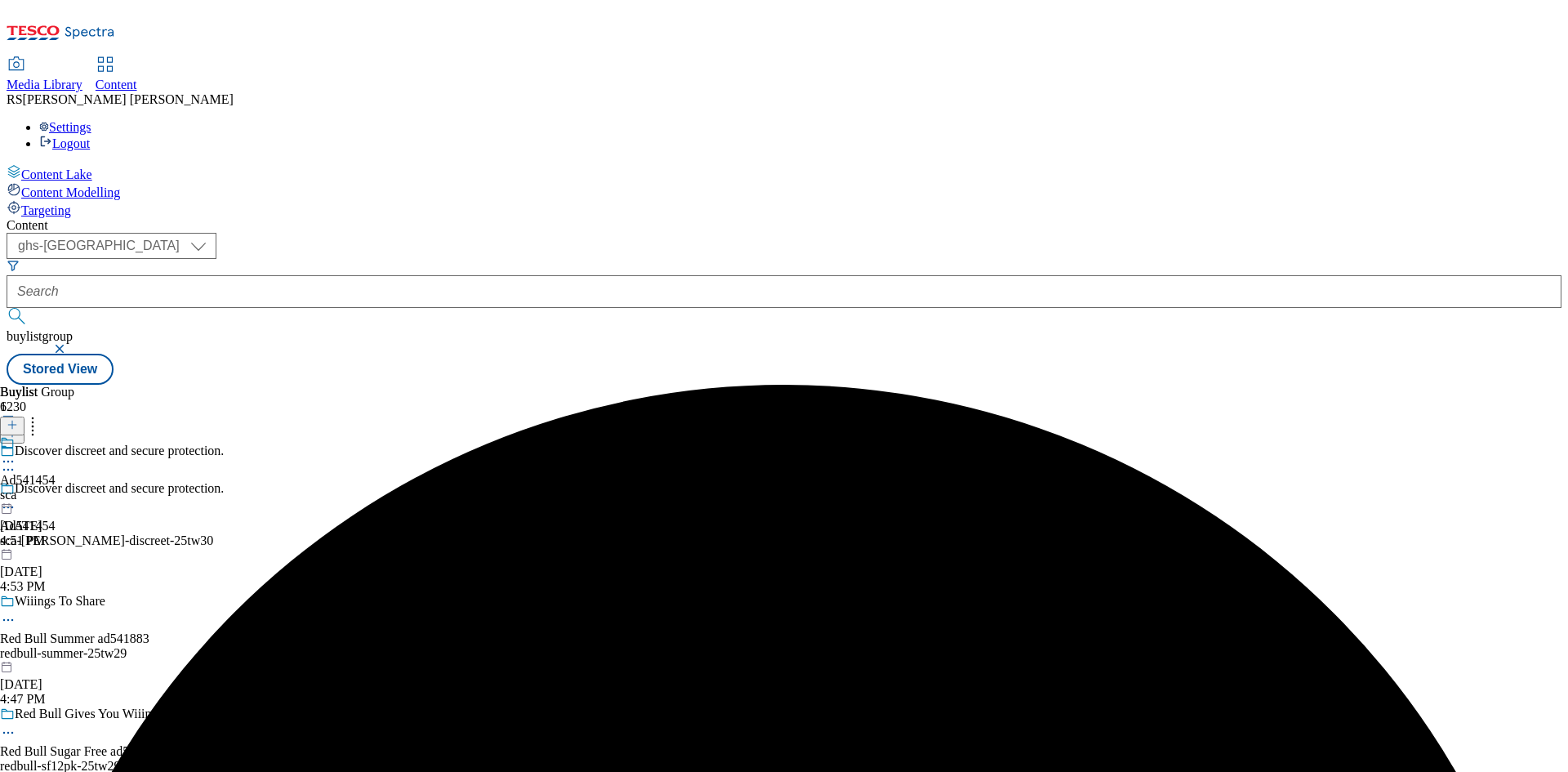
click at [16, 453] on icon at bounding box center [8, 461] width 16 height 16
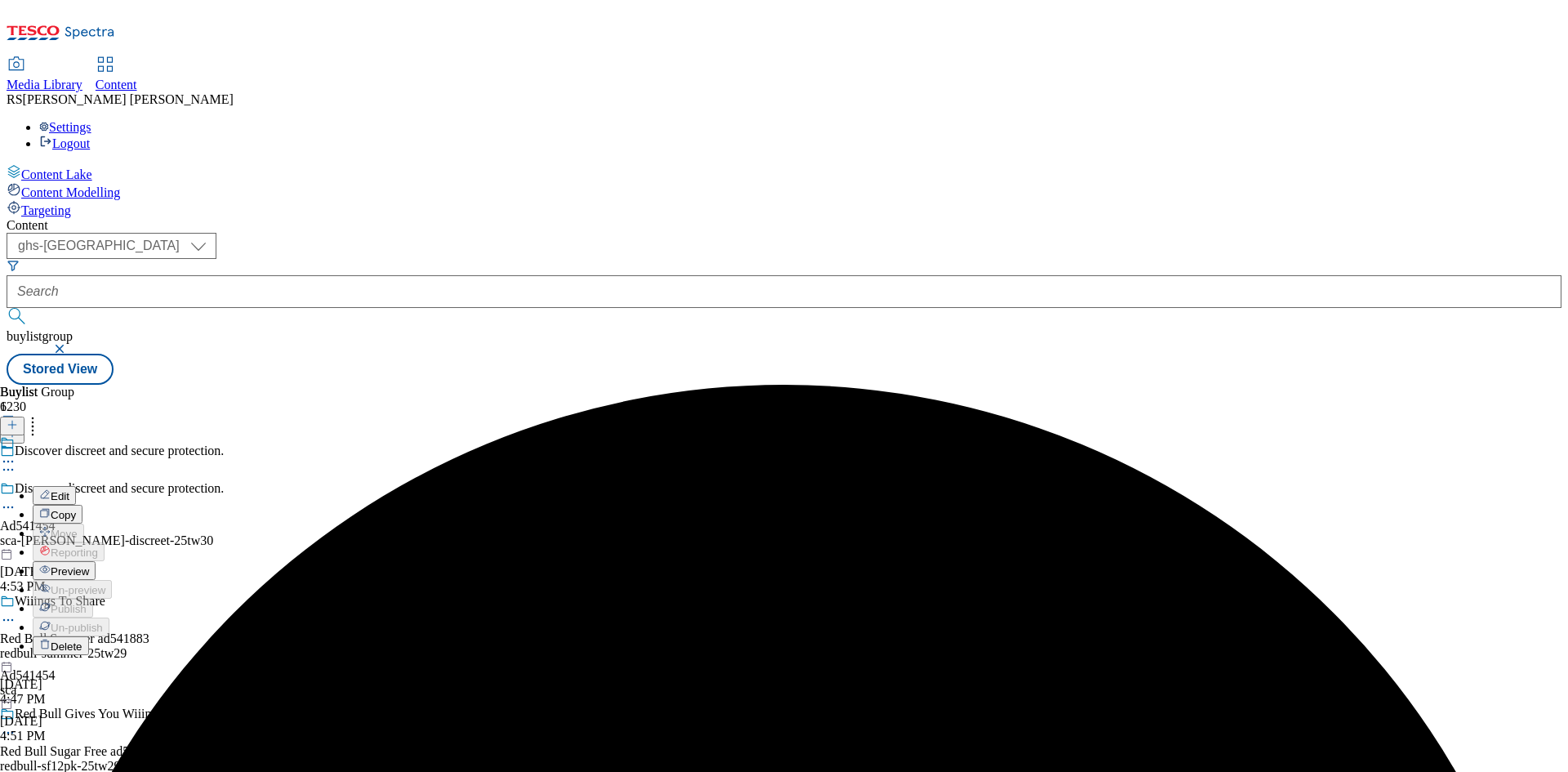
click at [69, 490] on span "Edit" at bounding box center [59, 496] width 19 height 13
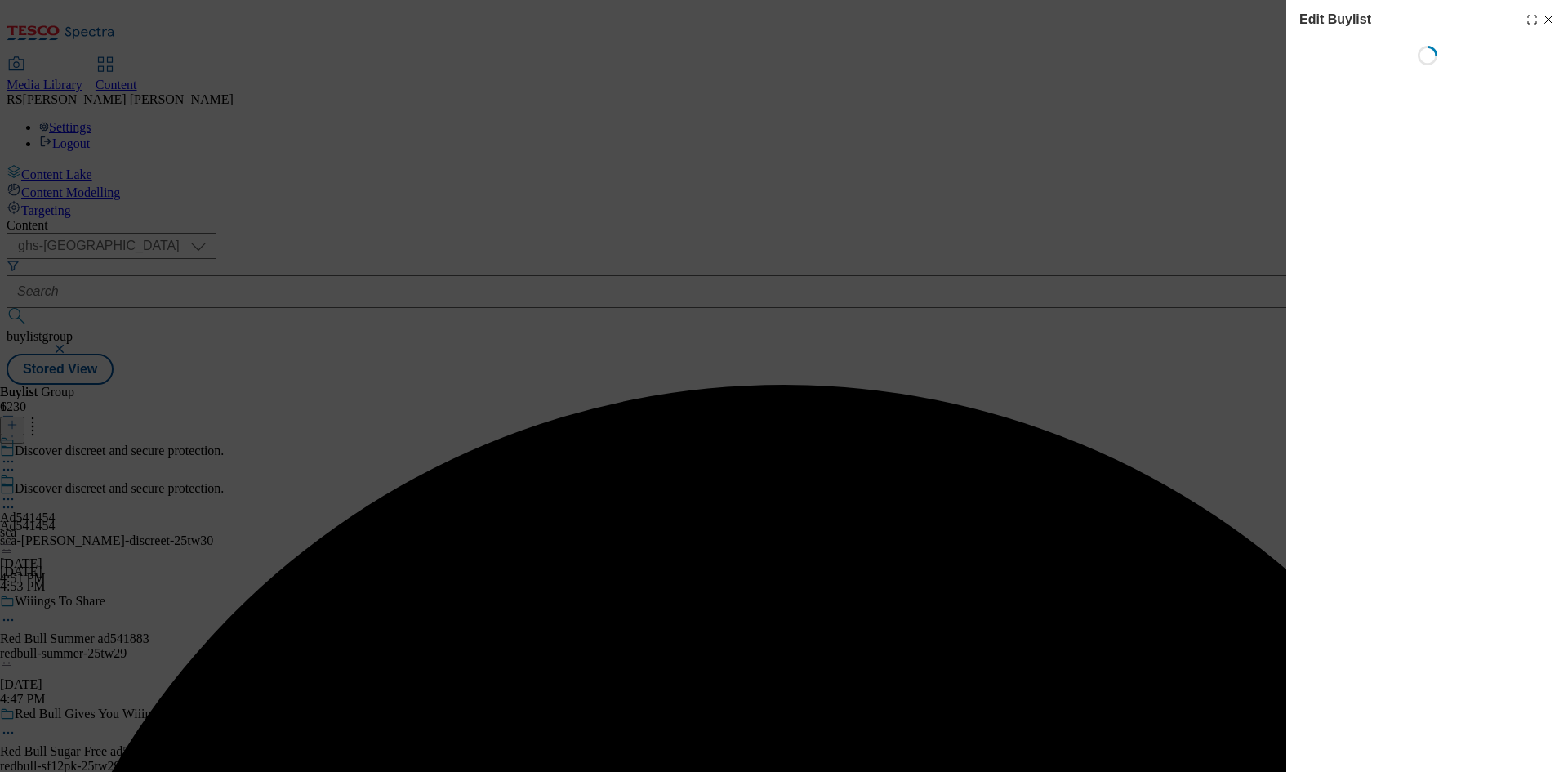
select select "tactical"
select select "supplier funded short term 1-3 weeks"
select select "dunnhumby"
select select "Banner"
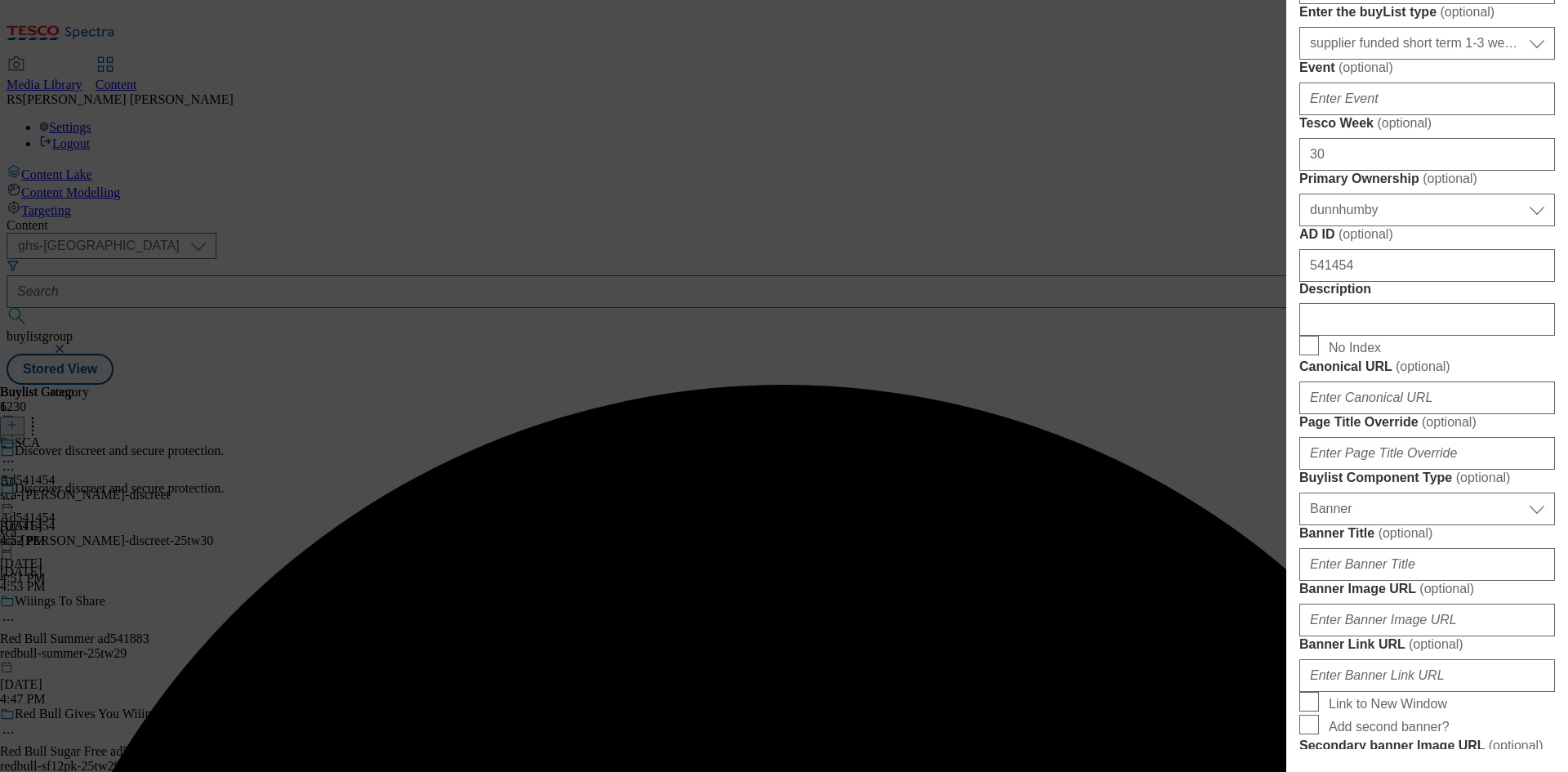
scroll to position [817, 0]
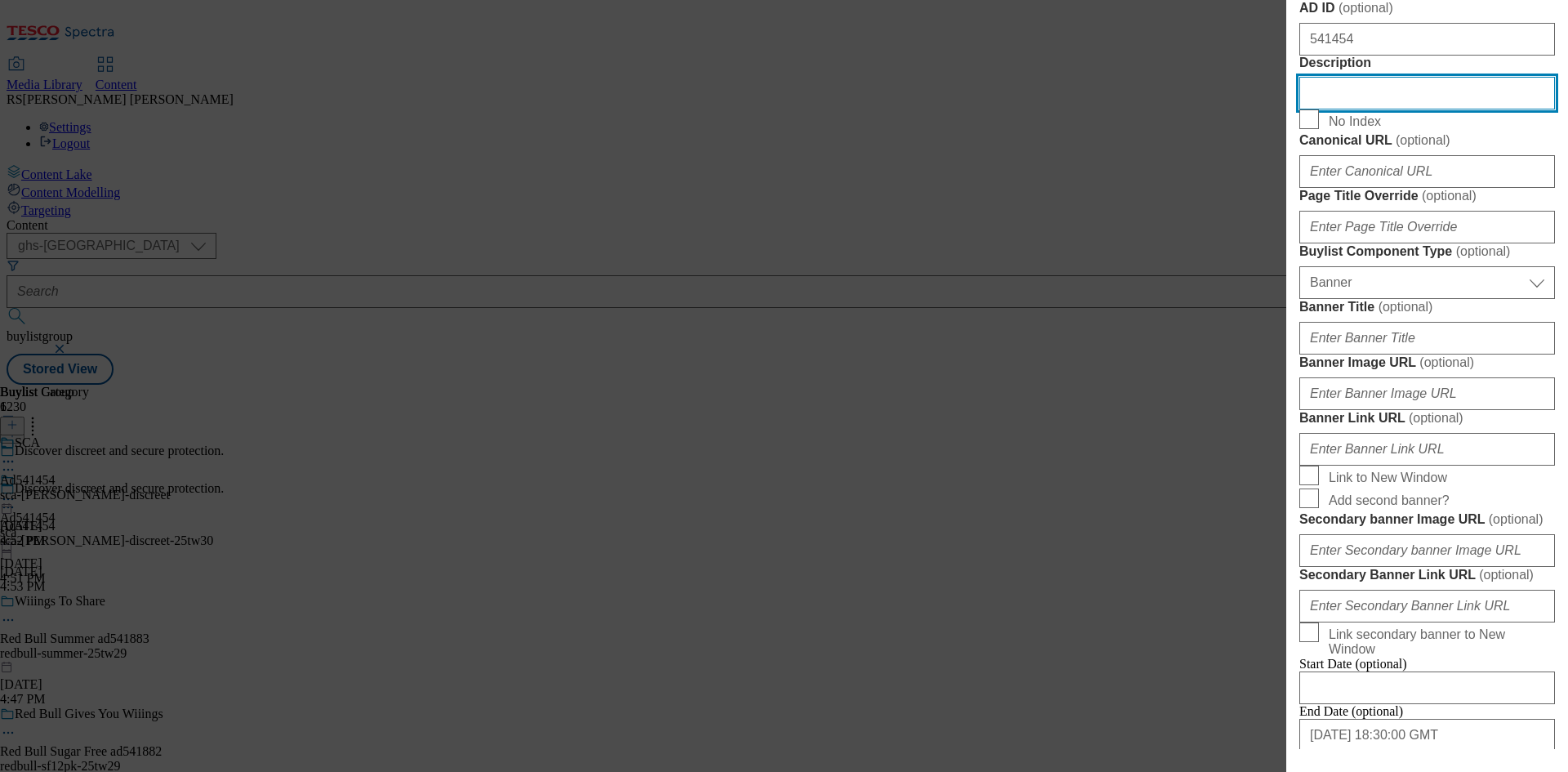
click at [1400, 110] on input "Description" at bounding box center [1427, 93] width 255 height 32
paste input "[PERSON_NAME] Discreet Extra incontinence Pads 10 pack"
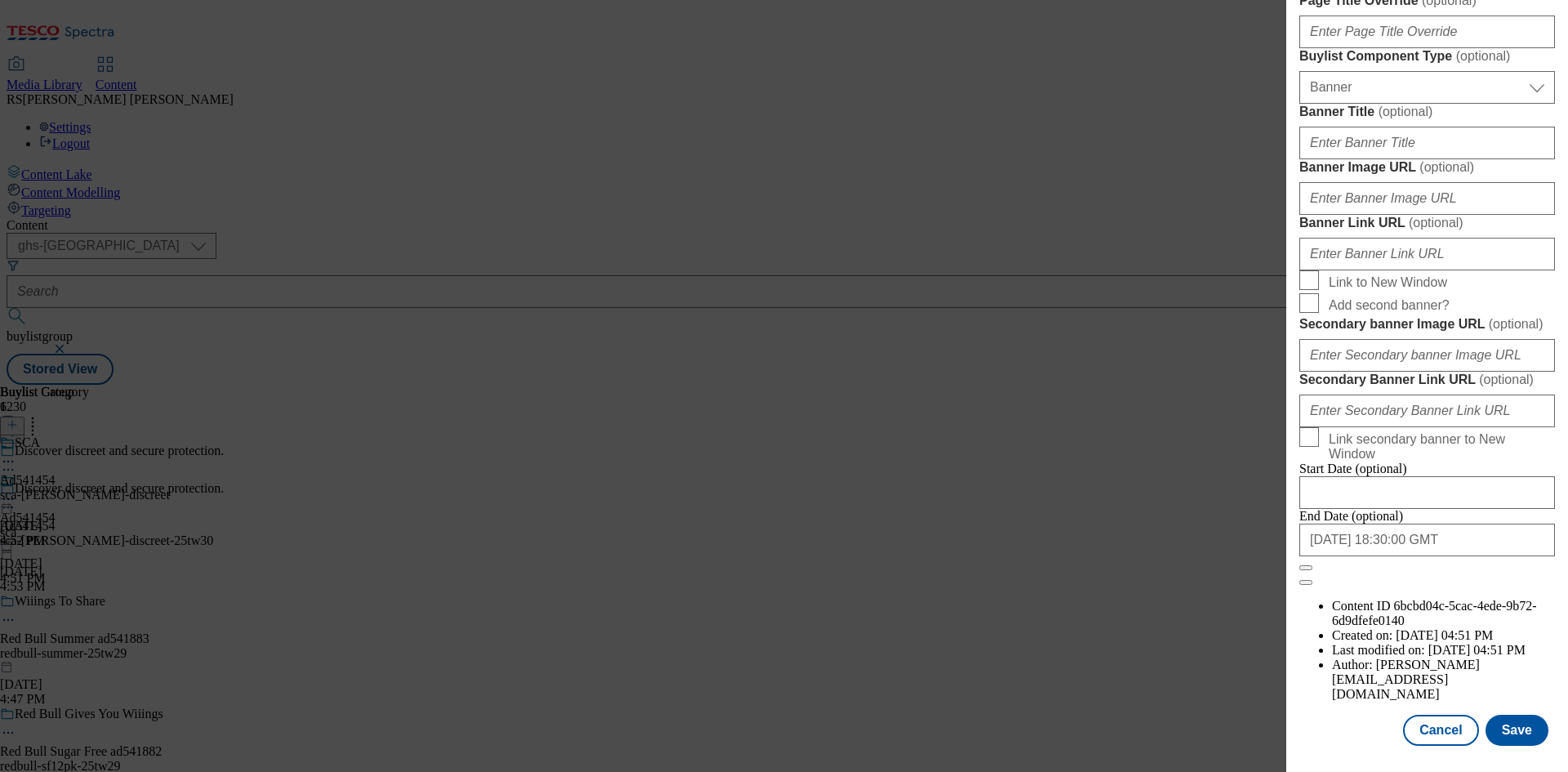
scroll to position [1604, 0]
type input "[PERSON_NAME] Discreet Extra incontinence Pads 10 pack"
click at [1507, 725] on button "Save" at bounding box center [1517, 730] width 63 height 31
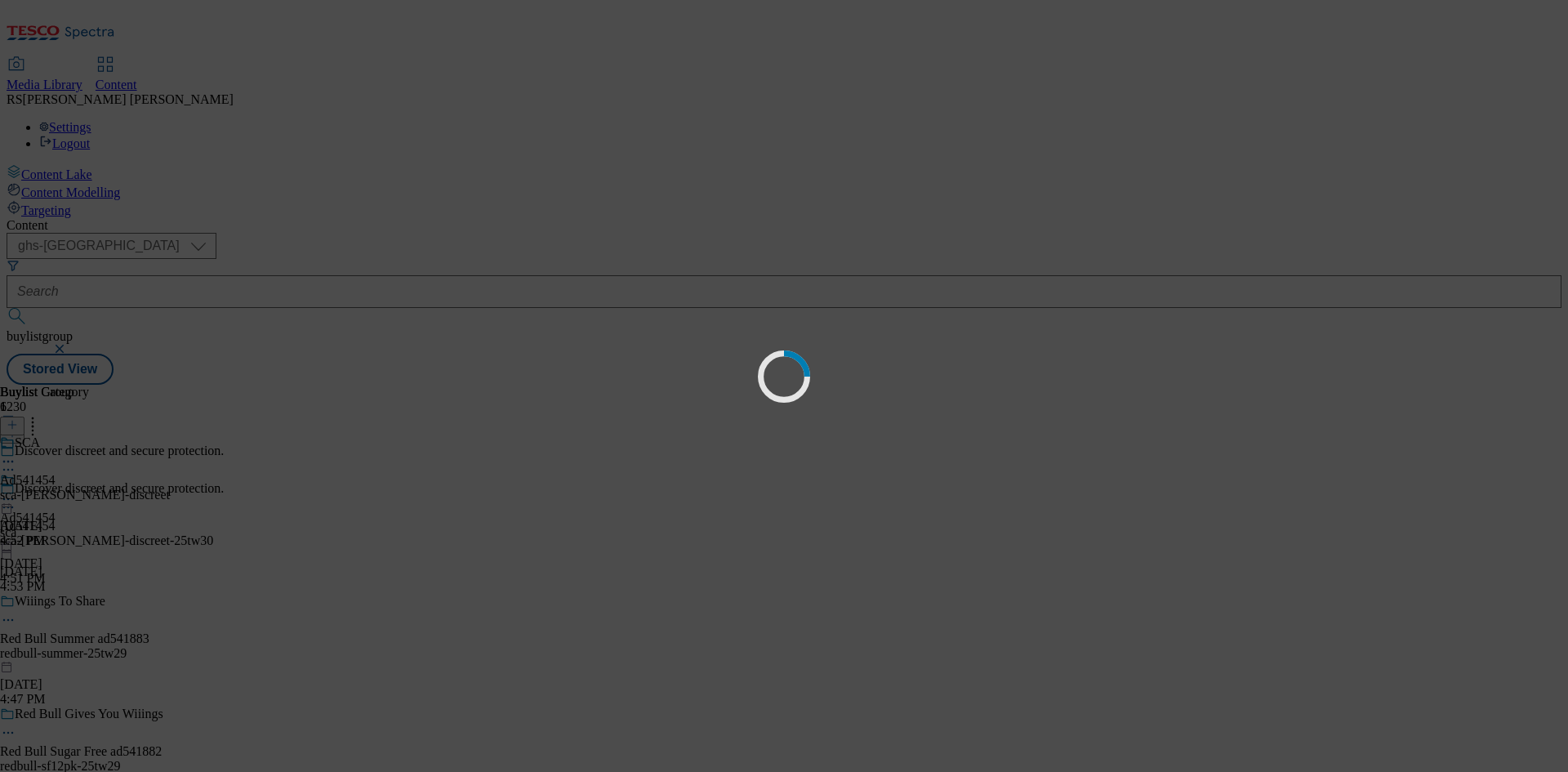
click at [1061, 256] on div "Loading" at bounding box center [784, 386] width 1568 height 772
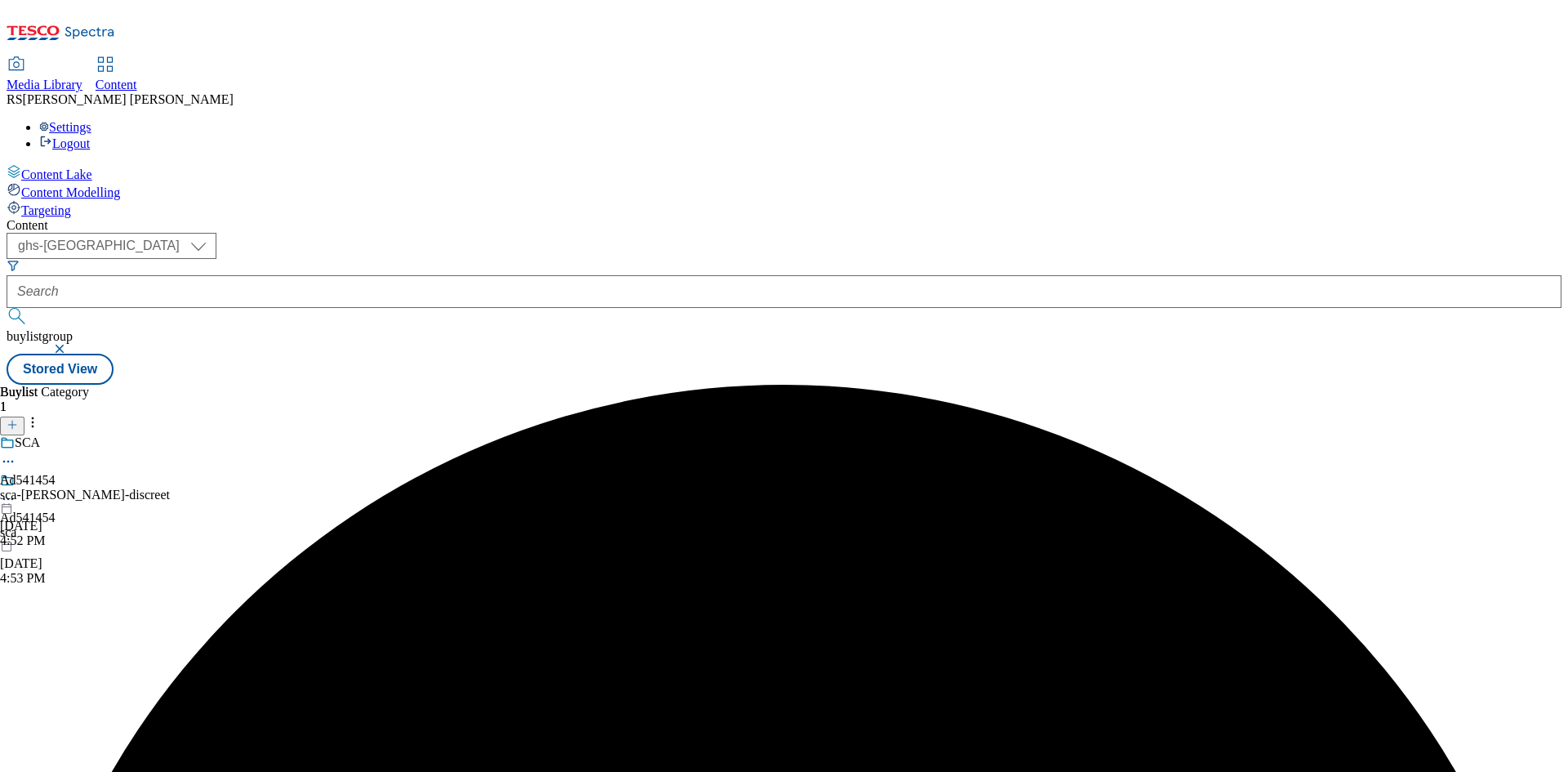
click at [1061, 385] on div "Buylist 1 Ad541454 sca [DATE] 4:53 PM Buylist Category 1 SCA Ad541454 sca-[PERS…" at bounding box center [784, 385] width 1555 height 0
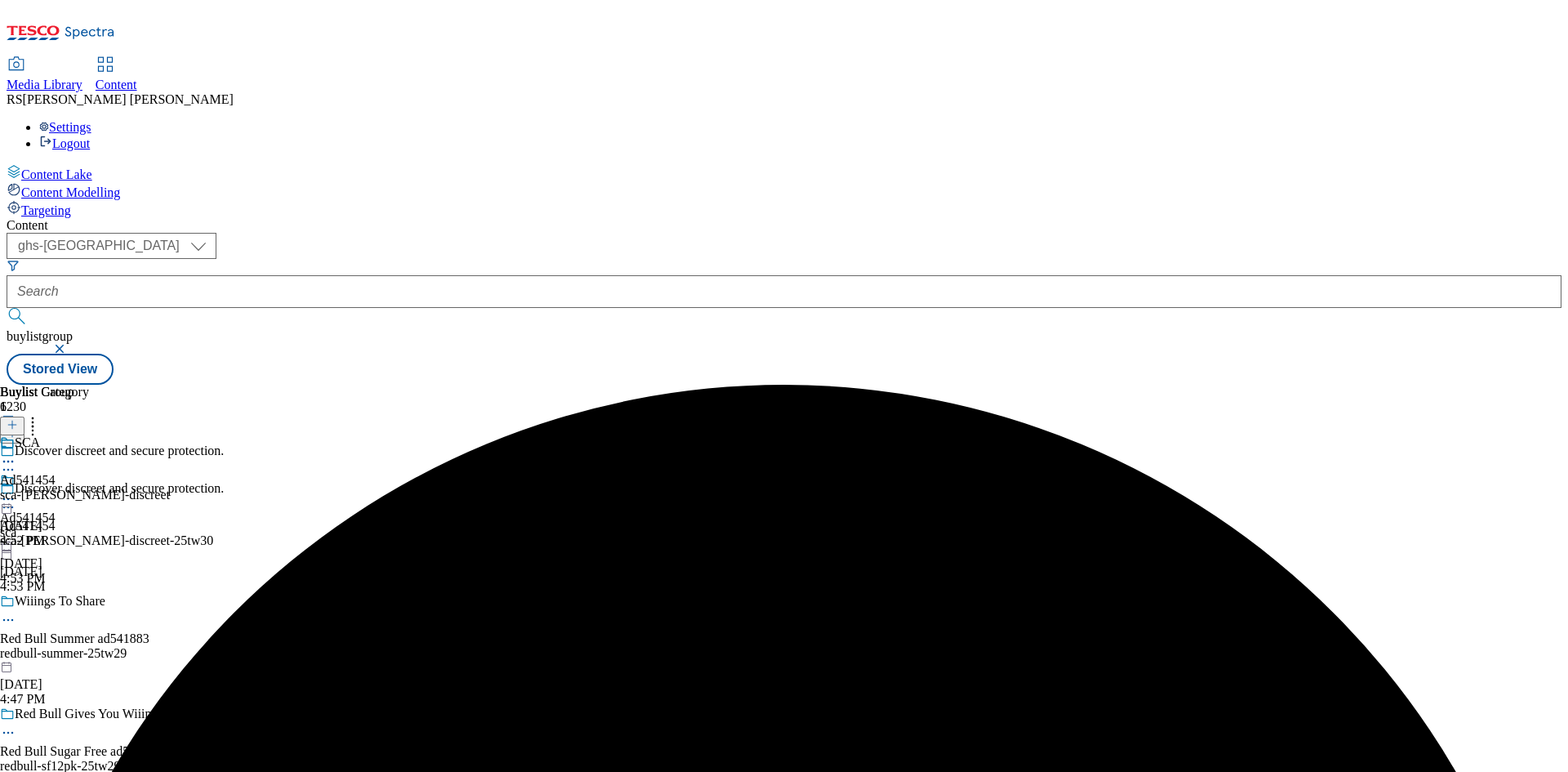
click at [16, 453] on icon at bounding box center [8, 461] width 16 height 16
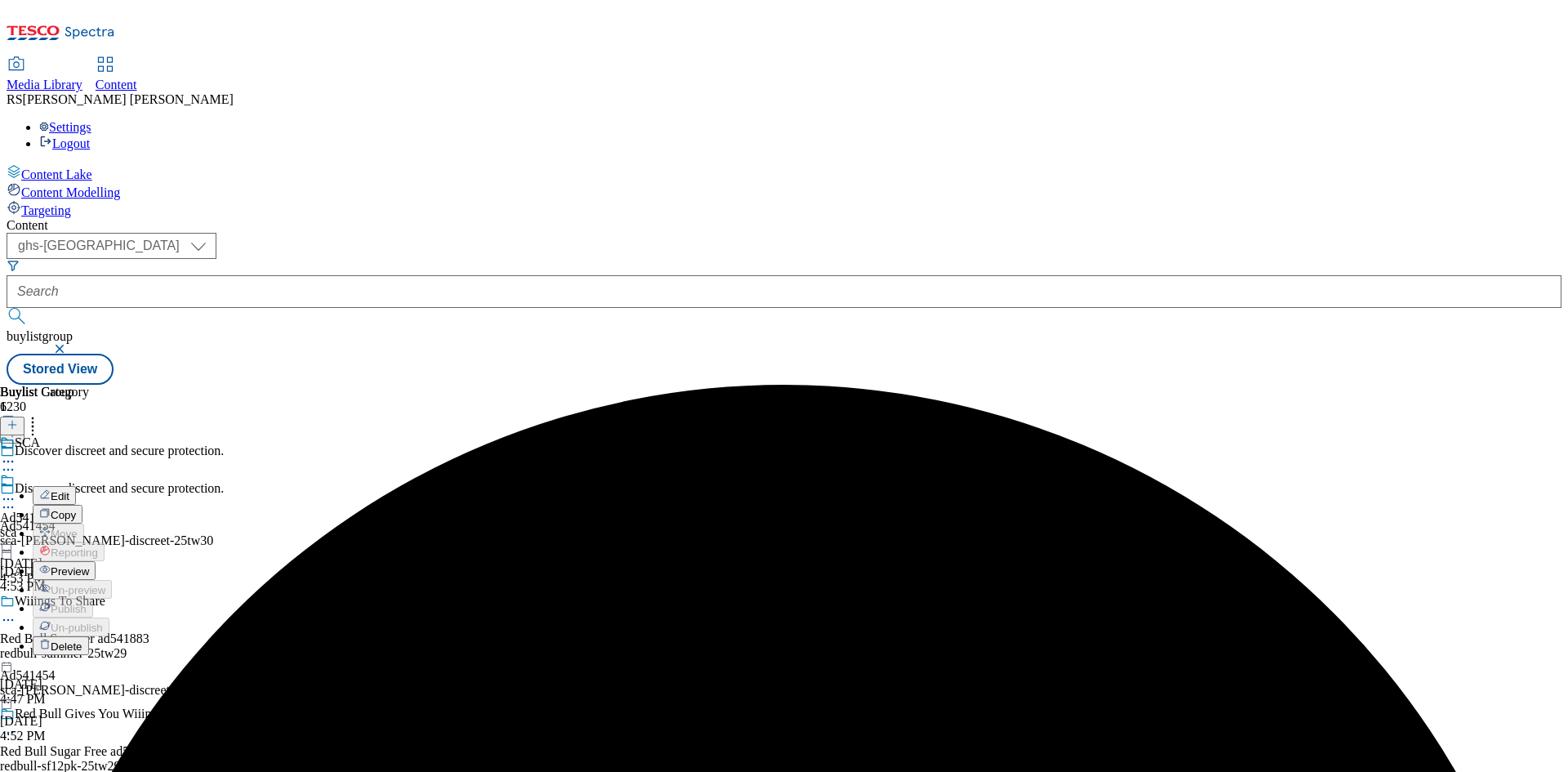
click at [69, 490] on span "Edit" at bounding box center [59, 496] width 19 height 13
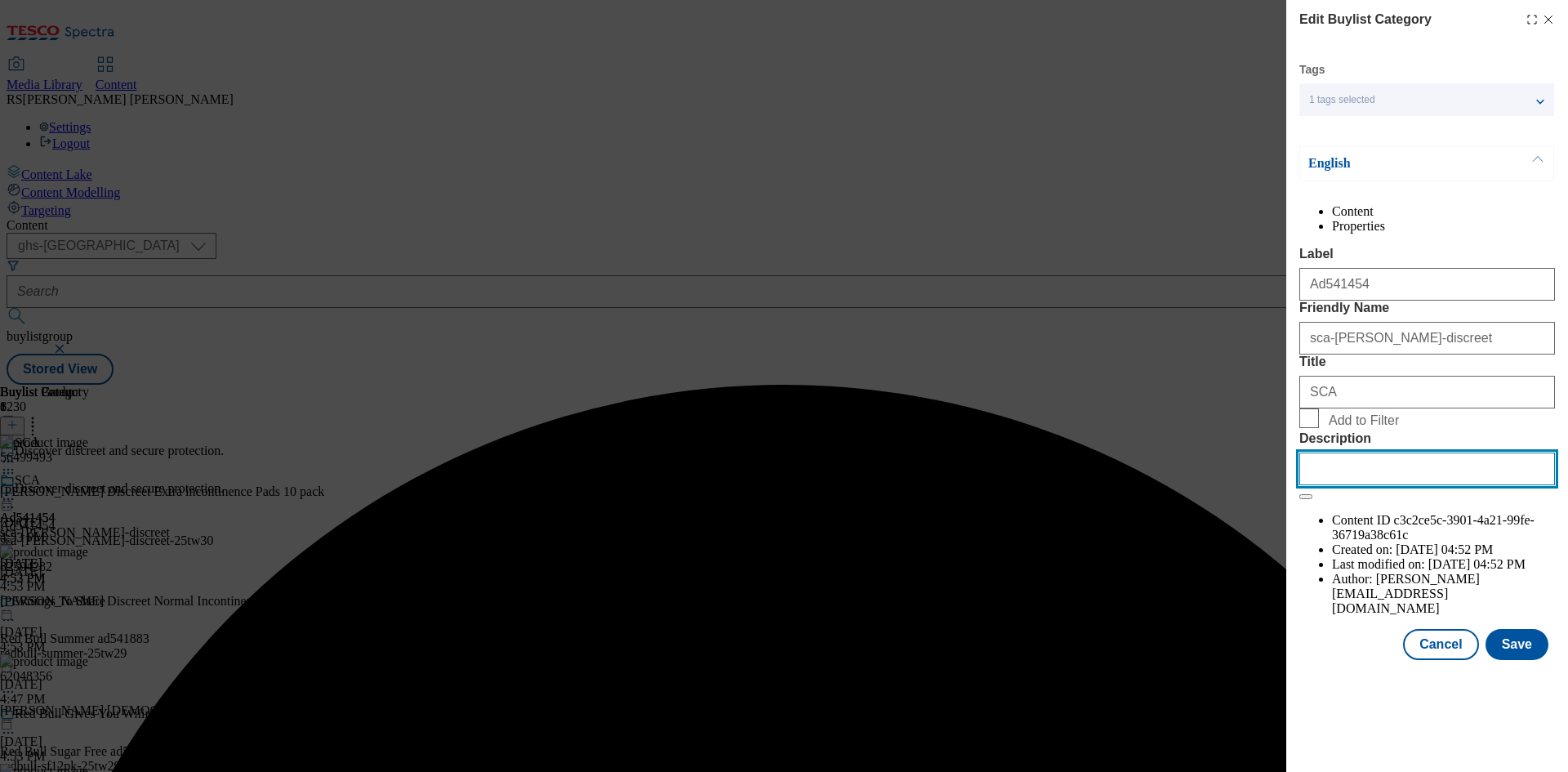
click at [1387, 485] on input "Description" at bounding box center [1427, 468] width 255 height 32
paste input "[PERSON_NAME] Discreet Extra incontinence Pads 10 pack"
type input "[PERSON_NAME] Discreet Extra incontinence Pads 10 pack"
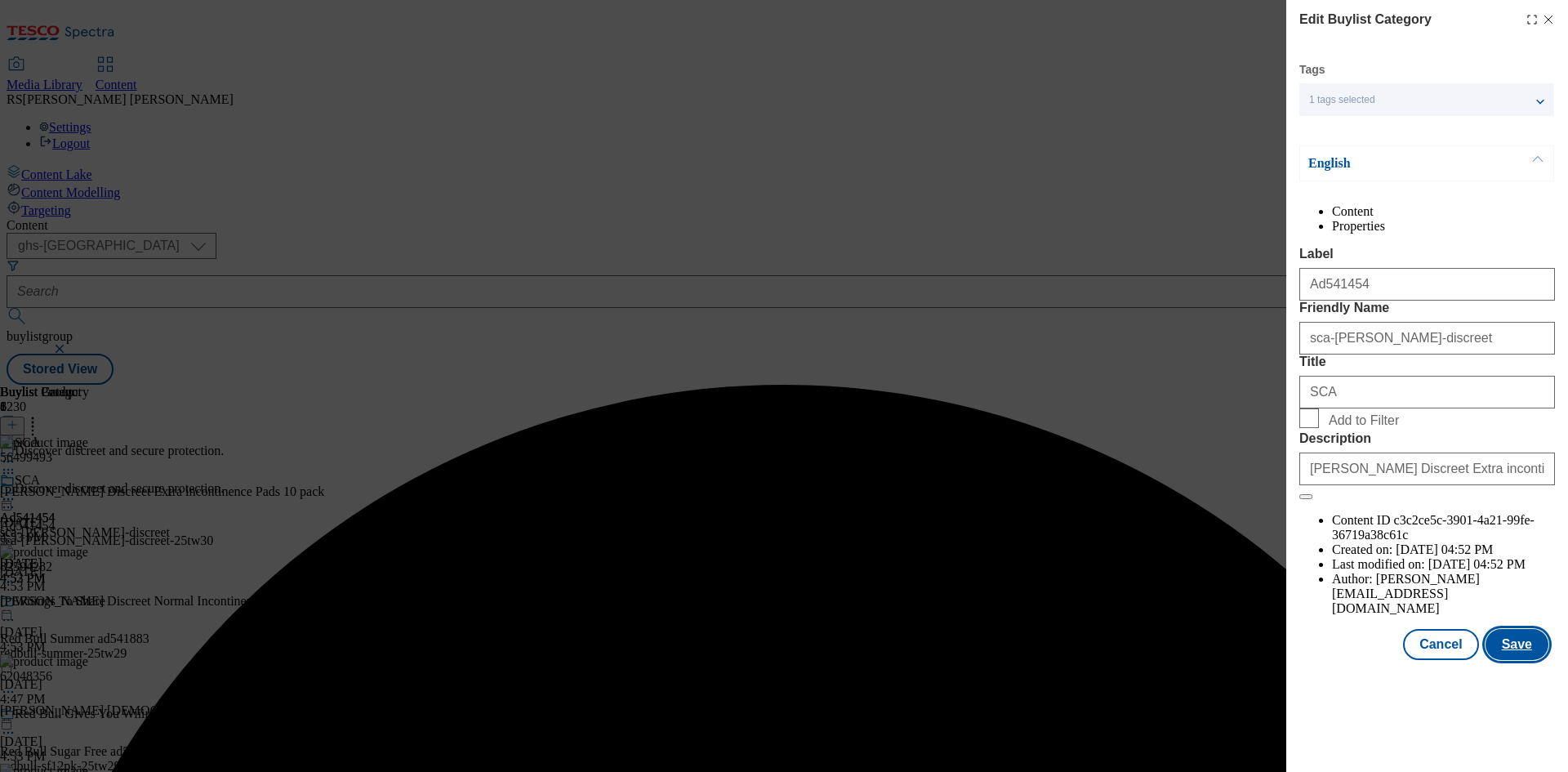
click at [1527, 660] on button "Save" at bounding box center [1517, 644] width 63 height 31
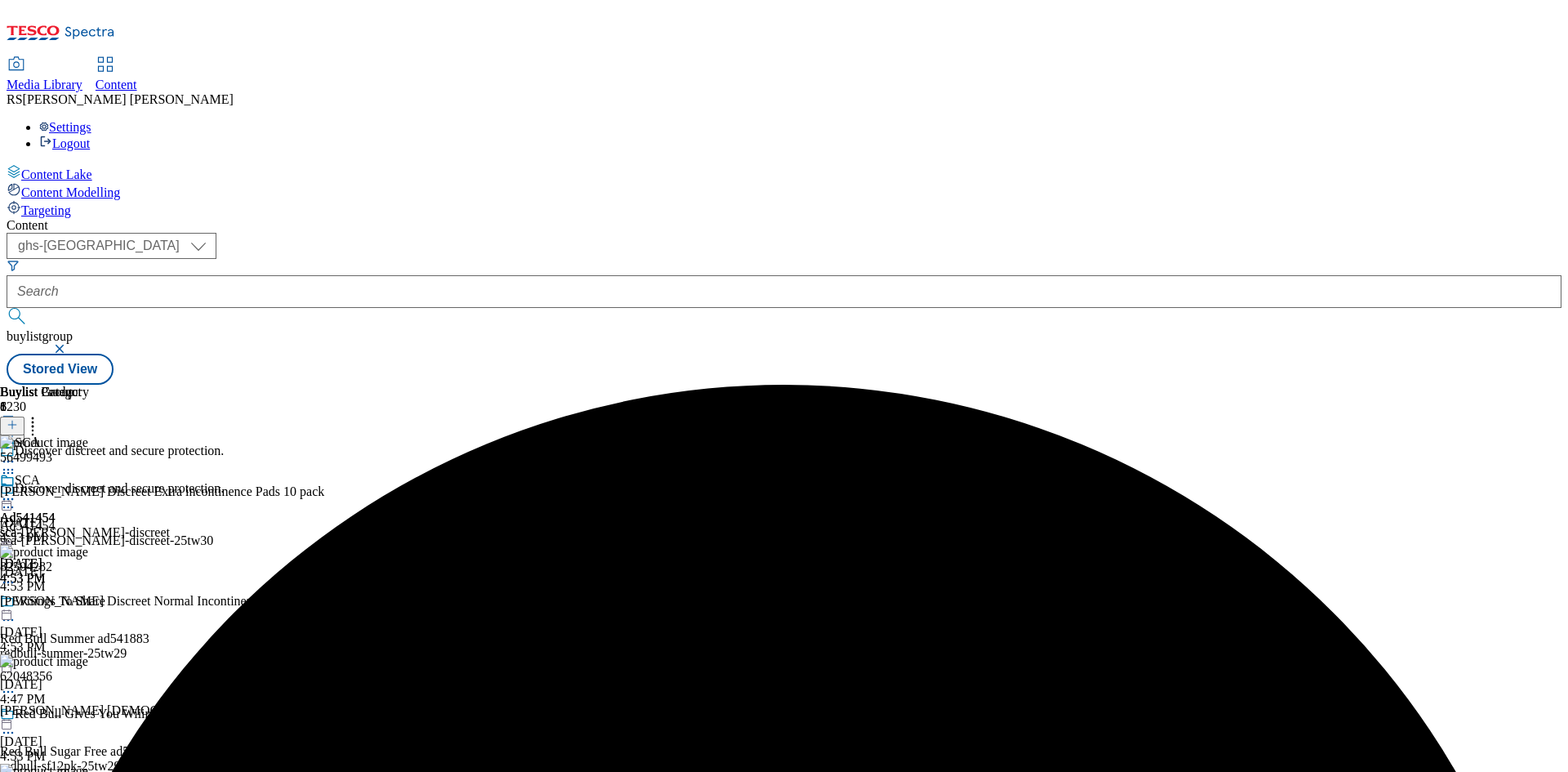
click at [16, 491] on icon at bounding box center [8, 499] width 16 height 16
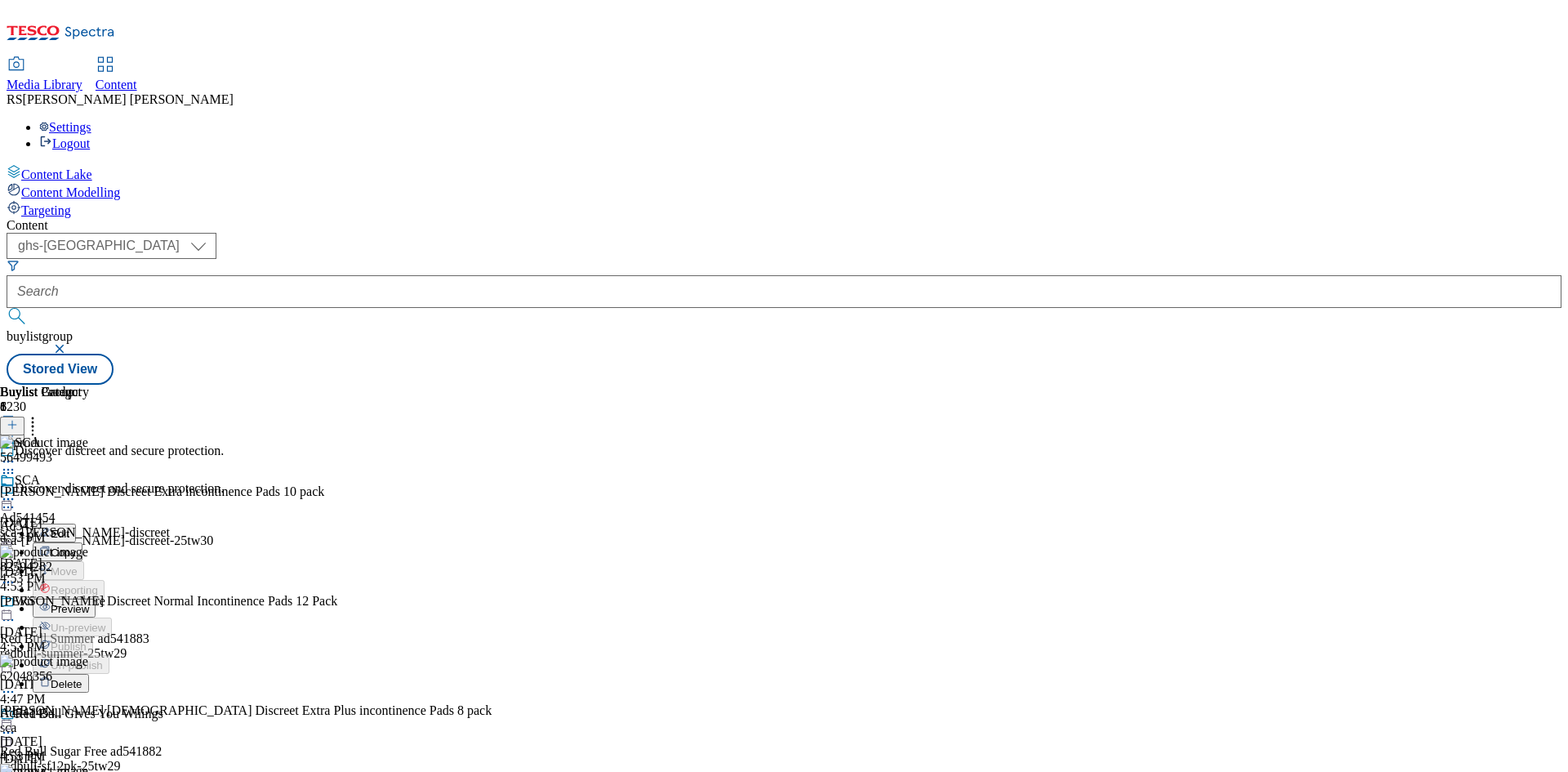
click at [89, 603] on span "Preview" at bounding box center [69, 609] width 39 height 13
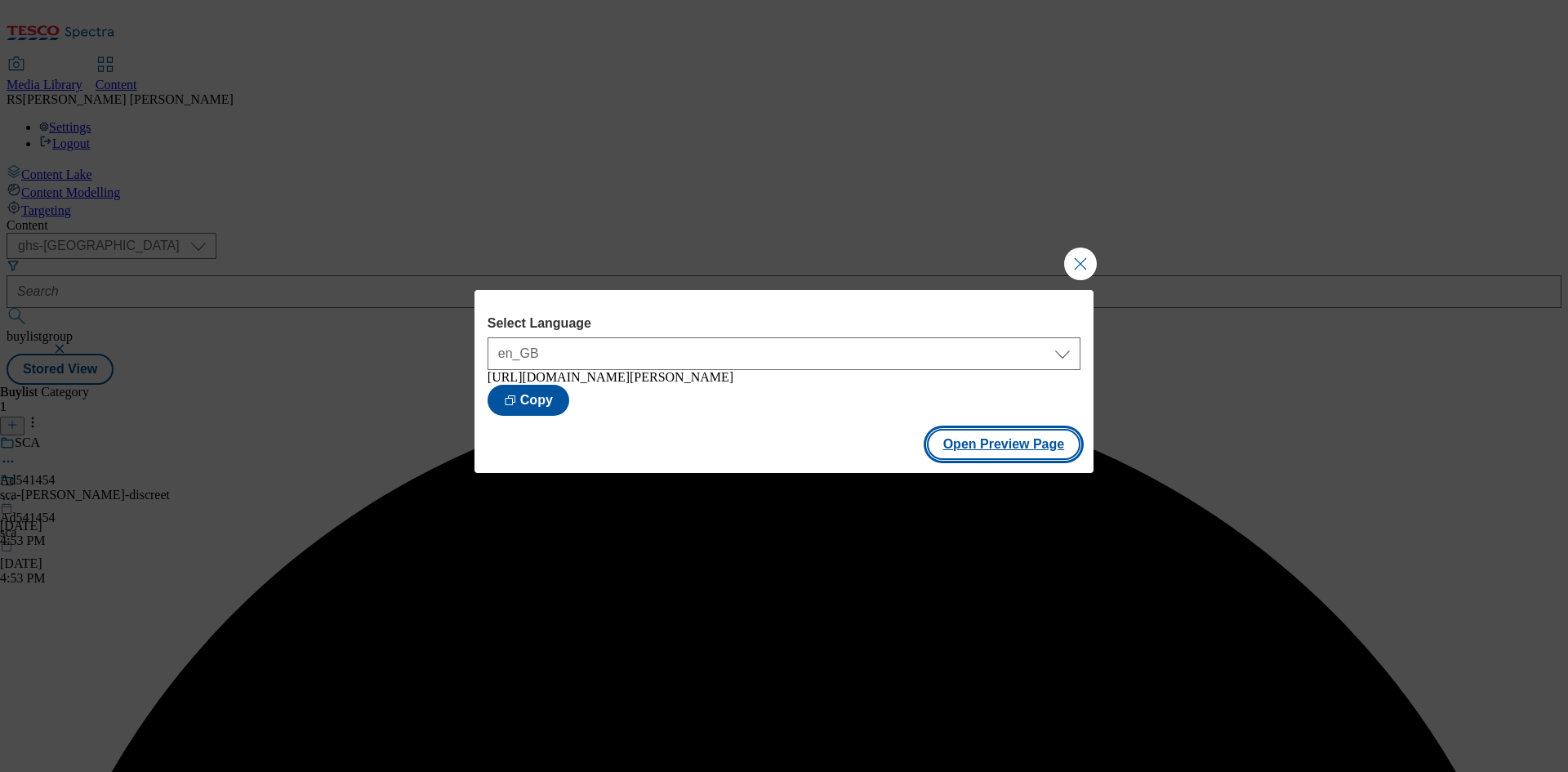
click at [1020, 448] on button "Open Preview Page" at bounding box center [1004, 444] width 155 height 31
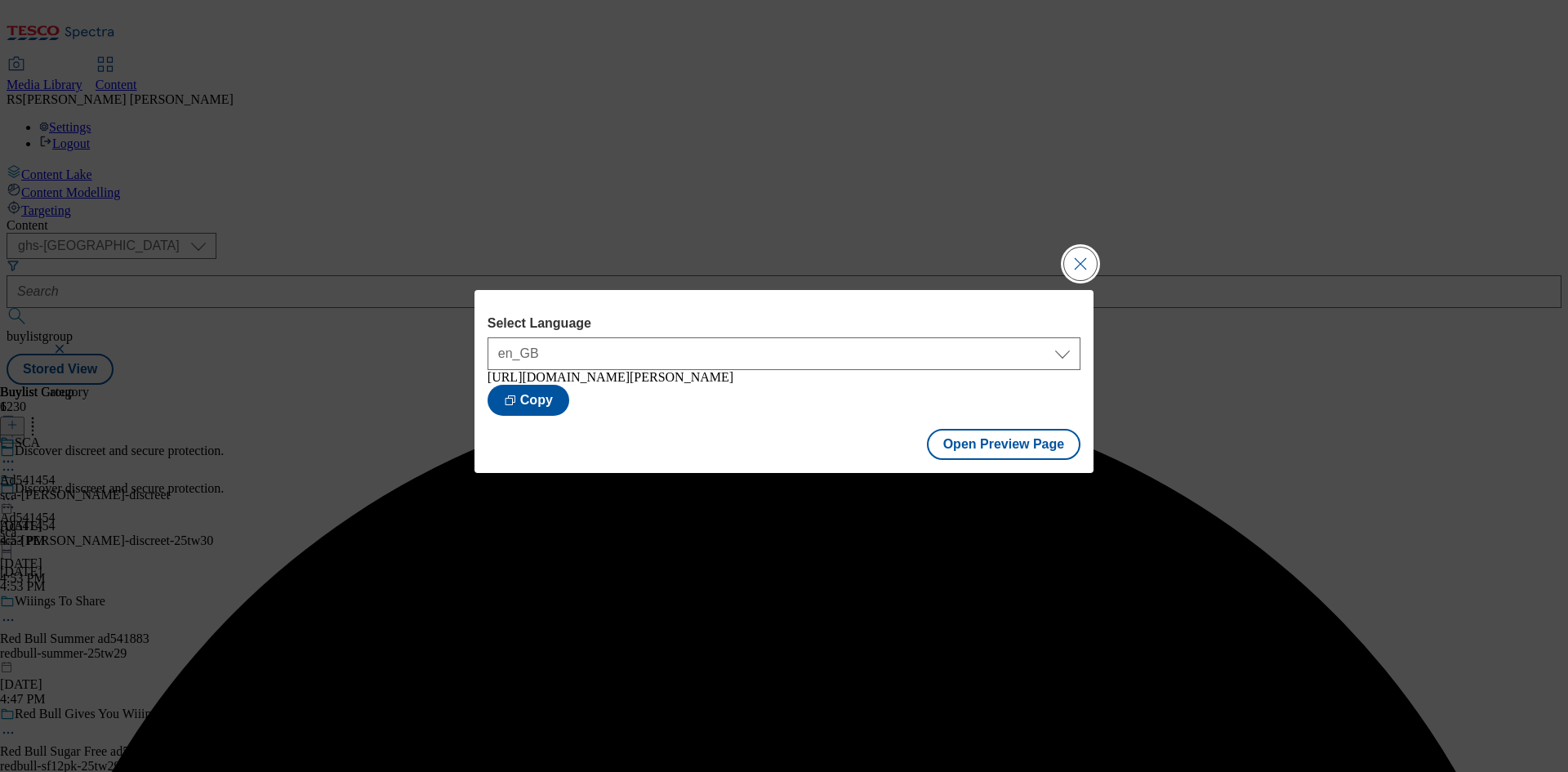
click at [1091, 256] on button "Close Modal" at bounding box center [1080, 263] width 32 height 32
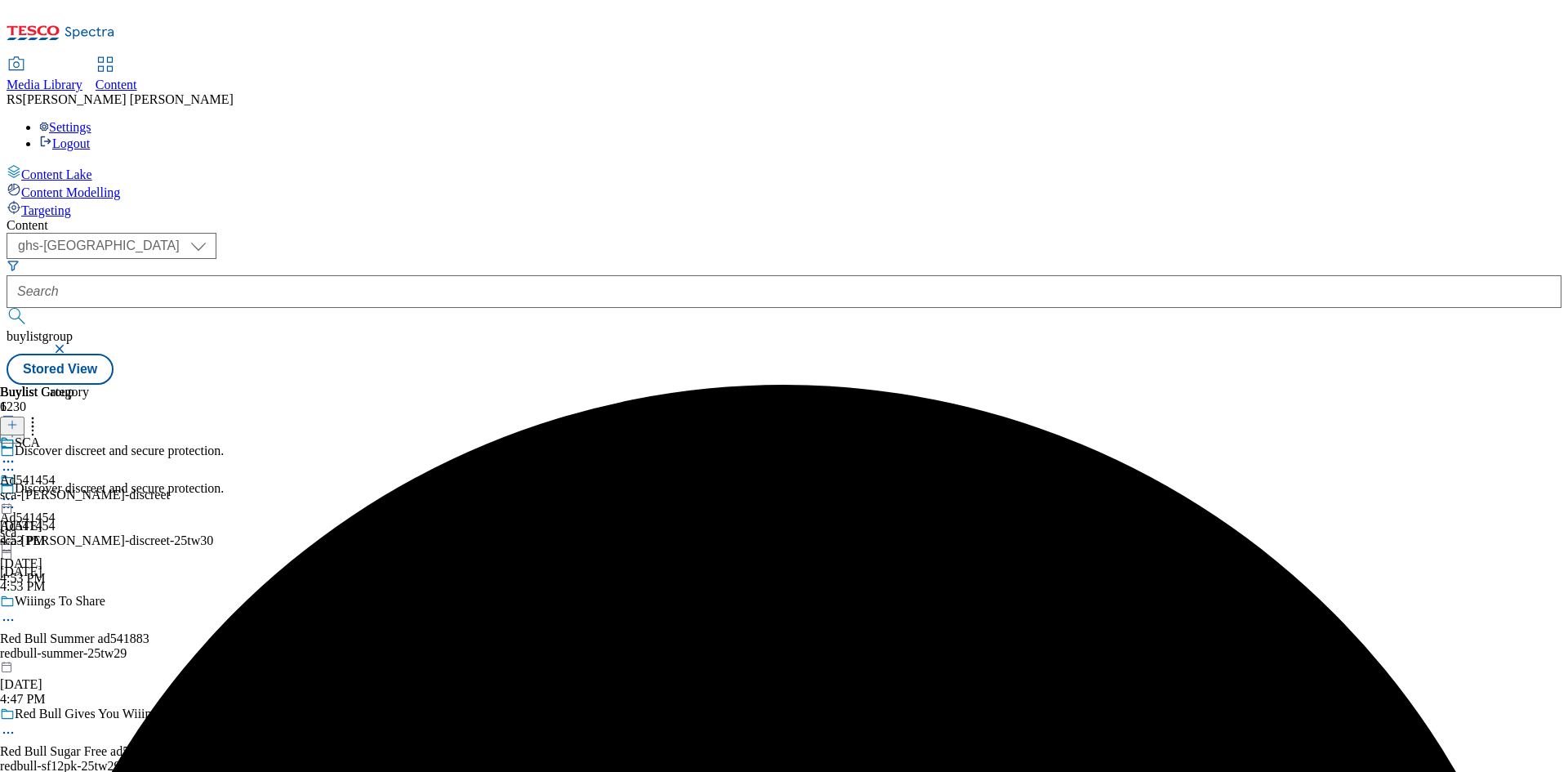
click at [16, 491] on icon at bounding box center [8, 499] width 16 height 16
click at [86, 659] on span "Publish" at bounding box center [68, 665] width 36 height 13
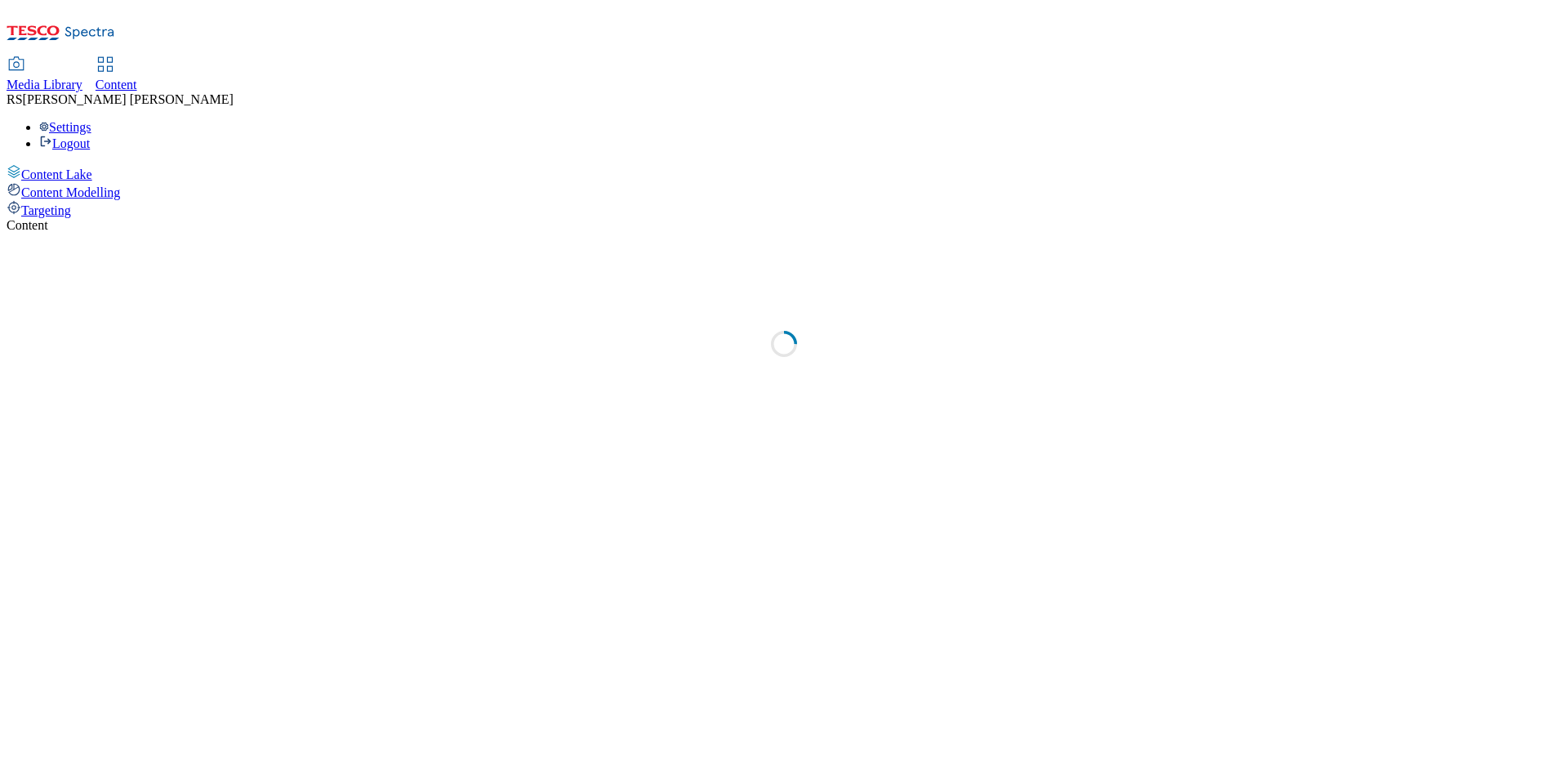
select select "ghs-[GEOGRAPHIC_DATA]"
